Goal: Use online tool/utility: Utilize a website feature to perform a specific function

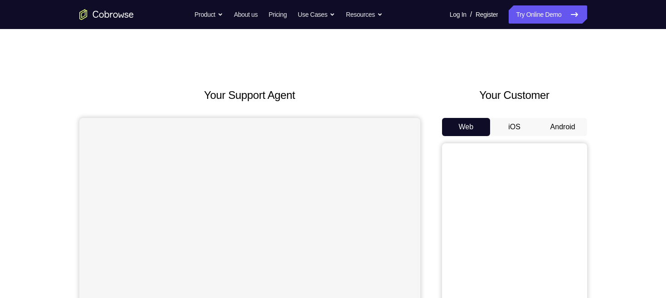
scroll to position [42, 0]
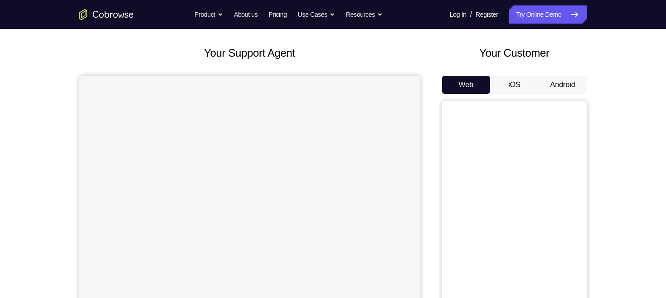
click at [567, 86] on button "Android" at bounding box center [562, 85] width 48 height 18
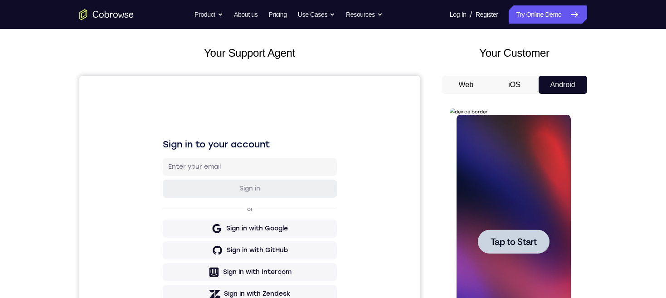
scroll to position [0, 0]
click at [528, 238] on span "Tap to Start" at bounding box center [513, 241] width 46 height 9
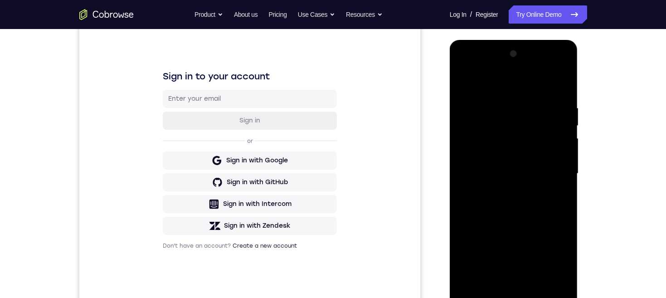
scroll to position [161, 0]
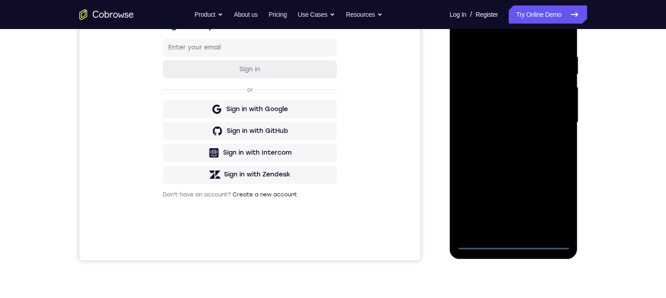
click at [517, 242] on div at bounding box center [513, 122] width 114 height 254
click at [551, 202] on div at bounding box center [513, 122] width 114 height 254
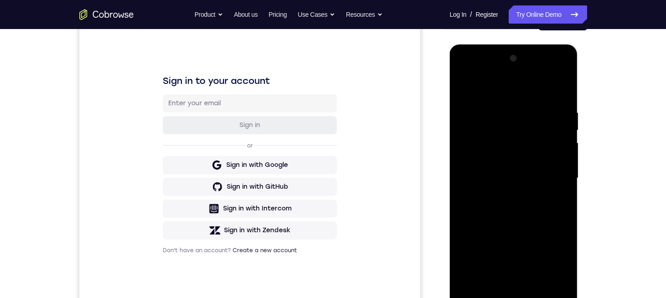
scroll to position [106, 0]
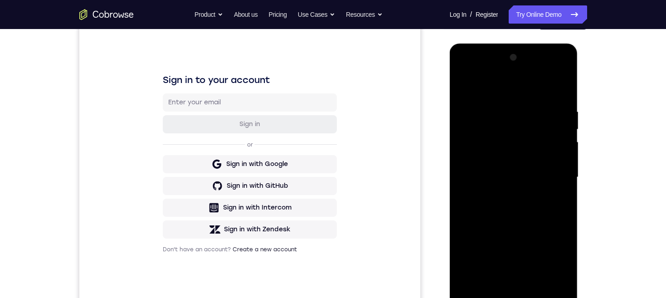
click at [522, 90] on div at bounding box center [513, 177] width 114 height 254
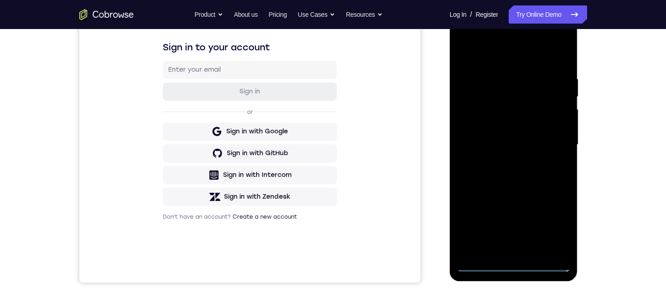
click at [551, 142] on div at bounding box center [513, 145] width 114 height 254
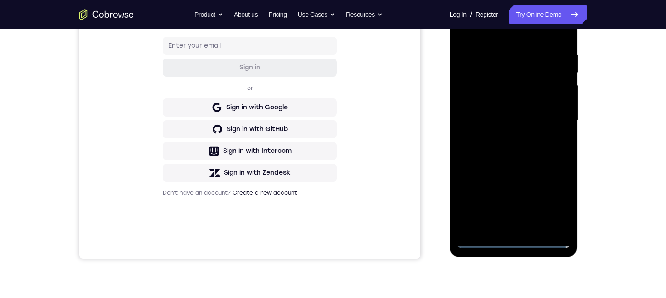
scroll to position [142, 0]
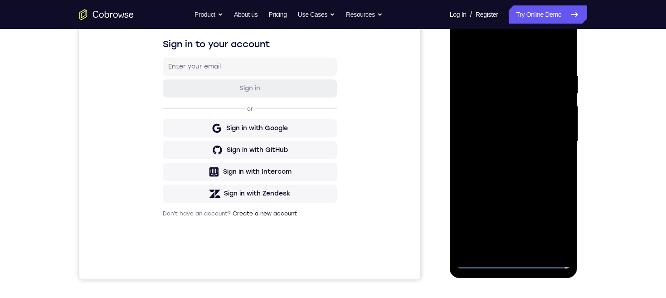
click at [507, 159] on div at bounding box center [513, 141] width 114 height 254
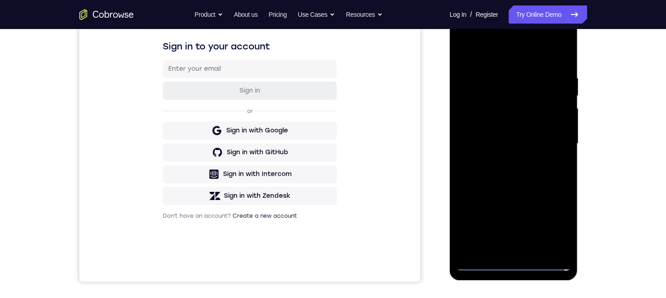
scroll to position [166, 0]
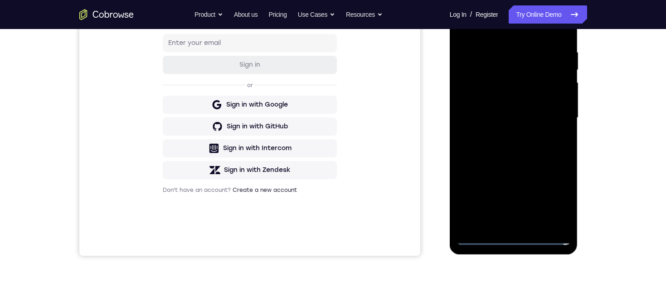
click at [539, 110] on div at bounding box center [513, 118] width 114 height 254
click at [523, 95] on div at bounding box center [513, 118] width 114 height 254
click at [545, 119] on div at bounding box center [513, 118] width 114 height 254
click at [538, 146] on div at bounding box center [513, 118] width 114 height 254
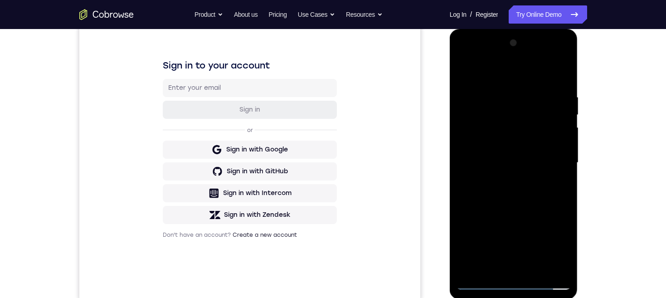
click at [538, 187] on div at bounding box center [513, 163] width 114 height 254
click at [530, 202] on div at bounding box center [513, 163] width 114 height 254
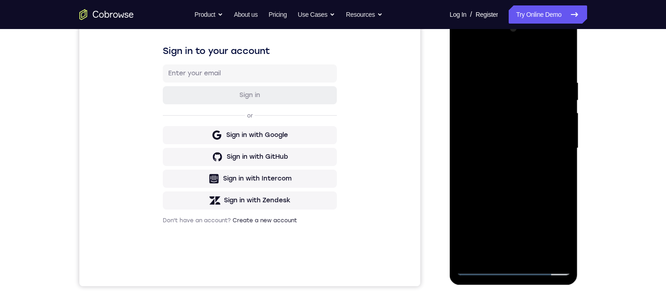
scroll to position [159, 0]
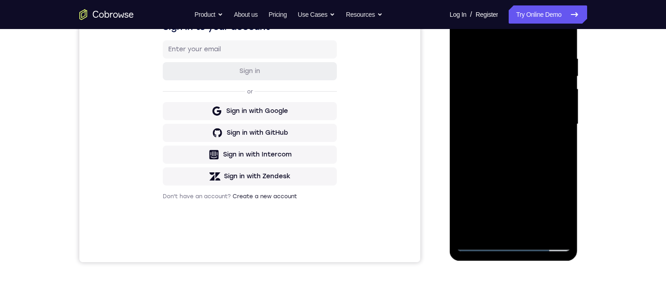
click at [564, 136] on div at bounding box center [513, 124] width 114 height 254
click at [535, 141] on div at bounding box center [513, 124] width 114 height 254
click at [534, 142] on div at bounding box center [513, 124] width 114 height 254
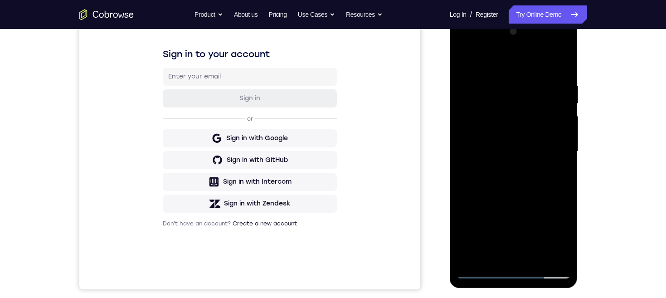
click at [502, 79] on div at bounding box center [513, 151] width 114 height 254
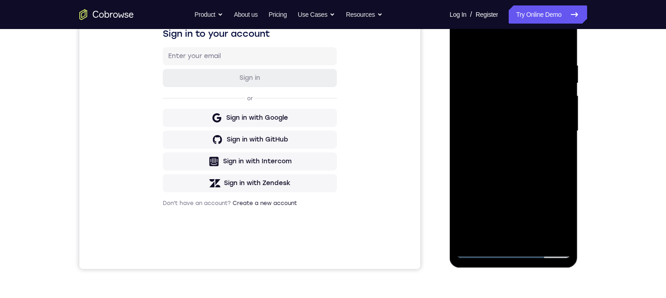
scroll to position [142, 0]
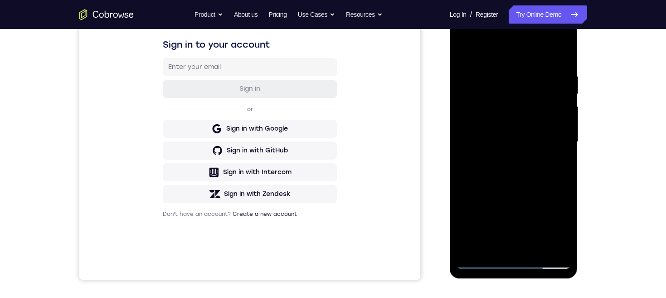
click at [561, 118] on div at bounding box center [513, 142] width 114 height 254
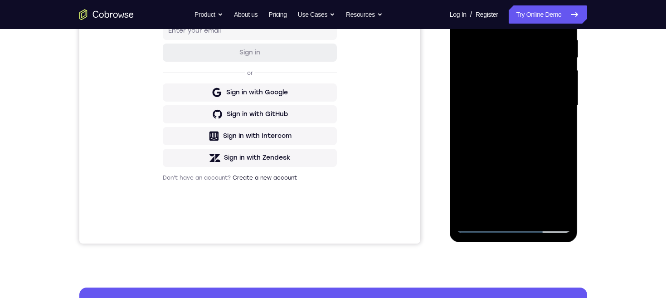
scroll to position [179, 0]
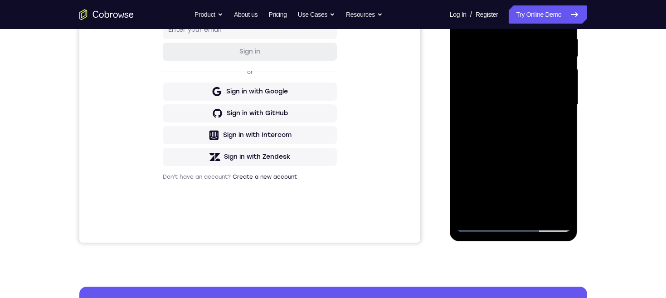
click at [557, 205] on div at bounding box center [513, 105] width 114 height 254
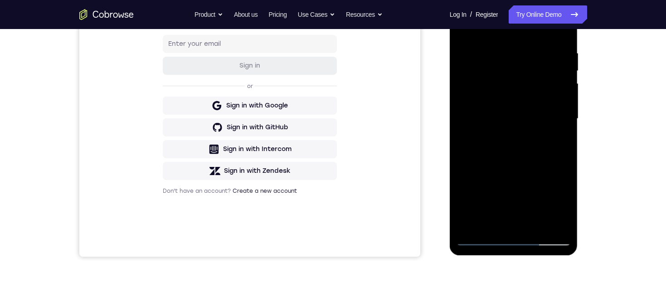
scroll to position [143, 0]
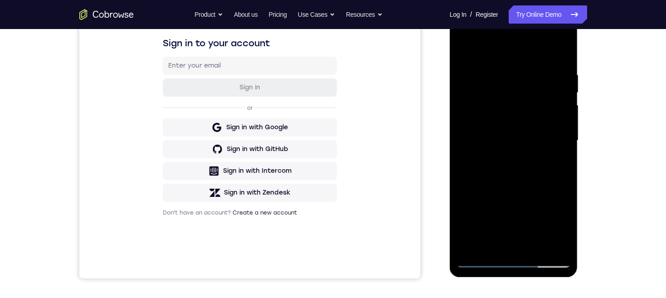
click at [556, 54] on div at bounding box center [513, 141] width 114 height 254
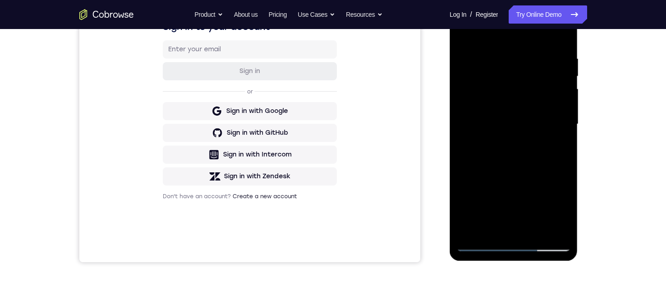
scroll to position [169, 0]
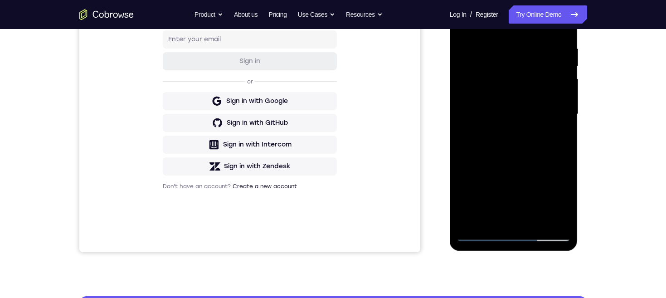
click at [507, 218] on div at bounding box center [513, 114] width 114 height 254
click at [523, 184] on div at bounding box center [513, 114] width 114 height 254
click at [523, 185] on div at bounding box center [513, 114] width 114 height 254
click at [522, 187] on div at bounding box center [513, 114] width 114 height 254
click at [523, 185] on div at bounding box center [513, 114] width 114 height 254
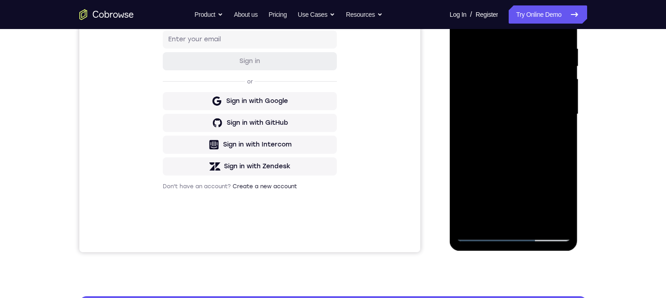
click at [523, 185] on div at bounding box center [513, 114] width 114 height 254
click at [561, 218] on div at bounding box center [513, 114] width 114 height 254
click at [544, 110] on div at bounding box center [513, 114] width 114 height 254
click at [533, 216] on div at bounding box center [513, 114] width 114 height 254
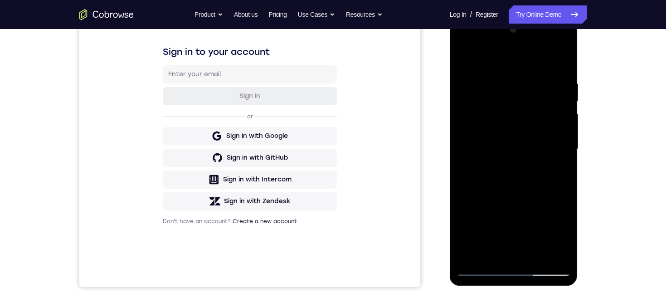
scroll to position [174, 0]
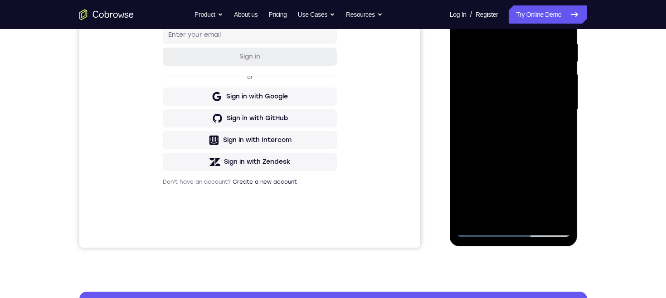
click at [555, 213] on div at bounding box center [513, 110] width 114 height 254
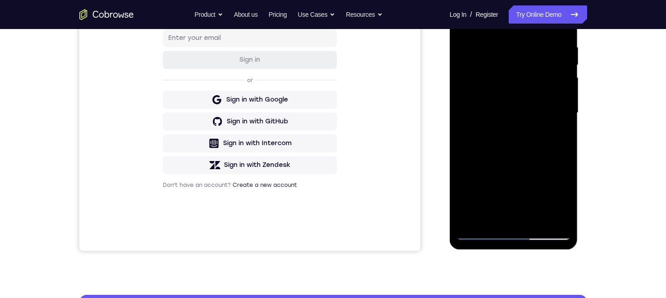
click at [561, 162] on div at bounding box center [513, 113] width 114 height 254
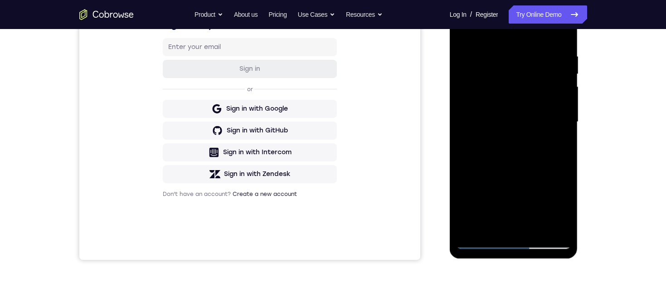
scroll to position [144, 0]
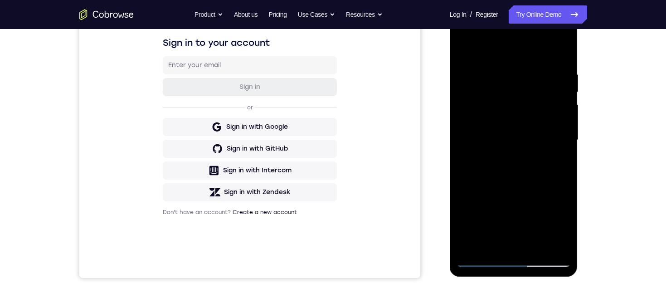
click at [558, 53] on div at bounding box center [513, 140] width 114 height 254
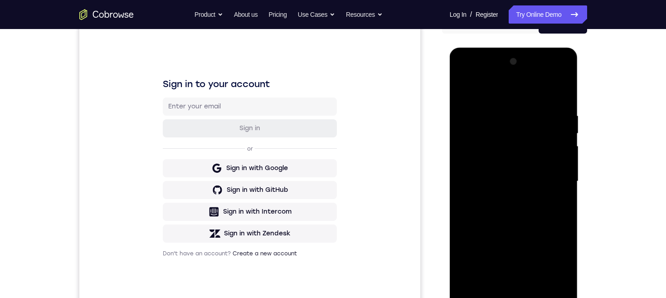
click at [563, 90] on div at bounding box center [513, 181] width 114 height 254
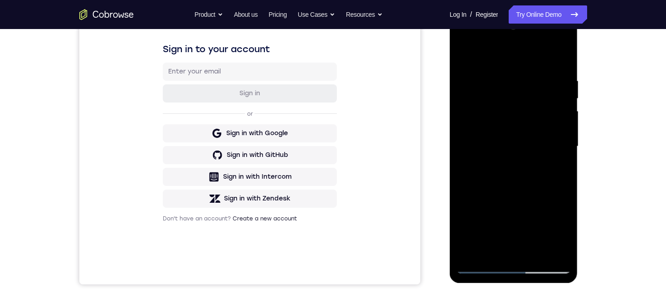
scroll to position [111, 0]
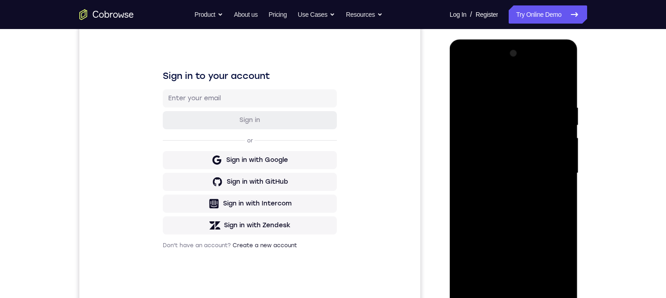
click at [467, 79] on div at bounding box center [513, 173] width 114 height 254
click at [534, 278] on div at bounding box center [513, 173] width 114 height 254
click at [531, 222] on div at bounding box center [513, 173] width 114 height 254
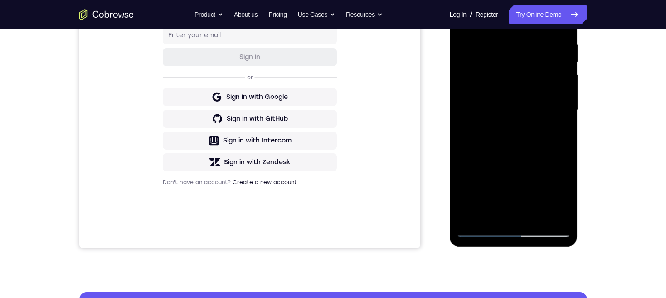
scroll to position [153, 0]
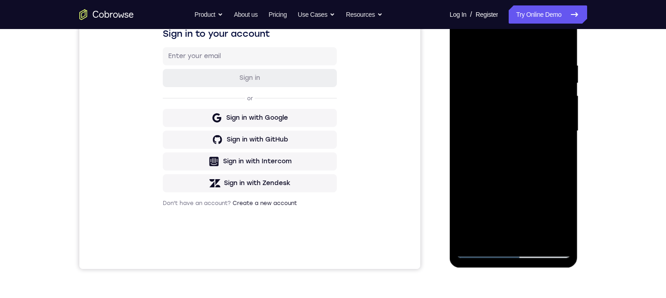
click at [521, 105] on div at bounding box center [513, 131] width 114 height 254
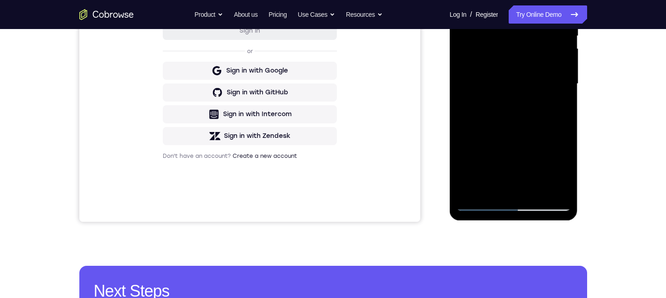
click at [493, 168] on div at bounding box center [513, 84] width 114 height 254
click at [513, 168] on div at bounding box center [513, 84] width 114 height 254
click at [557, 107] on div at bounding box center [513, 84] width 114 height 254
click at [519, 123] on div at bounding box center [513, 84] width 114 height 254
click at [551, 122] on div at bounding box center [513, 84] width 114 height 254
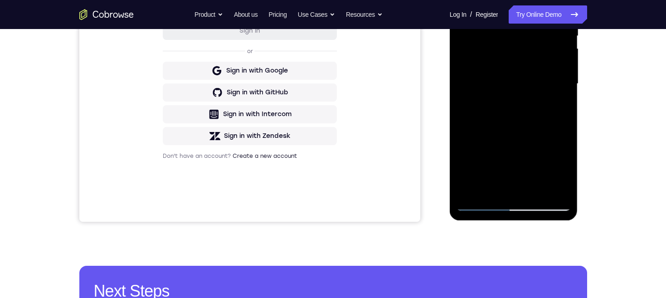
click at [557, 104] on div at bounding box center [513, 84] width 114 height 254
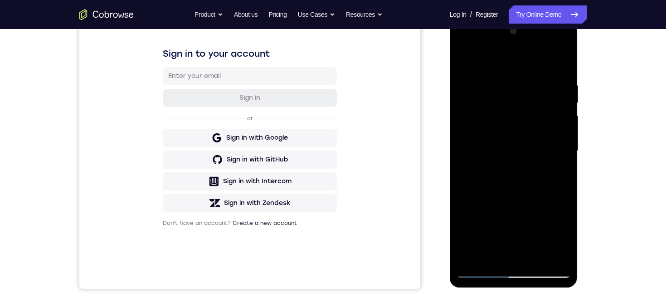
click at [462, 61] on div at bounding box center [513, 151] width 114 height 254
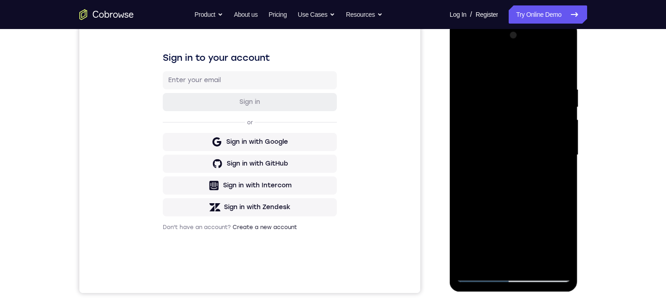
scroll to position [119, 0]
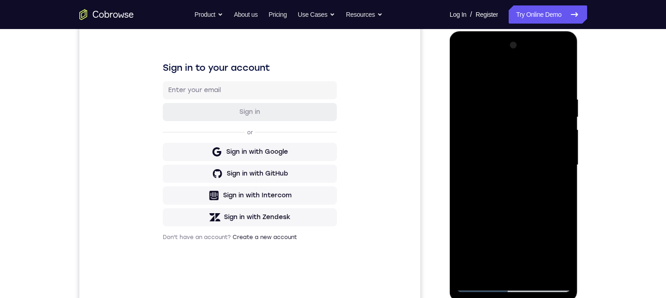
click at [473, 101] on div at bounding box center [513, 165] width 114 height 254
click at [501, 146] on div at bounding box center [513, 165] width 114 height 254
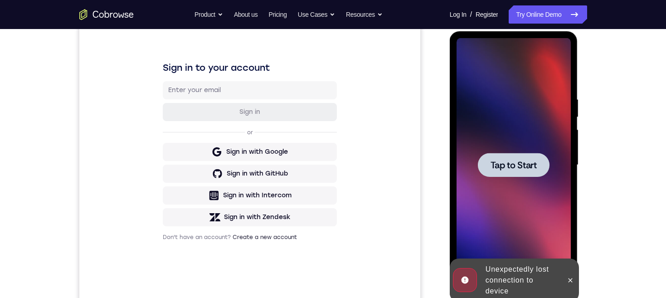
click at [538, 160] on div at bounding box center [514, 165] width 72 height 24
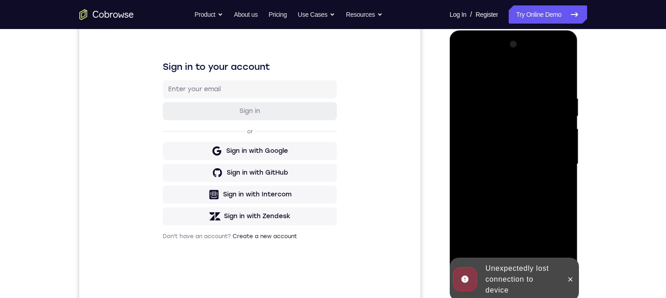
scroll to position [163, 0]
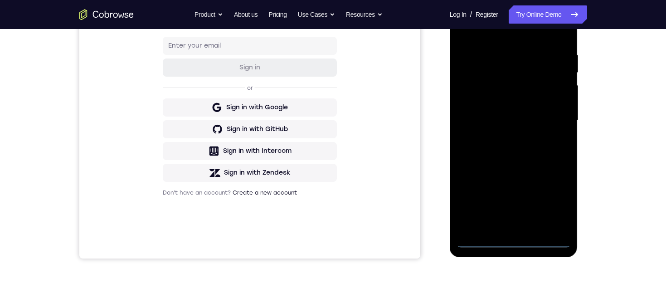
click at [512, 243] on div at bounding box center [513, 121] width 114 height 254
click at [551, 204] on div at bounding box center [513, 121] width 114 height 254
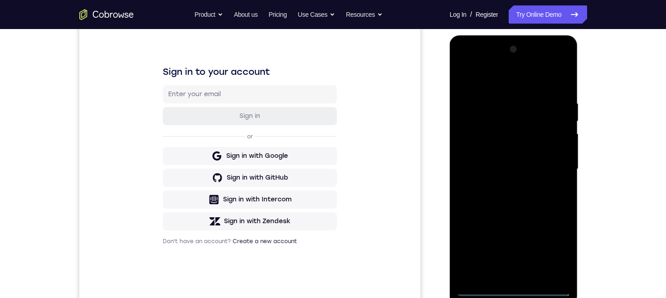
click at [524, 82] on div at bounding box center [513, 169] width 114 height 254
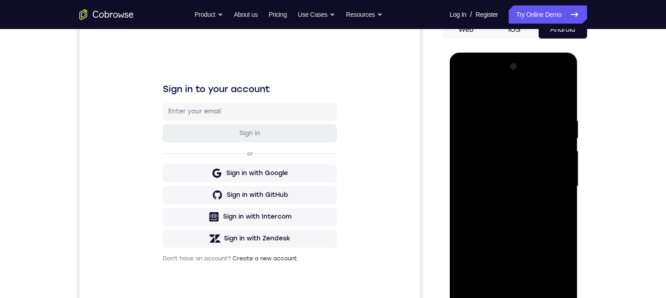
click at [556, 185] on div at bounding box center [513, 186] width 114 height 254
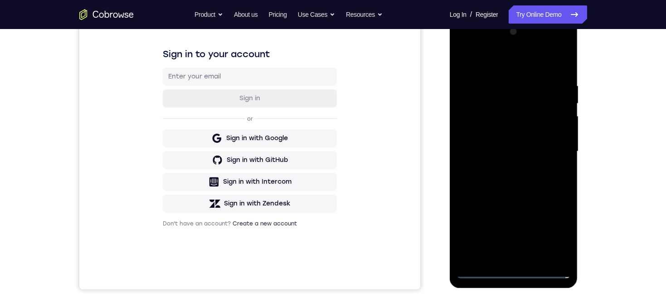
click at [505, 167] on div at bounding box center [513, 151] width 114 height 254
click at [532, 140] on div at bounding box center [513, 151] width 114 height 254
click at [511, 133] on div at bounding box center [513, 151] width 114 height 254
click at [540, 154] on div at bounding box center [513, 151] width 114 height 254
click at [541, 184] on div at bounding box center [513, 151] width 114 height 254
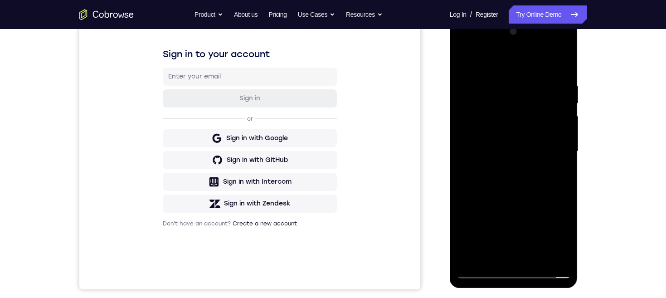
click at [541, 176] on div at bounding box center [513, 151] width 114 height 254
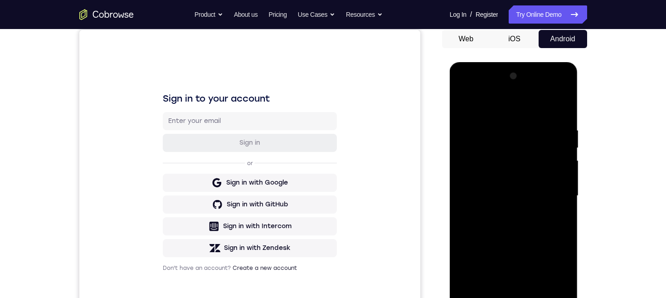
scroll to position [117, 0]
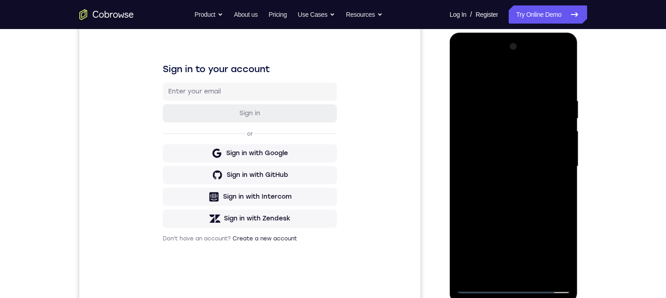
click at [545, 188] on div at bounding box center [513, 166] width 114 height 254
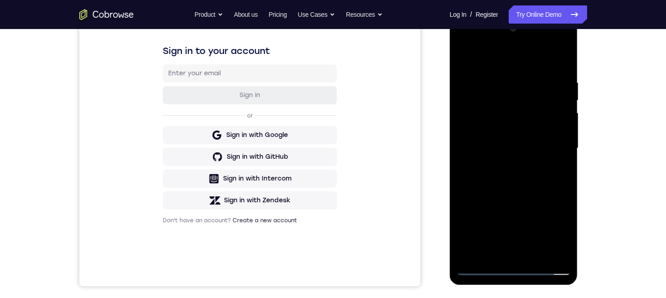
scroll to position [149, 0]
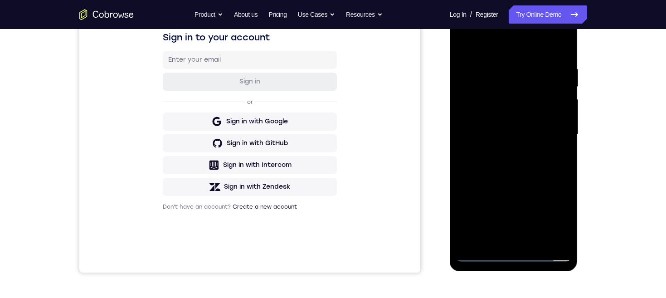
click at [537, 238] on div at bounding box center [513, 135] width 114 height 254
click at [527, 186] on div at bounding box center [513, 135] width 114 height 254
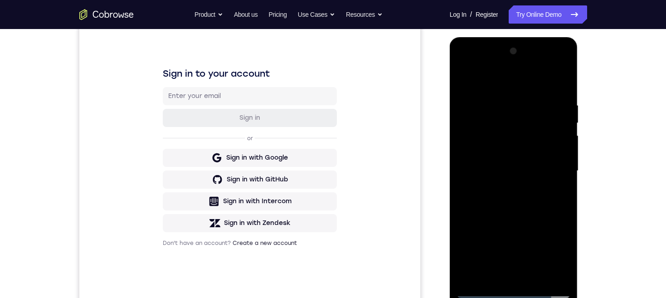
click at [470, 108] on div at bounding box center [513, 171] width 114 height 254
click at [512, 148] on div at bounding box center [513, 171] width 114 height 254
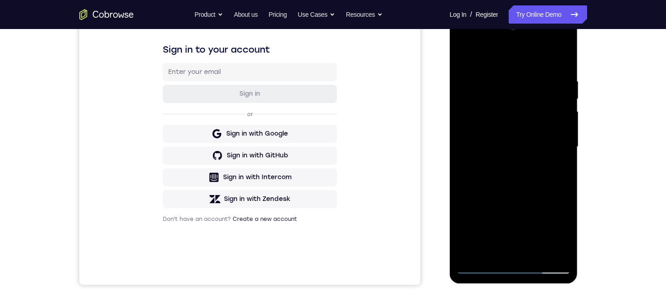
click at [490, 247] on div at bounding box center [513, 147] width 114 height 254
click at [463, 217] on div at bounding box center [513, 147] width 114 height 254
click at [461, 216] on div at bounding box center [513, 147] width 114 height 254
click at [538, 213] on div at bounding box center [513, 147] width 114 height 254
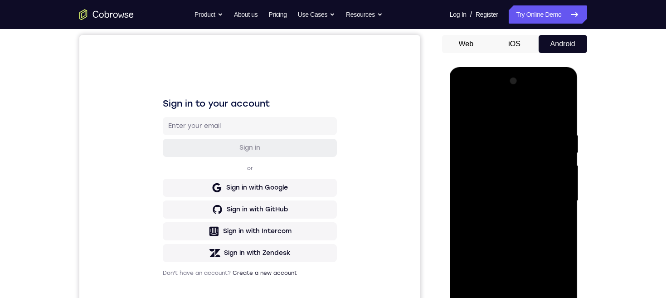
click at [561, 111] on div at bounding box center [513, 201] width 114 height 254
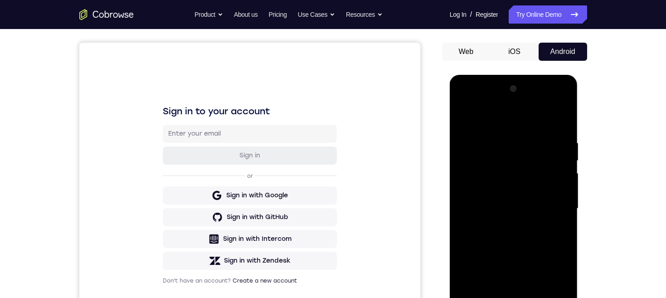
click at [518, 183] on div at bounding box center [513, 209] width 114 height 254
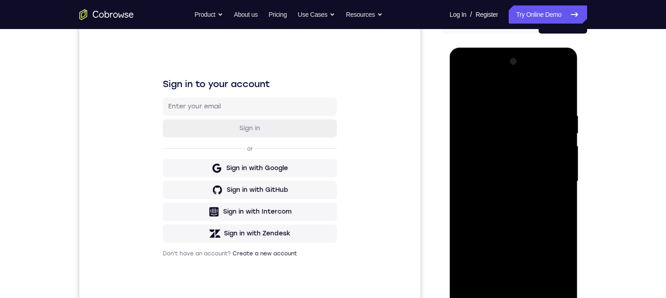
scroll to position [102, 0]
click at [464, 90] on div at bounding box center [513, 182] width 114 height 254
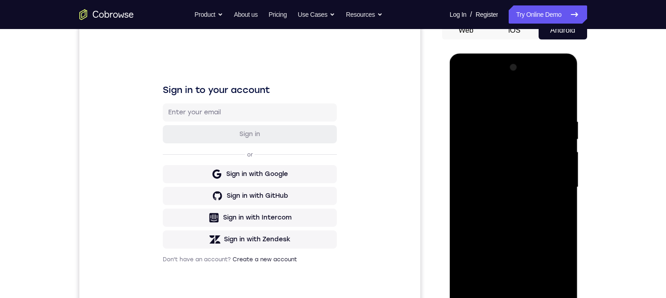
click at [531, 202] on div at bounding box center [513, 187] width 114 height 254
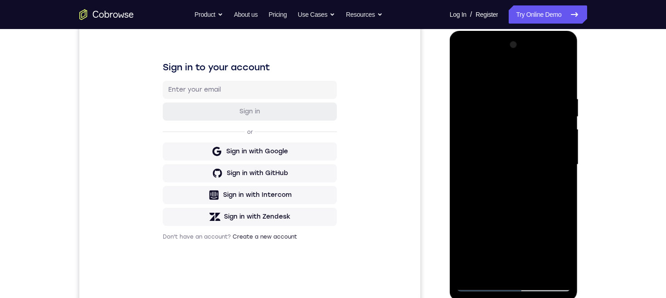
scroll to position [121, 0]
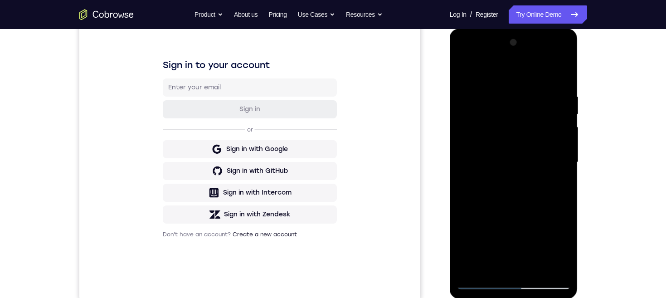
click at [502, 266] on div at bounding box center [513, 162] width 114 height 254
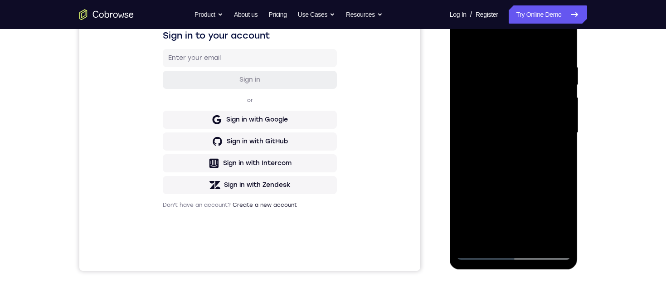
click at [491, 237] on div at bounding box center [513, 133] width 114 height 254
click at [525, 204] on div at bounding box center [513, 133] width 114 height 254
click at [558, 150] on div at bounding box center [513, 133] width 114 height 254
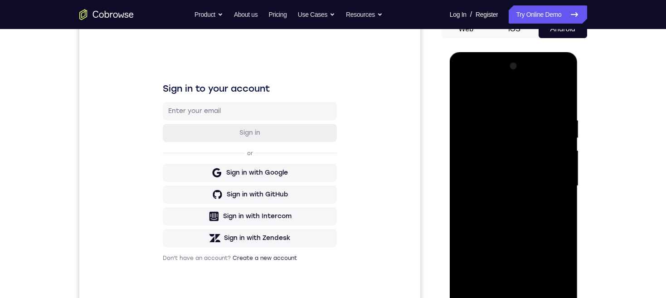
click at [463, 97] on div at bounding box center [513, 186] width 114 height 254
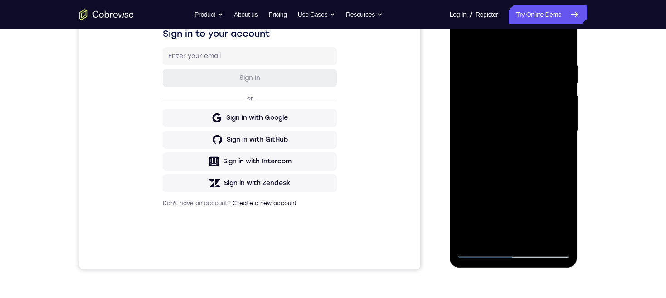
scroll to position [156, 0]
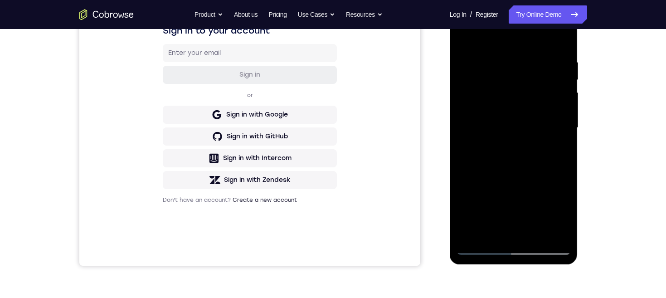
click at [494, 142] on div at bounding box center [513, 128] width 114 height 254
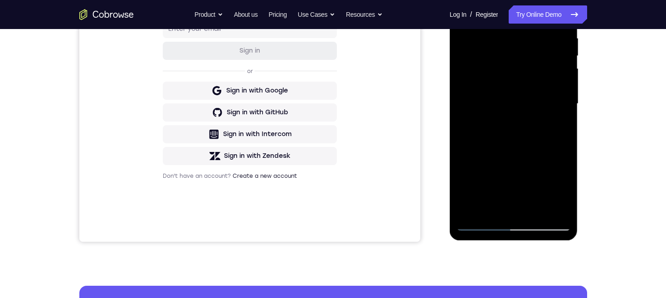
click at [557, 209] on div at bounding box center [513, 104] width 114 height 254
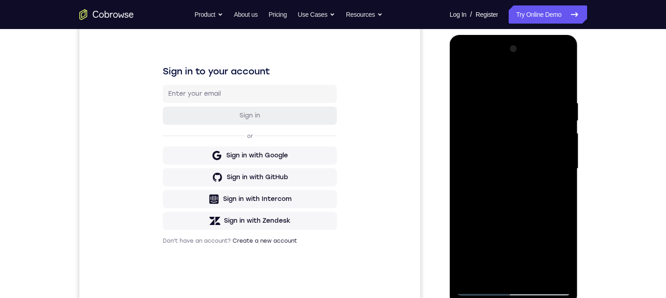
scroll to position [103, 0]
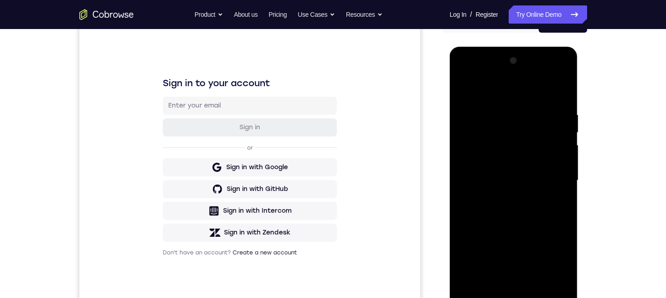
click at [466, 91] on div at bounding box center [513, 180] width 114 height 254
click at [526, 213] on div at bounding box center [513, 180] width 114 height 254
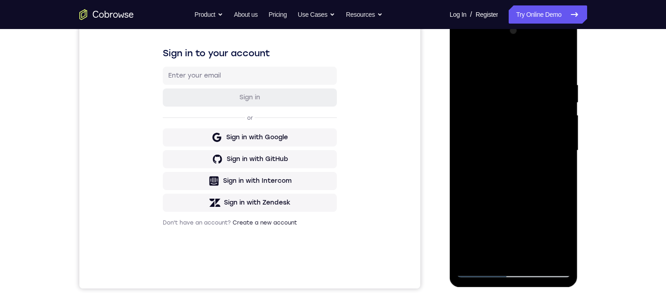
click at [482, 177] on div at bounding box center [513, 151] width 114 height 254
click at [506, 176] on div at bounding box center [513, 151] width 114 height 254
click at [558, 169] on div at bounding box center [513, 151] width 114 height 254
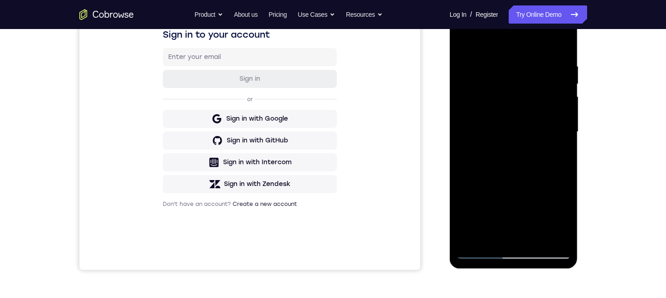
click at [556, 233] on div at bounding box center [513, 132] width 114 height 254
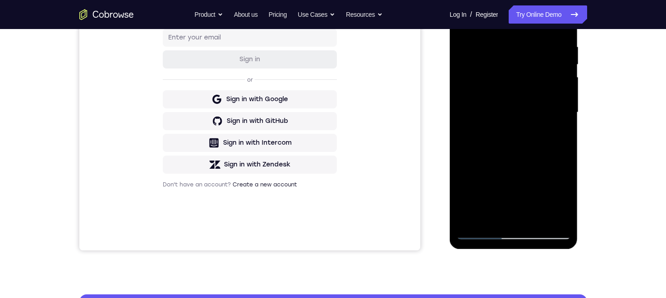
click at [555, 214] on div at bounding box center [513, 113] width 114 height 254
click at [553, 214] on div at bounding box center [513, 113] width 114 height 254
click at [558, 212] on div at bounding box center [513, 113] width 114 height 254
click at [557, 213] on div at bounding box center [513, 113] width 114 height 254
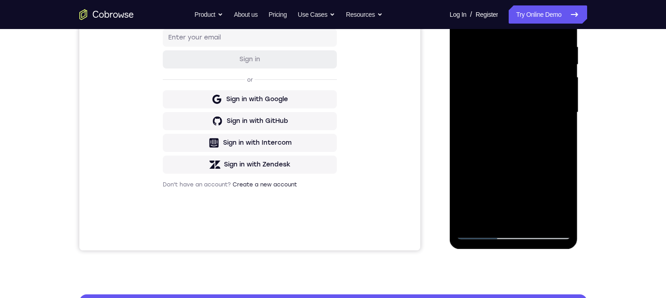
click at [558, 213] on div at bounding box center [513, 113] width 114 height 254
click at [557, 212] on div at bounding box center [513, 113] width 114 height 254
click at [554, 214] on div at bounding box center [513, 113] width 114 height 254
click at [553, 214] on div at bounding box center [513, 113] width 114 height 254
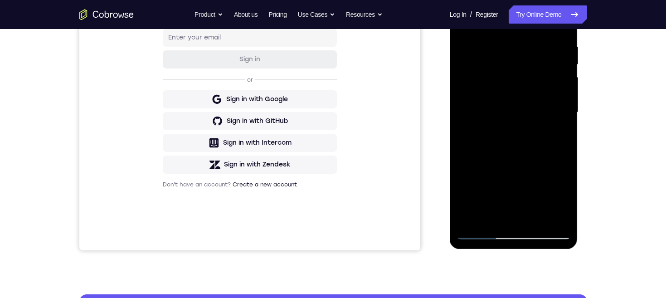
click at [563, 194] on div at bounding box center [513, 113] width 114 height 254
click at [560, 194] on div at bounding box center [513, 113] width 114 height 254
click at [514, 153] on div at bounding box center [513, 113] width 114 height 254
click at [557, 135] on div at bounding box center [513, 113] width 114 height 254
click at [504, 214] on div at bounding box center [513, 113] width 114 height 254
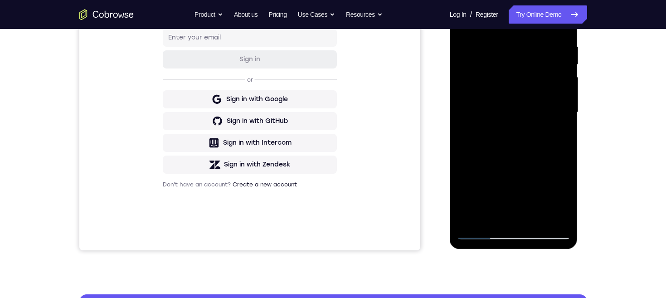
click at [512, 216] on div at bounding box center [513, 113] width 114 height 254
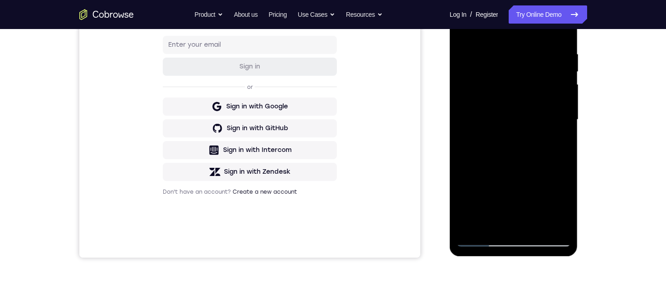
scroll to position [221, 0]
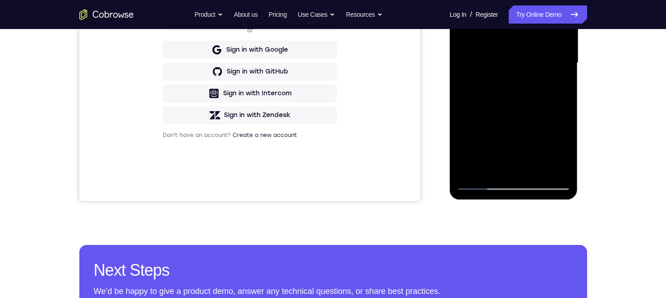
click at [478, 164] on div at bounding box center [513, 63] width 114 height 254
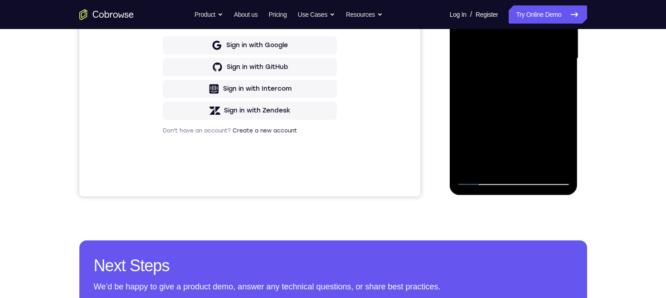
click at [504, 162] on div at bounding box center [513, 59] width 114 height 254
click at [484, 156] on div at bounding box center [513, 59] width 114 height 254
click at [484, 159] on div at bounding box center [513, 59] width 114 height 254
click at [483, 159] on div at bounding box center [513, 59] width 114 height 254
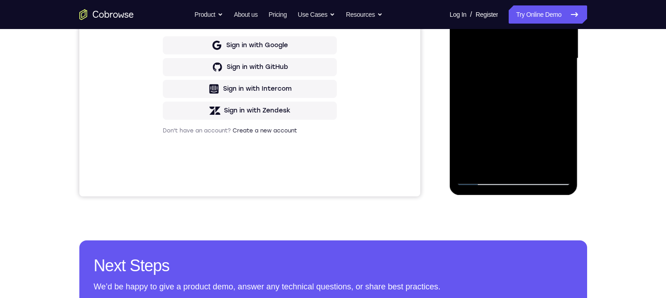
click at [484, 157] on div at bounding box center [513, 59] width 114 height 254
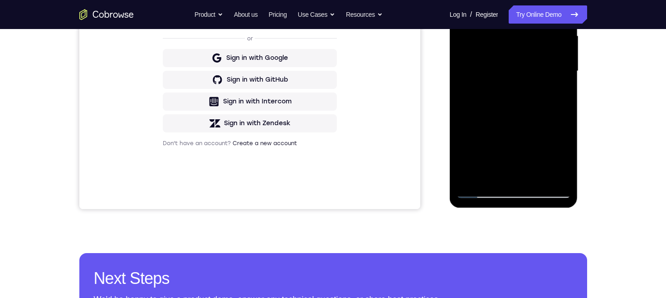
click at [464, 0] on div at bounding box center [513, 71] width 114 height 254
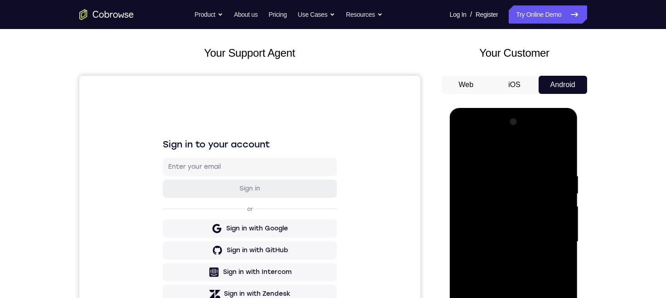
scroll to position [69, 0]
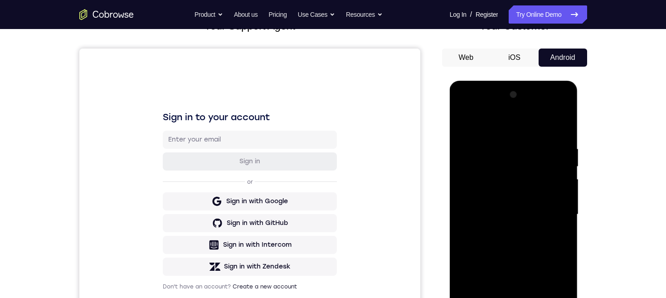
click at [523, 184] on div at bounding box center [513, 214] width 114 height 254
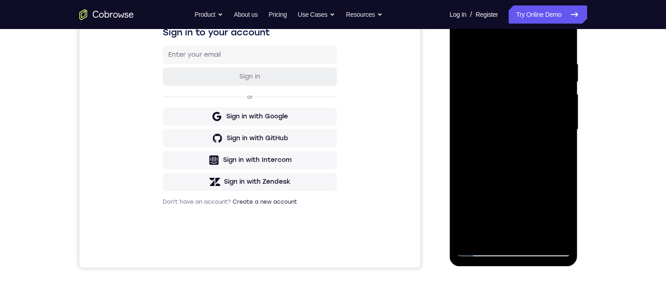
scroll to position [175, 0]
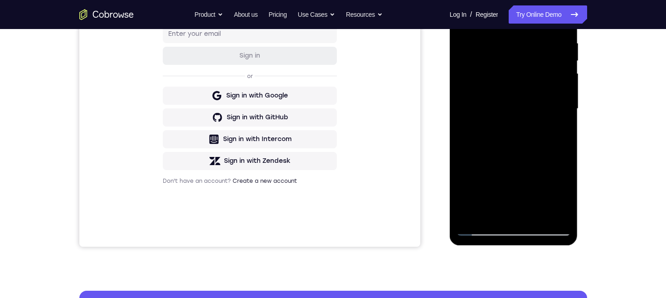
click at [493, 210] on div at bounding box center [513, 109] width 114 height 254
click at [501, 210] on div at bounding box center [513, 109] width 114 height 254
click at [485, 136] on div at bounding box center [513, 109] width 114 height 254
click at [505, 136] on div at bounding box center [513, 109] width 114 height 254
click at [562, 197] on div at bounding box center [513, 109] width 114 height 254
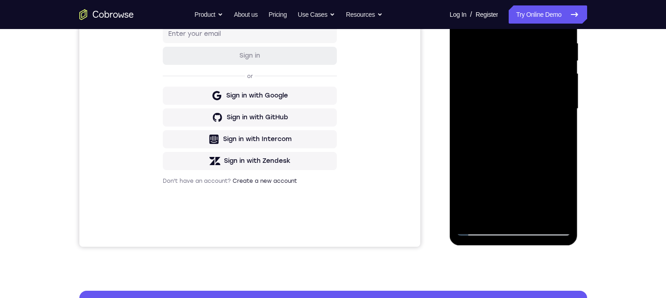
click at [561, 194] on div at bounding box center [513, 109] width 114 height 254
click at [561, 193] on div at bounding box center [513, 109] width 114 height 254
click at [559, 194] on div at bounding box center [513, 109] width 114 height 254
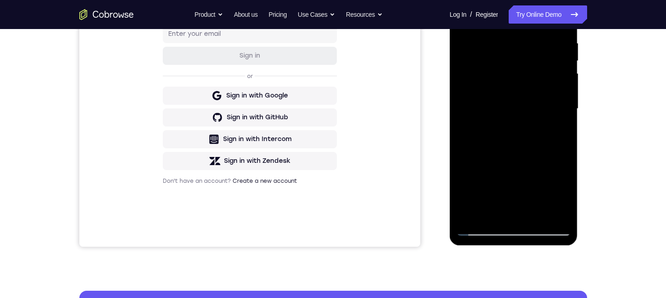
click at [560, 193] on div at bounding box center [513, 109] width 114 height 254
click at [559, 193] on div at bounding box center [513, 109] width 114 height 254
click at [558, 193] on div at bounding box center [513, 109] width 114 height 254
click at [539, 163] on div at bounding box center [513, 109] width 114 height 254
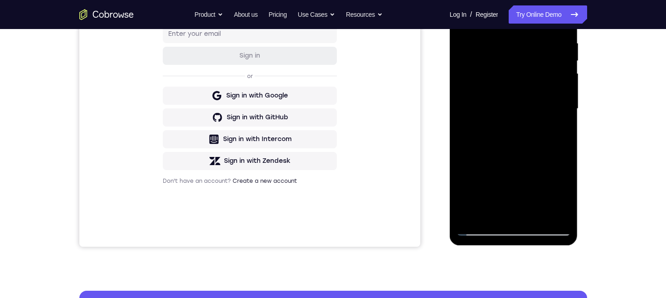
click at [512, 180] on div at bounding box center [513, 109] width 114 height 254
click at [549, 162] on div at bounding box center [513, 109] width 114 height 254
click at [521, 208] on div at bounding box center [513, 109] width 114 height 254
click at [502, 198] on div at bounding box center [513, 109] width 114 height 254
click at [557, 131] on div at bounding box center [513, 109] width 114 height 254
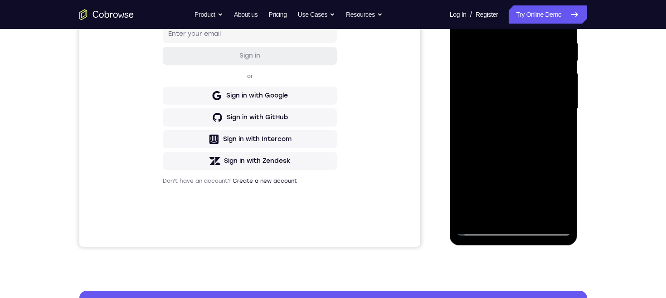
click at [557, 210] on div at bounding box center [513, 109] width 114 height 254
click at [557, 212] on div at bounding box center [513, 109] width 114 height 254
click at [556, 211] on div at bounding box center [513, 109] width 114 height 254
click at [557, 209] on div at bounding box center [513, 109] width 114 height 254
click at [557, 208] on div at bounding box center [513, 109] width 114 height 254
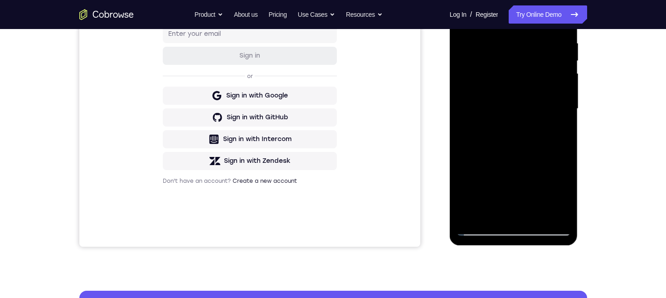
click at [557, 209] on div at bounding box center [513, 109] width 114 height 254
click at [558, 210] on div at bounding box center [513, 109] width 114 height 254
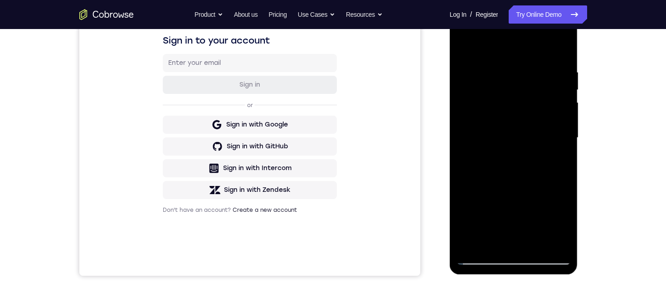
click at [460, 50] on div at bounding box center [513, 138] width 114 height 254
click at [467, 49] on div at bounding box center [513, 138] width 114 height 254
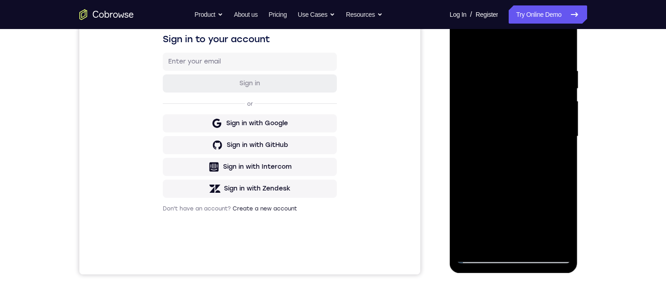
scroll to position [34, 0]
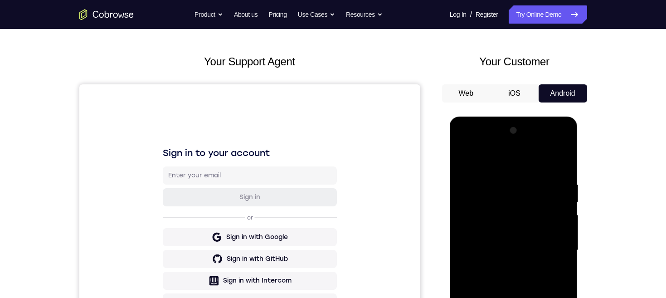
click at [499, 177] on div at bounding box center [513, 250] width 114 height 254
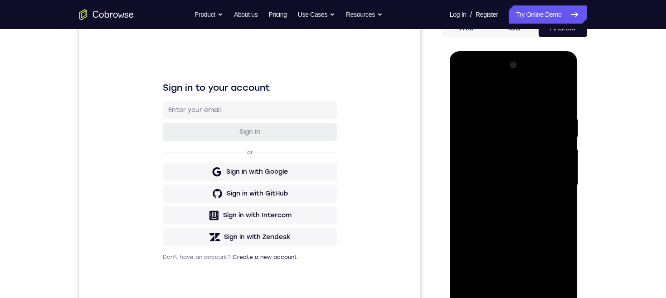
click at [558, 173] on div at bounding box center [513, 185] width 114 height 254
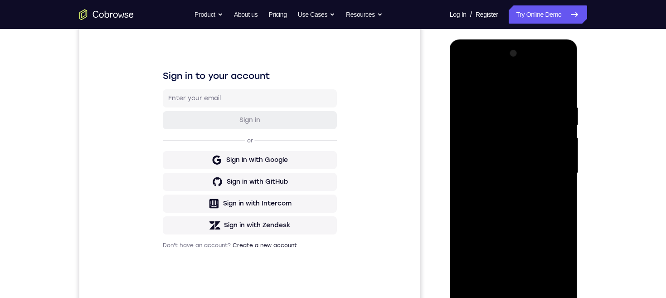
click at [562, 164] on div at bounding box center [513, 173] width 114 height 254
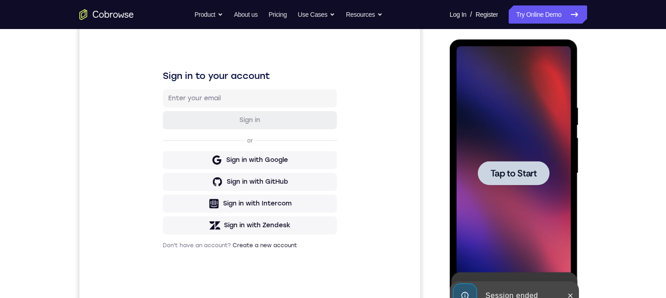
click at [537, 168] on div at bounding box center [514, 173] width 72 height 24
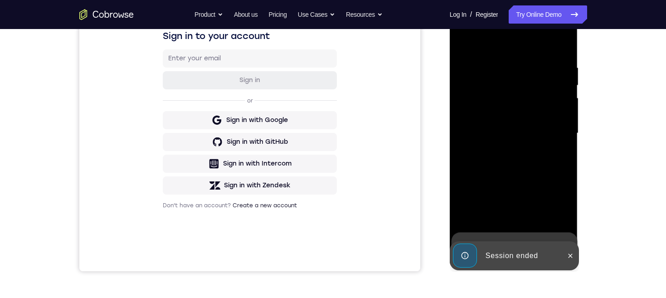
scroll to position [163, 0]
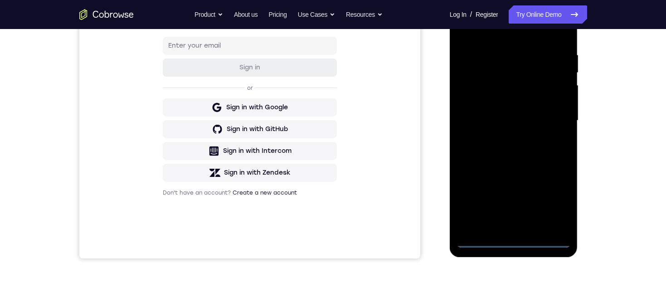
click at [515, 242] on div at bounding box center [513, 121] width 114 height 254
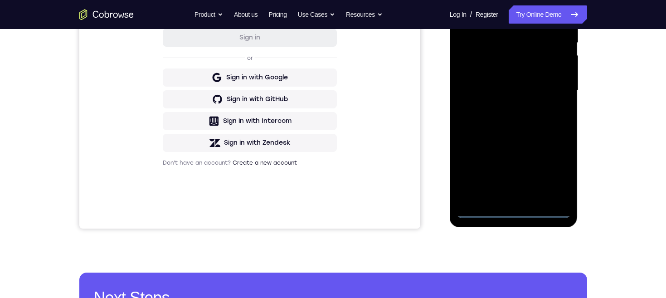
click at [555, 171] on div at bounding box center [513, 91] width 114 height 254
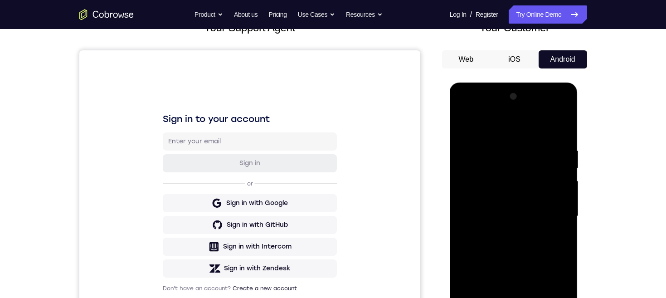
scroll to position [58, 0]
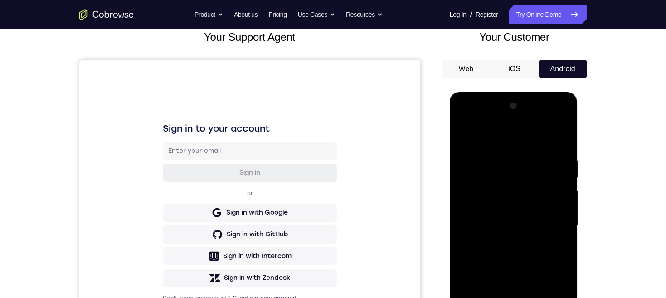
click at [512, 140] on div at bounding box center [513, 226] width 114 height 254
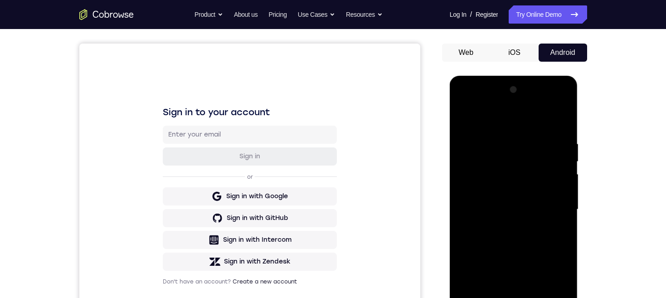
scroll to position [102, 0]
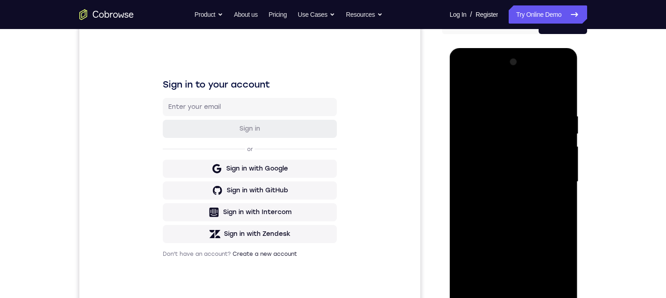
click at [552, 181] on div at bounding box center [513, 182] width 114 height 254
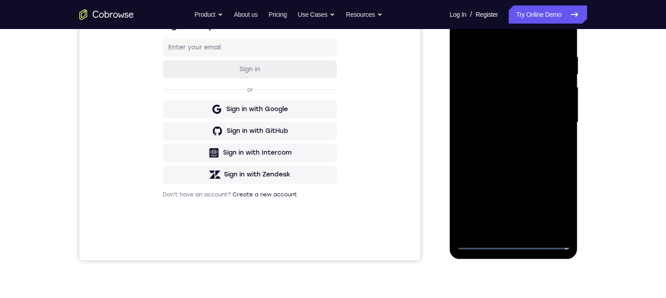
click at [505, 228] on div at bounding box center [513, 122] width 114 height 254
click at [532, 111] on div at bounding box center [513, 122] width 114 height 254
click at [482, 84] on div at bounding box center [513, 122] width 114 height 254
click at [507, 88] on div at bounding box center [513, 122] width 114 height 254
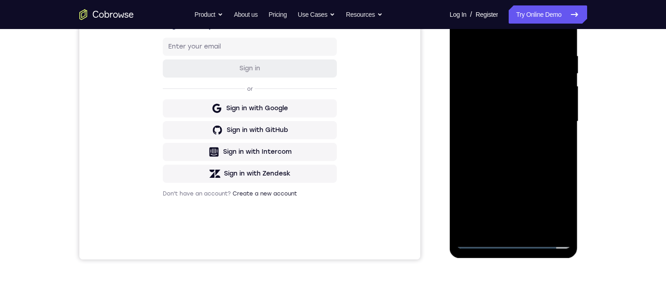
click at [508, 104] on div at bounding box center [513, 122] width 114 height 254
click at [528, 118] on div at bounding box center [513, 122] width 114 height 254
click at [540, 156] on div at bounding box center [513, 122] width 114 height 254
click at [544, 148] on div at bounding box center [513, 122] width 114 height 254
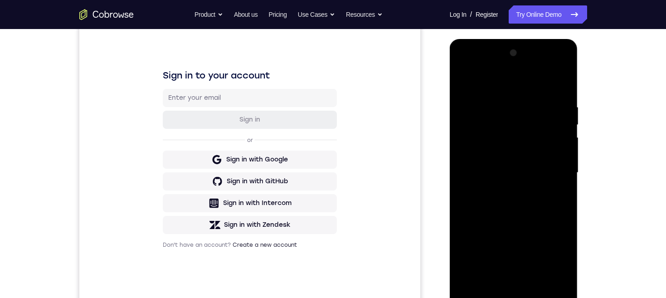
scroll to position [115, 0]
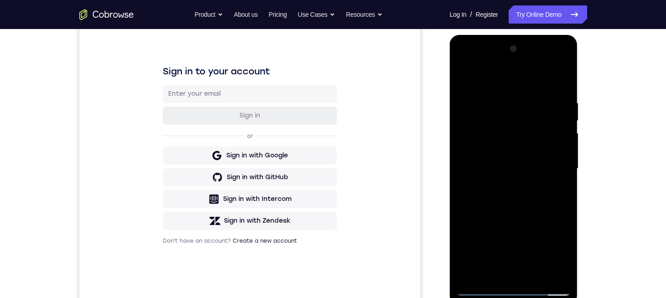
click at [539, 187] on div at bounding box center [513, 169] width 114 height 254
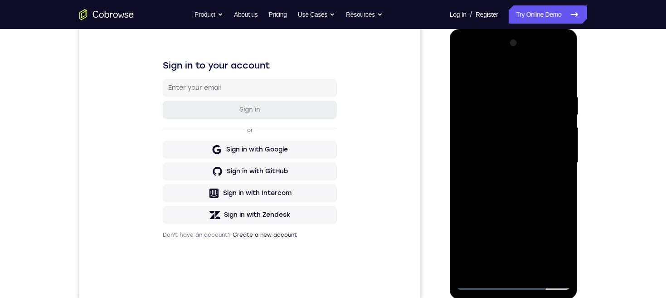
click at [534, 266] on div at bounding box center [513, 163] width 114 height 254
click at [533, 213] on div at bounding box center [513, 163] width 114 height 254
click at [532, 157] on div at bounding box center [513, 163] width 114 height 254
click at [480, 280] on div at bounding box center [513, 163] width 114 height 254
click at [514, 193] on div at bounding box center [513, 163] width 114 height 254
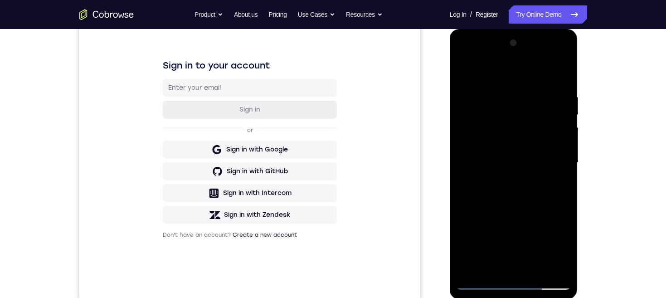
click at [498, 264] on div at bounding box center [513, 163] width 114 height 254
click at [488, 108] on div at bounding box center [513, 163] width 114 height 254
click at [506, 187] on div at bounding box center [513, 163] width 114 height 254
click at [560, 185] on div at bounding box center [513, 163] width 114 height 254
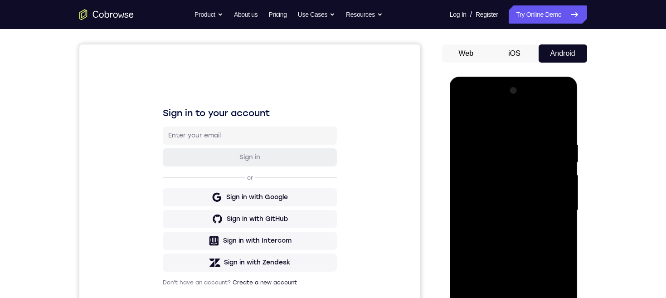
click at [464, 121] on div at bounding box center [513, 210] width 114 height 254
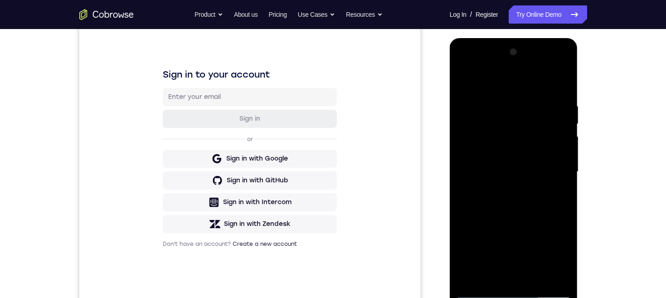
scroll to position [112, 0]
click at [466, 78] on div at bounding box center [513, 171] width 114 height 254
click at [563, 265] on div at bounding box center [513, 171] width 114 height 254
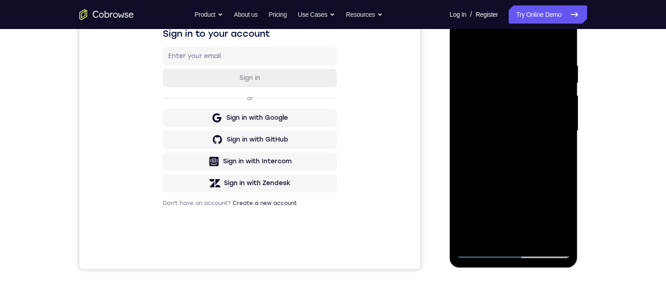
scroll to position [153, 0]
click at [562, 182] on div at bounding box center [513, 131] width 114 height 254
click at [564, 184] on div at bounding box center [513, 131] width 114 height 254
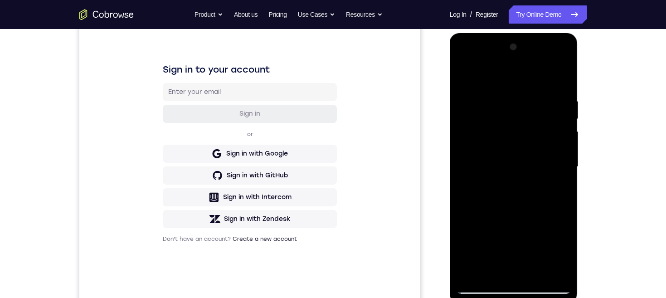
scroll to position [118, 0]
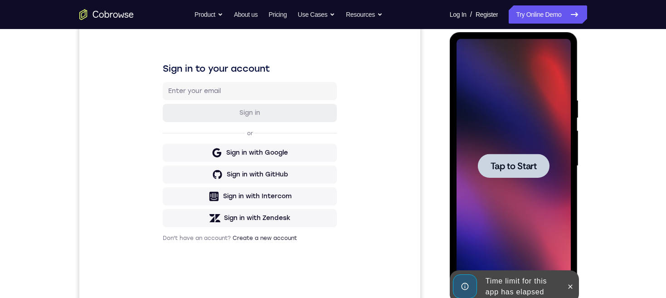
click at [526, 164] on span "Tap to Start" at bounding box center [513, 165] width 46 height 9
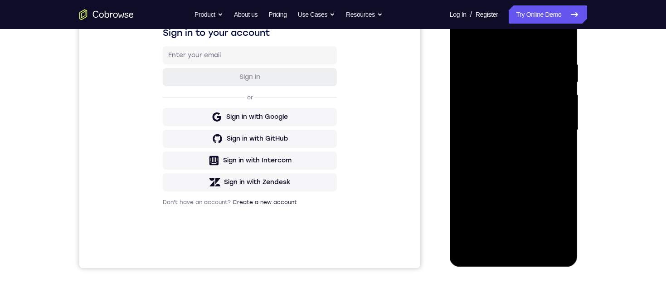
scroll to position [168, 0]
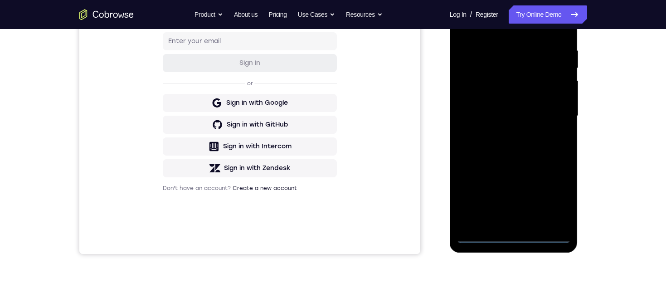
click at [513, 235] on div at bounding box center [513, 116] width 114 height 254
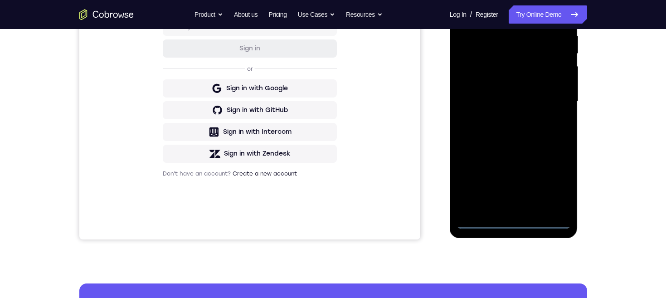
click at [553, 180] on div at bounding box center [513, 102] width 114 height 254
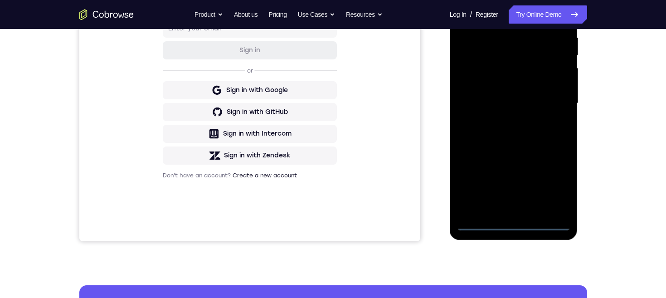
scroll to position [120, 0]
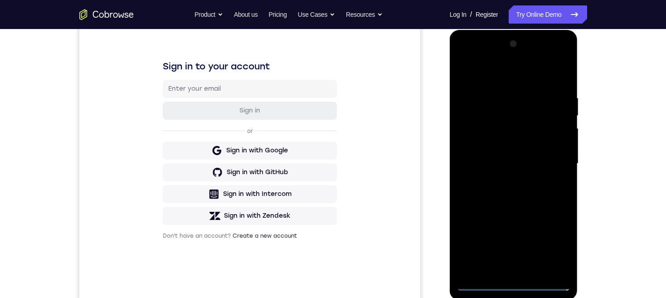
click at [512, 76] on div at bounding box center [513, 164] width 114 height 254
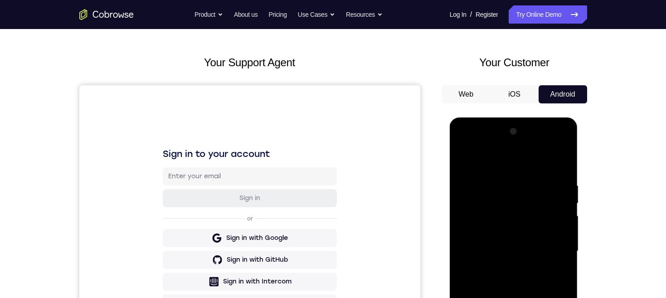
scroll to position [93, 0]
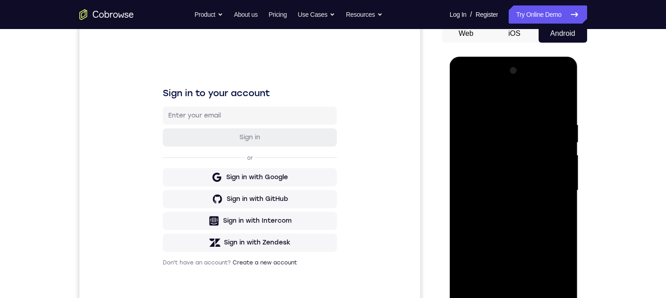
click at [551, 188] on div at bounding box center [513, 190] width 114 height 254
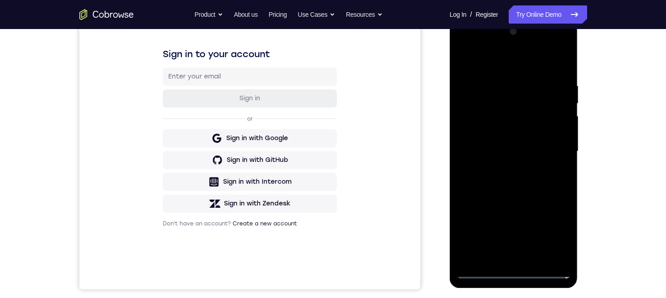
scroll to position [145, 0]
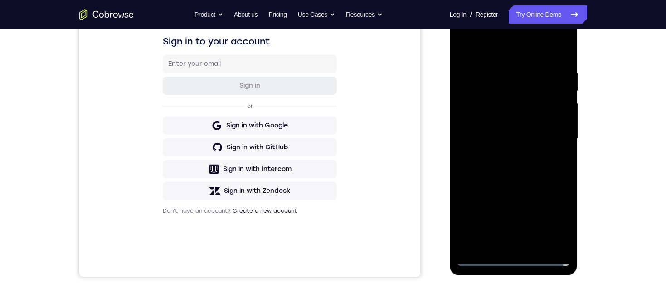
click at [504, 245] on div at bounding box center [513, 139] width 114 height 254
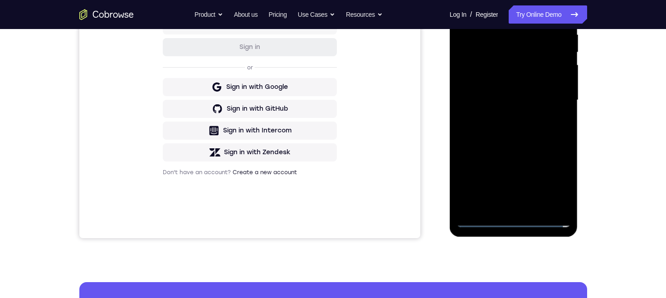
scroll to position [158, 0]
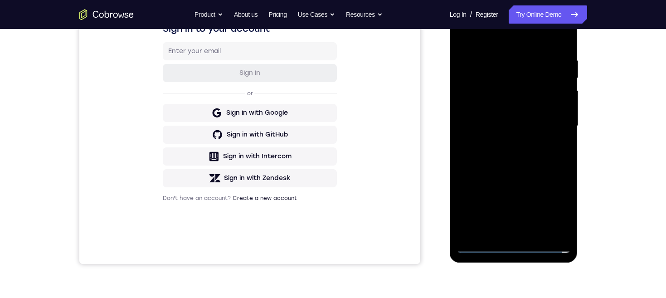
click at [541, 118] on div at bounding box center [513, 126] width 114 height 254
click at [521, 112] on div at bounding box center [513, 126] width 114 height 254
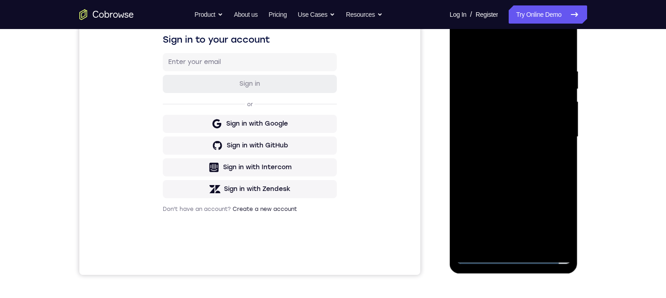
scroll to position [150, 0]
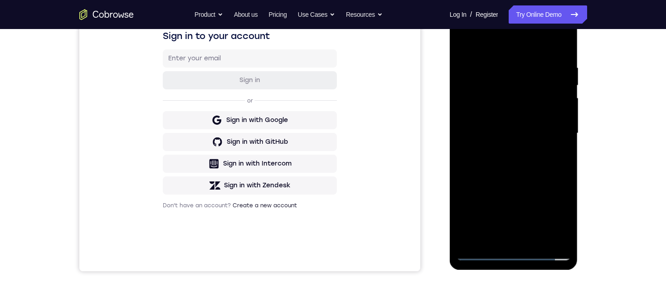
click at [546, 133] on div at bounding box center [513, 133] width 114 height 254
click at [532, 170] on div at bounding box center [513, 133] width 114 height 254
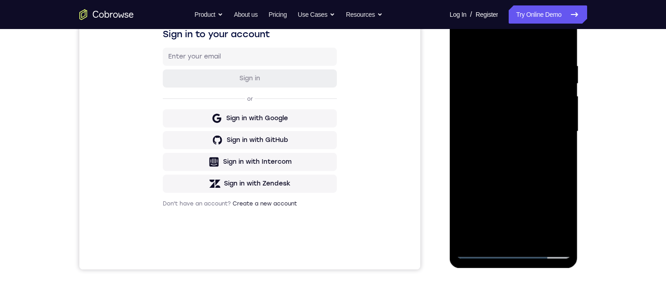
scroll to position [154, 0]
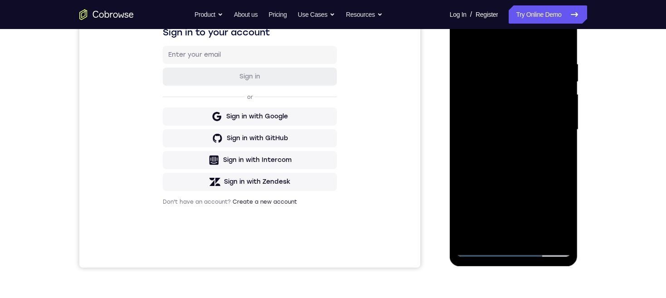
click at [535, 234] on div at bounding box center [513, 130] width 114 height 254
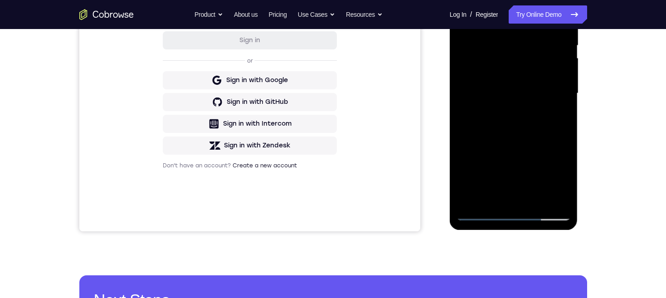
click at [543, 138] on div at bounding box center [513, 93] width 114 height 254
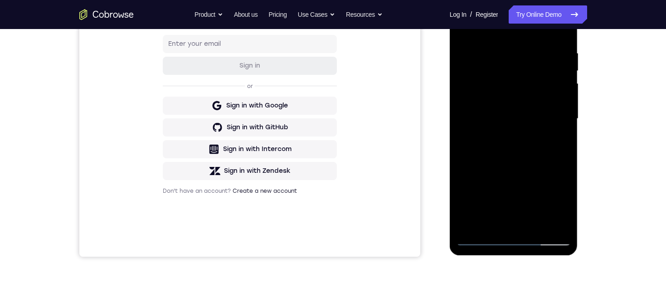
scroll to position [74, 0]
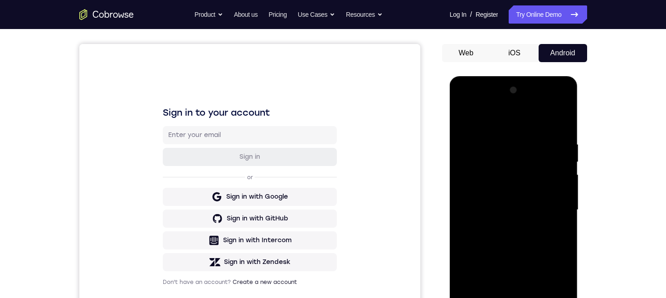
click at [554, 119] on div at bounding box center [513, 210] width 114 height 254
click at [466, 120] on div at bounding box center [513, 210] width 114 height 254
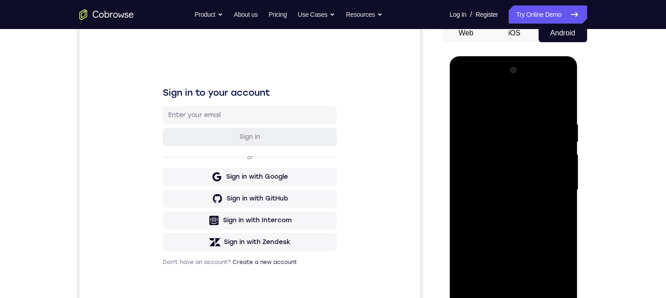
click at [531, 120] on div at bounding box center [513, 190] width 114 height 254
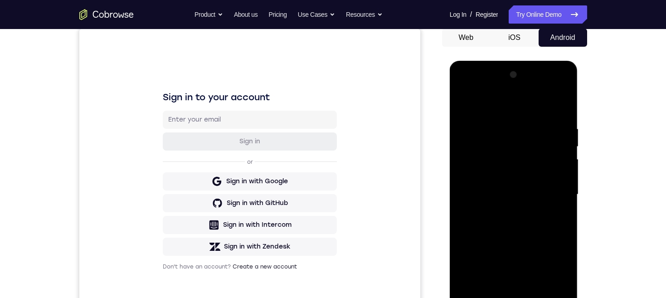
scroll to position [87, 0]
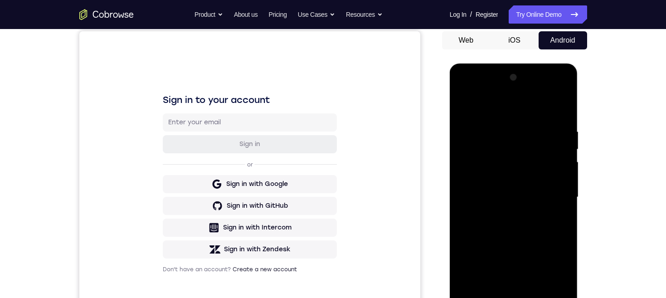
click at [561, 183] on div at bounding box center [513, 197] width 114 height 254
click at [562, 179] on div at bounding box center [513, 197] width 114 height 254
click at [558, 179] on div at bounding box center [513, 197] width 114 height 254
click at [560, 178] on div at bounding box center [513, 197] width 114 height 254
click at [560, 152] on div at bounding box center [513, 197] width 114 height 254
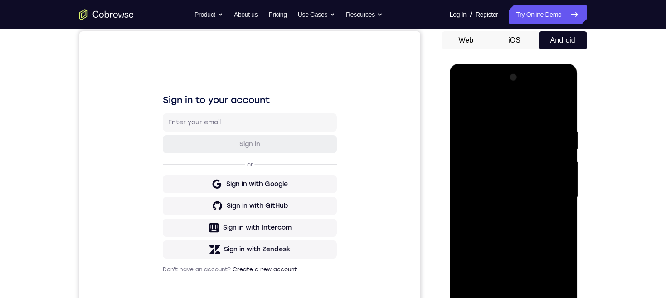
click at [561, 179] on div at bounding box center [513, 197] width 114 height 254
click at [561, 169] on div at bounding box center [513, 197] width 114 height 254
click at [561, 163] on div at bounding box center [513, 197] width 114 height 254
click at [559, 163] on div at bounding box center [513, 197] width 114 height 254
click at [564, 164] on div at bounding box center [513, 197] width 114 height 254
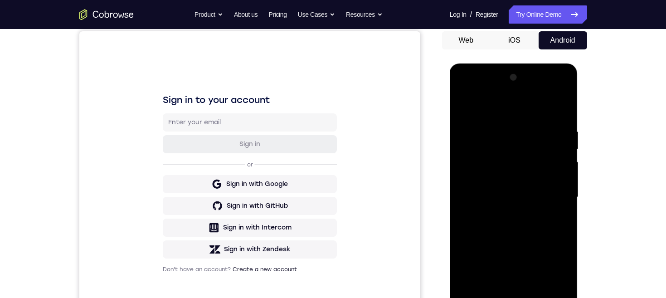
click at [564, 163] on div at bounding box center [513, 197] width 114 height 254
click at [561, 164] on div at bounding box center [513, 197] width 114 height 254
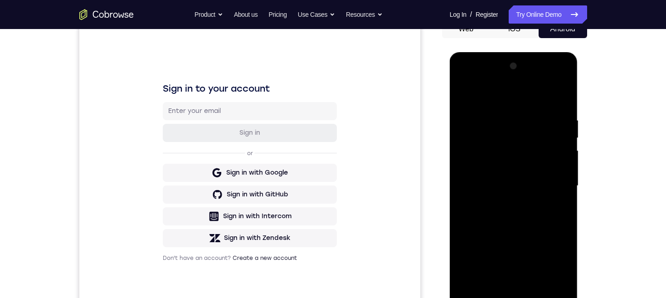
scroll to position [86, 0]
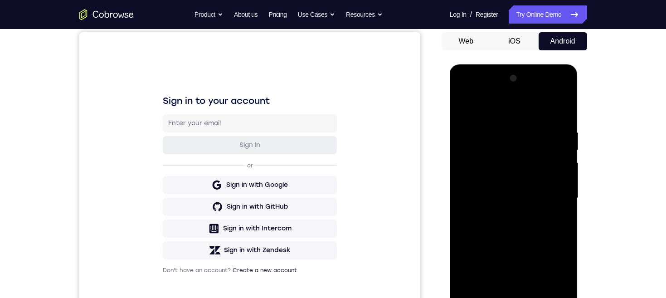
click at [561, 172] on div at bounding box center [513, 198] width 114 height 254
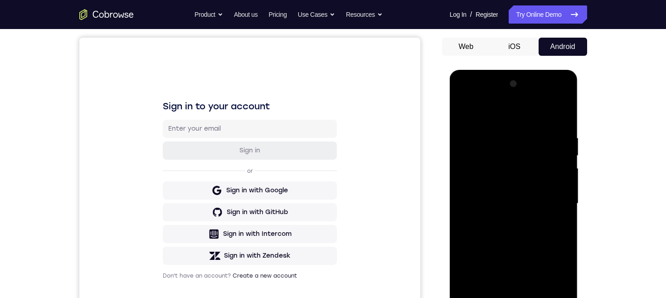
click at [558, 169] on div at bounding box center [513, 204] width 114 height 254
click at [562, 173] on div at bounding box center [513, 204] width 114 height 254
click at [564, 171] on div at bounding box center [513, 204] width 114 height 254
click at [559, 169] on div at bounding box center [513, 204] width 114 height 254
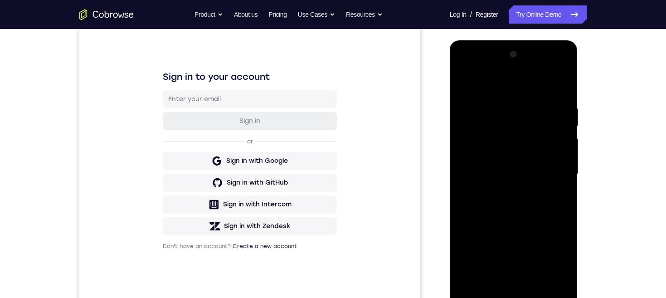
click at [562, 168] on div at bounding box center [513, 174] width 114 height 254
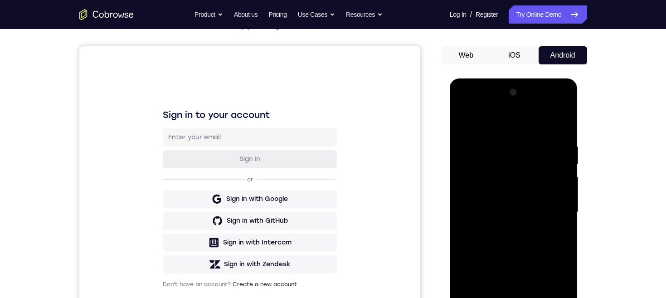
scroll to position [72, 0]
click at [461, 198] on div at bounding box center [513, 212] width 114 height 254
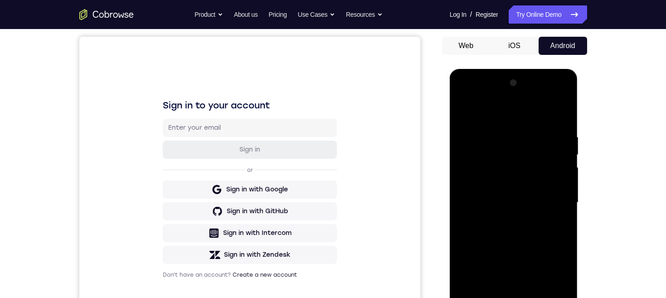
scroll to position [92, 0]
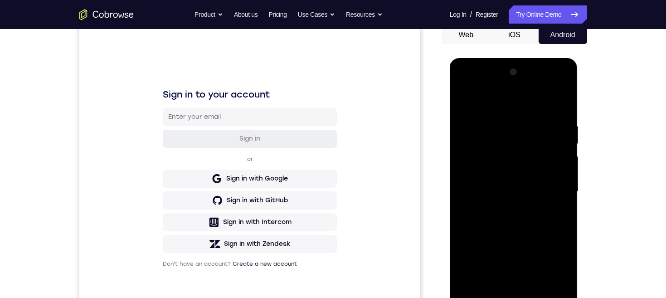
click at [564, 160] on div at bounding box center [513, 192] width 114 height 254
click at [559, 161] on div at bounding box center [513, 191] width 114 height 254
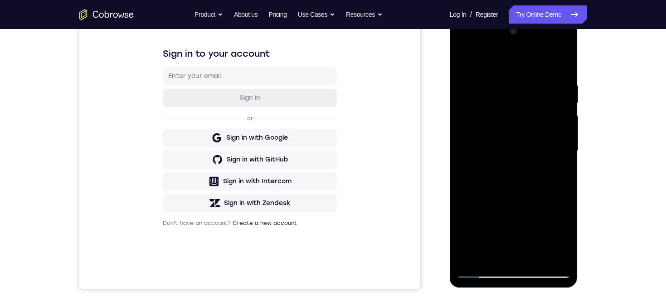
scroll to position [140, 0]
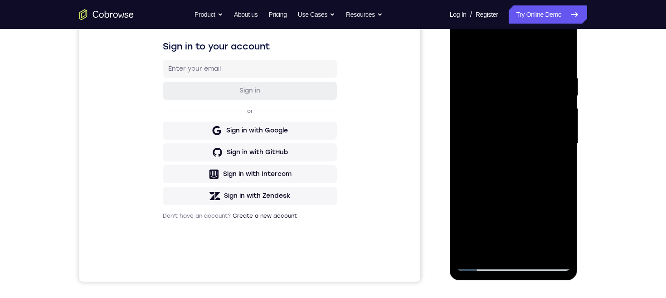
click at [547, 247] on div at bounding box center [513, 144] width 114 height 254
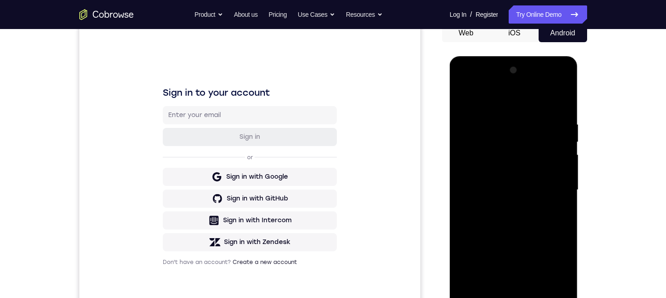
scroll to position [95, 0]
click at [560, 170] on div at bounding box center [513, 189] width 114 height 254
click at [560, 168] on div at bounding box center [513, 189] width 114 height 254
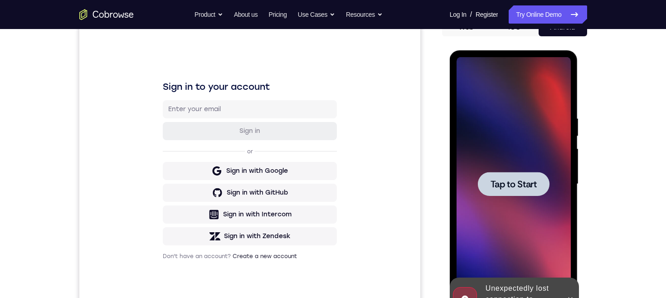
scroll to position [94, 0]
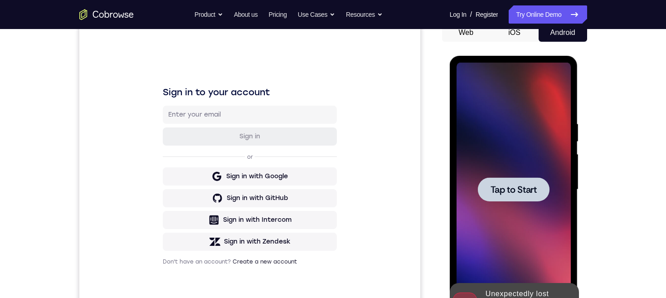
click at [527, 194] on span "Tap to Start" at bounding box center [513, 189] width 46 height 9
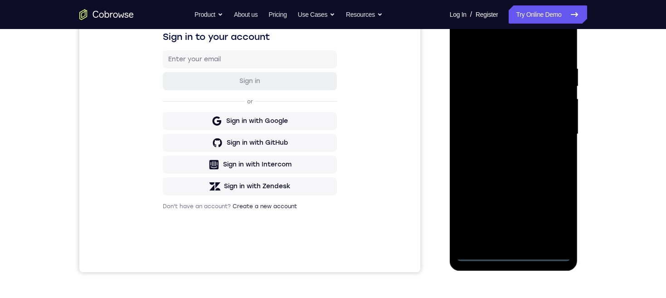
scroll to position [167, 0]
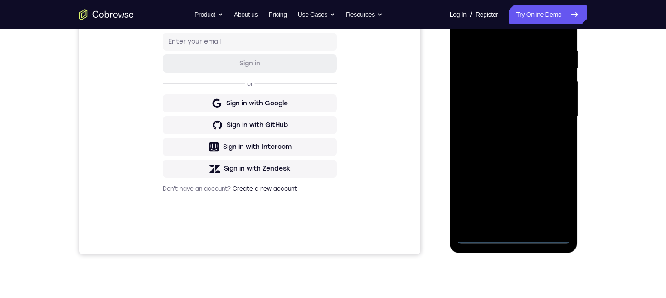
click at [514, 234] on div at bounding box center [513, 117] width 114 height 254
click at [553, 194] on div at bounding box center [513, 117] width 114 height 254
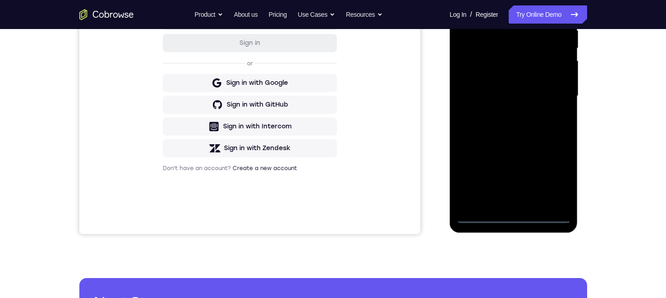
scroll to position [172, 0]
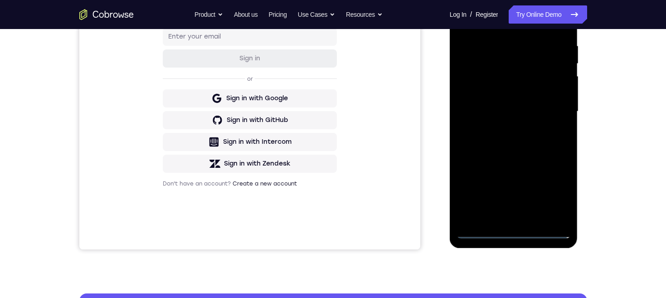
click at [517, 23] on div at bounding box center [513, 112] width 114 height 254
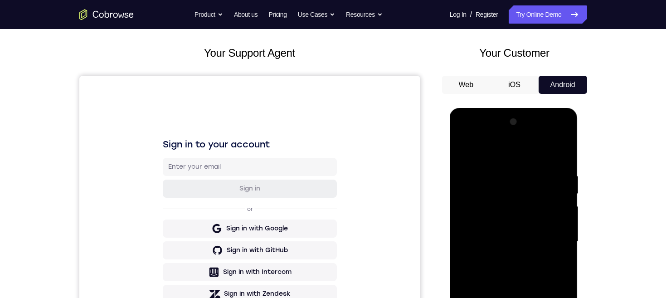
scroll to position [101, 0]
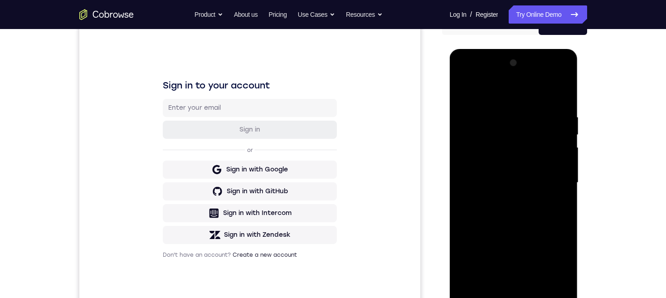
click at [554, 179] on div at bounding box center [513, 183] width 114 height 254
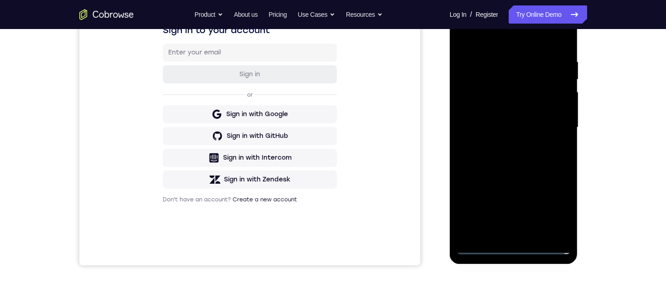
click at [503, 233] on div at bounding box center [513, 127] width 114 height 254
click at [499, 118] on div at bounding box center [513, 127] width 114 height 254
click at [488, 112] on div at bounding box center [513, 127] width 114 height 254
click at [510, 128] on div at bounding box center [513, 127] width 114 height 254
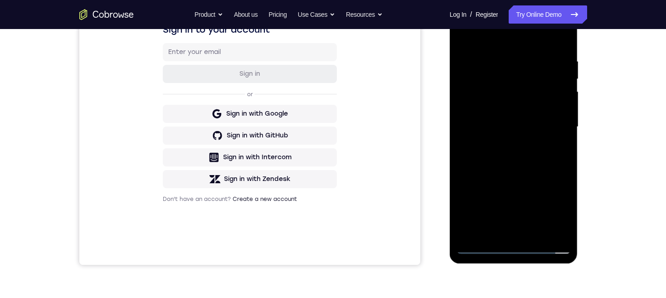
click at [481, 164] on div at bounding box center [513, 127] width 114 height 254
click at [512, 159] on div at bounding box center [513, 127] width 114 height 254
click at [522, 162] on div at bounding box center [513, 127] width 114 height 254
click at [535, 231] on div at bounding box center [513, 127] width 114 height 254
click at [513, 177] on div at bounding box center [513, 127] width 114 height 254
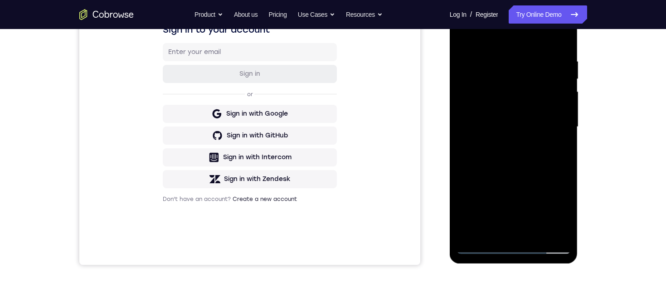
click at [496, 203] on div at bounding box center [513, 127] width 114 height 254
click at [560, 212] on div at bounding box center [513, 127] width 114 height 254
click at [556, 151] on div at bounding box center [513, 127] width 114 height 254
click at [555, 149] on div at bounding box center [513, 127] width 114 height 254
click at [552, 147] on div at bounding box center [513, 127] width 114 height 254
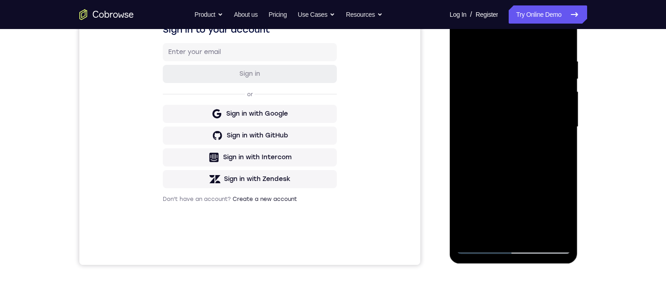
click at [559, 149] on div at bounding box center [513, 127] width 114 height 254
click at [558, 148] on div at bounding box center [513, 127] width 114 height 254
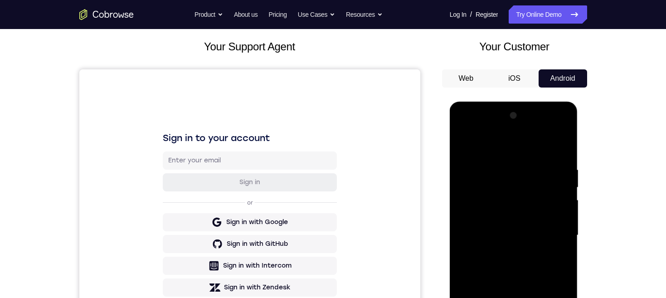
click at [461, 144] on div at bounding box center [513, 235] width 114 height 254
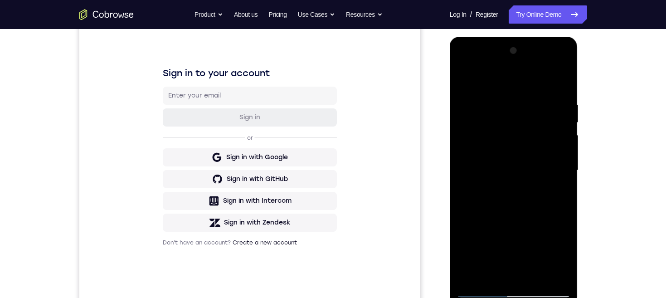
scroll to position [115, 0]
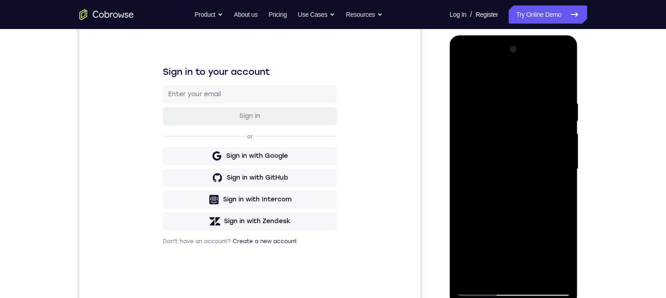
click at [556, 188] on div at bounding box center [513, 169] width 114 height 254
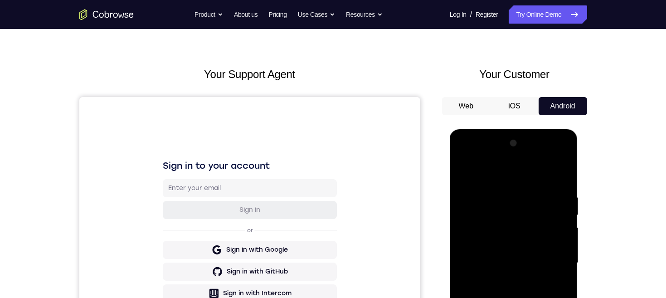
click at [467, 174] on div at bounding box center [513, 263] width 114 height 254
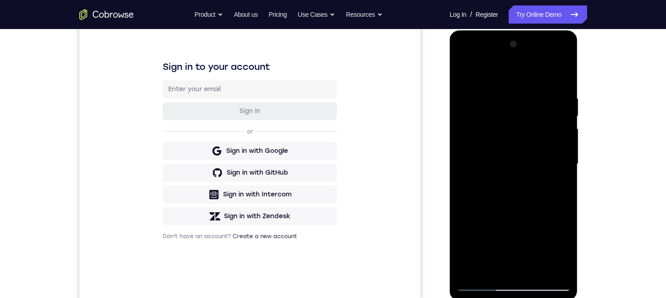
scroll to position [139, 0]
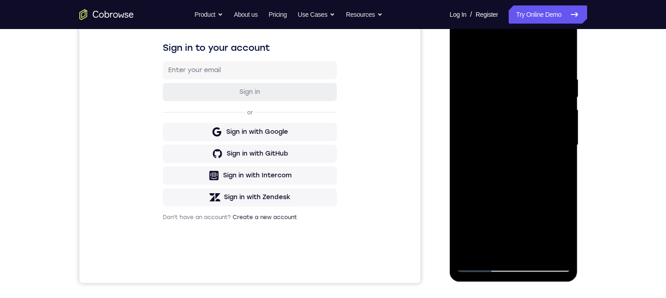
click at [503, 164] on div at bounding box center [513, 145] width 114 height 254
click at [559, 168] on div at bounding box center [513, 145] width 114 height 254
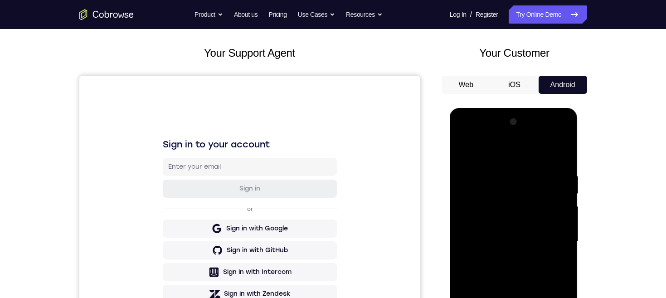
click at [461, 151] on div at bounding box center [513, 242] width 114 height 254
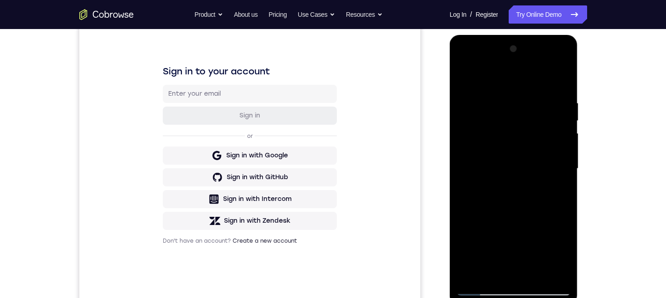
scroll to position [135, 0]
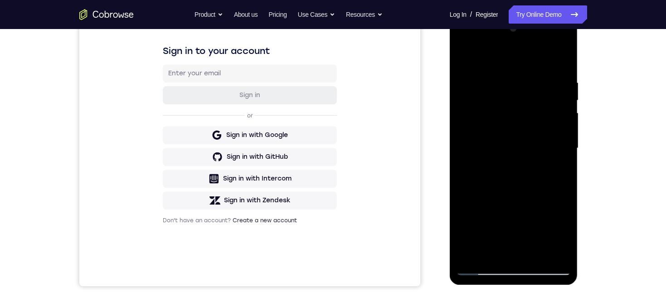
click at [493, 240] on div at bounding box center [513, 148] width 114 height 254
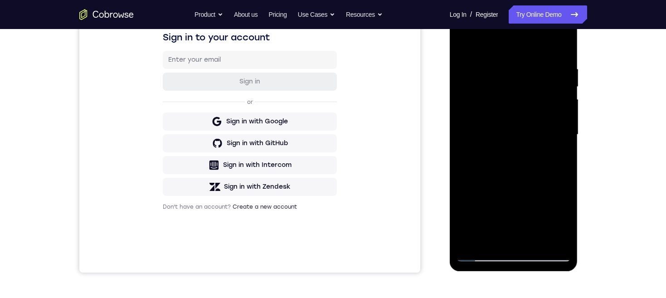
click at [554, 155] on div at bounding box center [513, 135] width 114 height 254
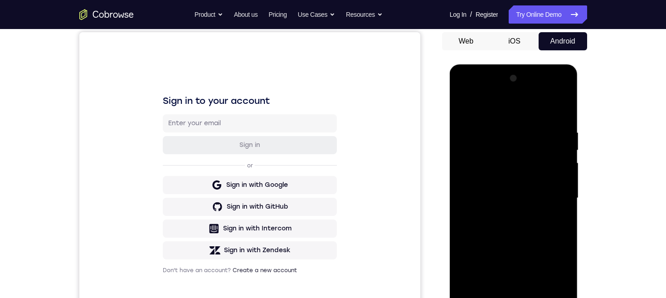
click at [464, 109] on div at bounding box center [513, 198] width 114 height 254
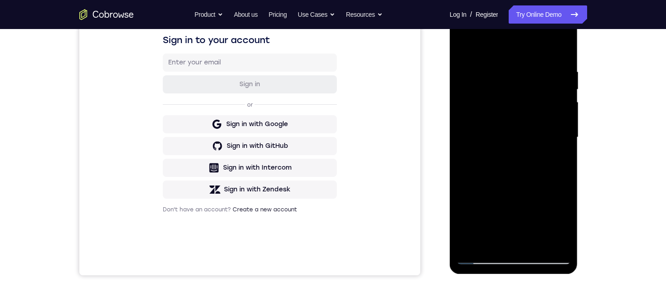
scroll to position [85, 0]
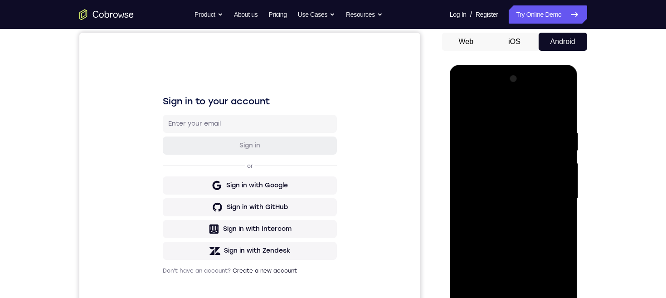
click at [465, 106] on div at bounding box center [513, 199] width 114 height 254
click at [502, 129] on div at bounding box center [513, 199] width 114 height 254
click at [569, 220] on div at bounding box center [513, 199] width 114 height 254
click at [561, 196] on div at bounding box center [513, 199] width 114 height 254
click at [558, 113] on div at bounding box center [513, 199] width 114 height 254
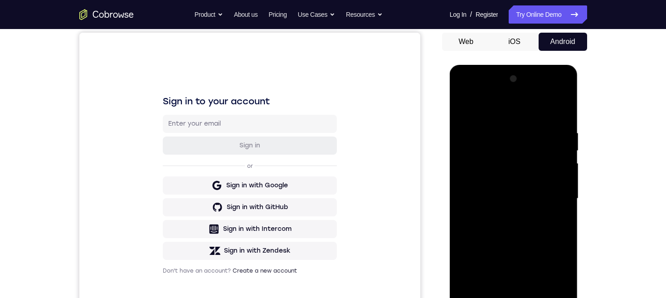
click at [525, 132] on div at bounding box center [513, 199] width 114 height 254
click at [557, 185] on div at bounding box center [513, 199] width 114 height 254
click at [552, 189] on div at bounding box center [513, 199] width 114 height 254
click at [556, 179] on div at bounding box center [513, 199] width 114 height 254
click at [558, 179] on div at bounding box center [513, 199] width 114 height 254
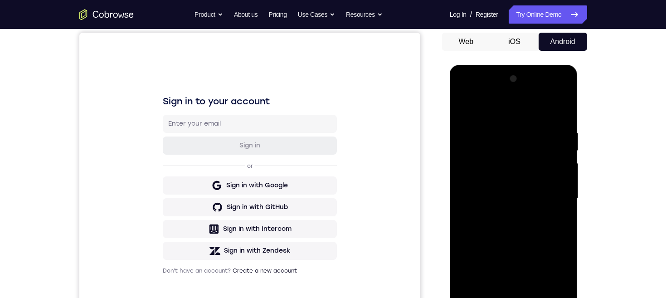
click at [550, 182] on div at bounding box center [513, 199] width 114 height 254
click at [559, 110] on div at bounding box center [513, 199] width 114 height 254
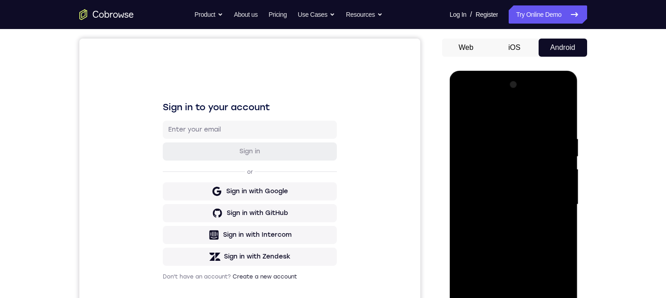
click at [605, 184] on div "Your Support Agent Your Customer Web iOS Android Next Steps We’d be happy to gi…" at bounding box center [333, 249] width 580 height 598
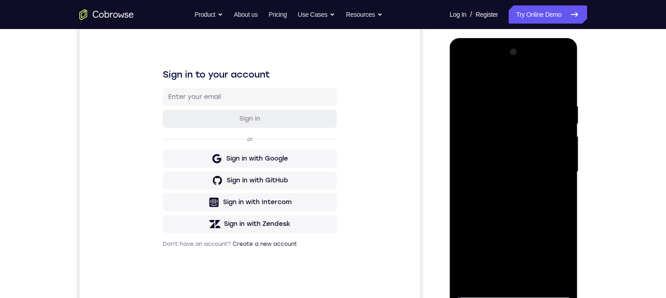
scroll to position [116, 0]
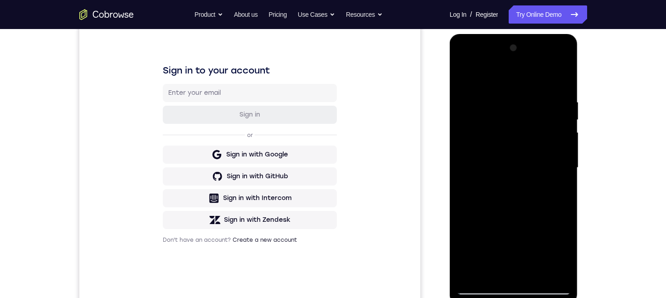
click at [533, 277] on div at bounding box center [513, 168] width 114 height 254
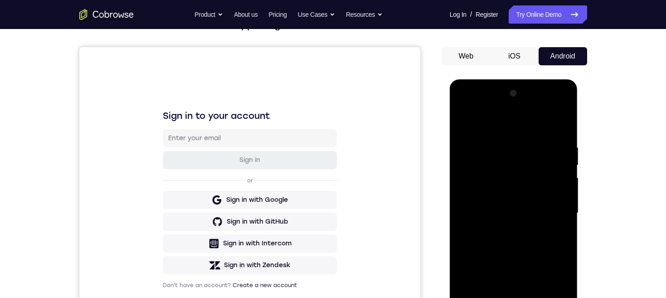
click at [467, 116] on div at bounding box center [513, 213] width 114 height 254
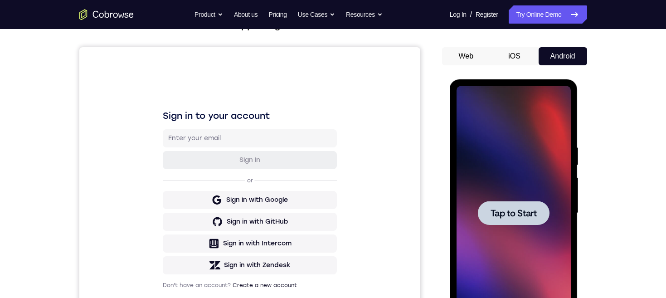
click at [530, 142] on div at bounding box center [513, 213] width 114 height 254
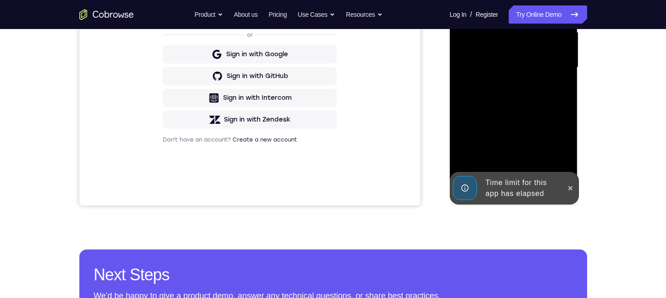
scroll to position [224, 0]
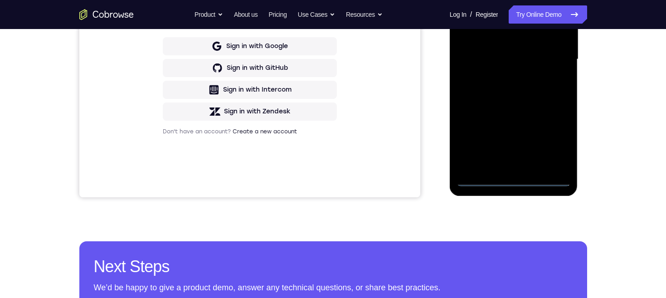
click at [514, 178] on div at bounding box center [513, 59] width 114 height 254
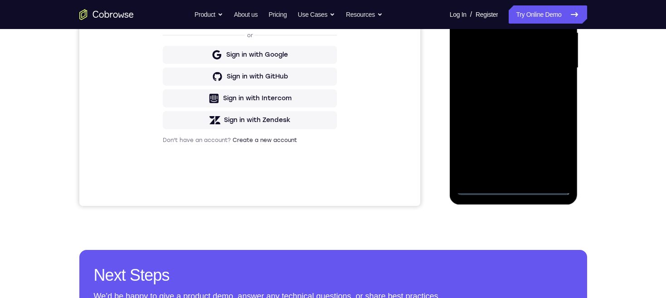
click at [552, 156] on div at bounding box center [513, 68] width 114 height 254
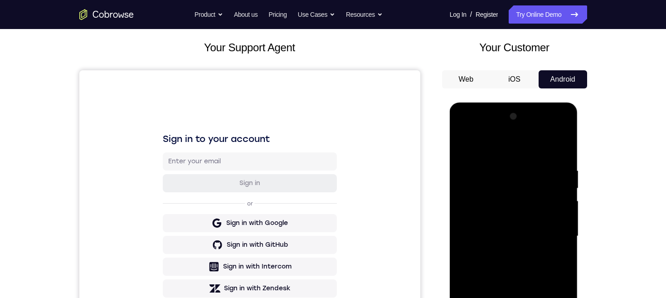
click at [501, 150] on div at bounding box center [513, 236] width 114 height 254
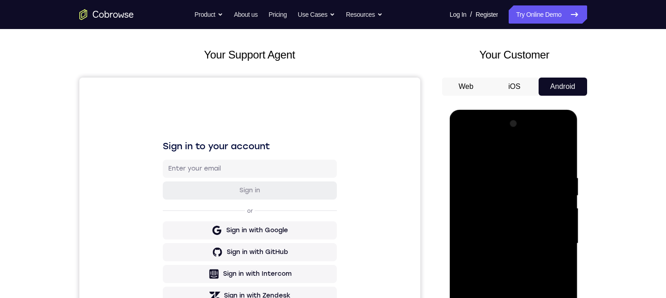
click at [550, 236] on div at bounding box center [513, 243] width 114 height 254
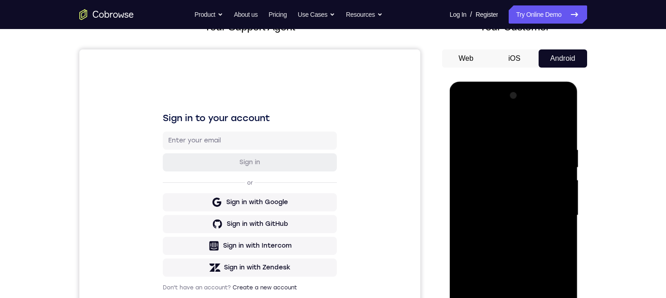
scroll to position [97, 0]
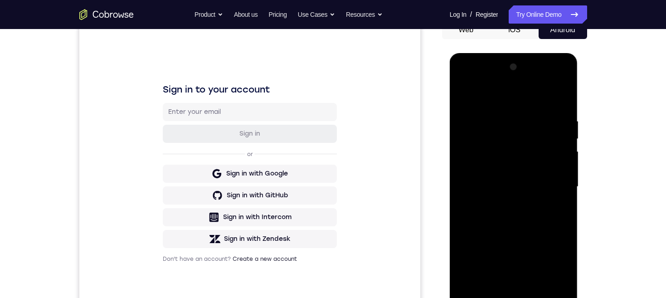
click at [500, 205] on div at bounding box center [513, 187] width 114 height 254
click at [541, 182] on div at bounding box center [513, 187] width 114 height 254
click at [499, 169] on div at bounding box center [513, 187] width 114 height 254
click at [508, 188] on div at bounding box center [513, 187] width 114 height 254
click at [546, 216] on div at bounding box center [513, 187] width 114 height 254
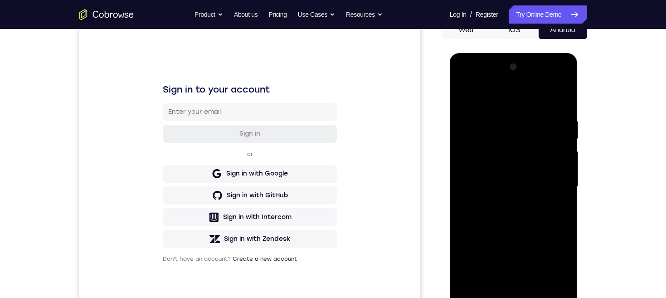
click at [528, 223] on div at bounding box center [513, 187] width 114 height 254
click at [495, 125] on div at bounding box center [513, 187] width 114 height 254
click at [549, 228] on div at bounding box center [513, 187] width 114 height 254
click at [551, 236] on div at bounding box center [513, 187] width 114 height 254
click at [546, 224] on div at bounding box center [513, 187] width 114 height 254
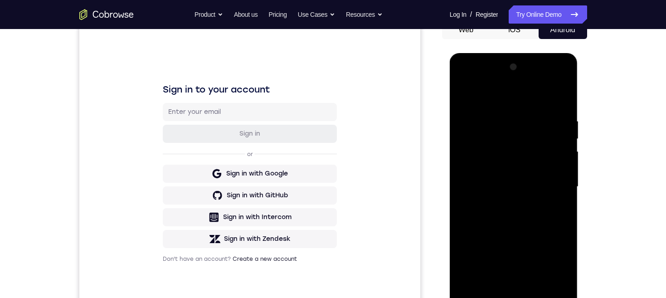
click at [550, 223] on div at bounding box center [513, 187] width 114 height 254
click at [550, 232] on div at bounding box center [513, 187] width 114 height 254
click at [552, 224] on div at bounding box center [513, 187] width 114 height 254
click at [555, 222] on div at bounding box center [513, 187] width 114 height 254
click at [557, 101] on div at bounding box center [513, 187] width 114 height 254
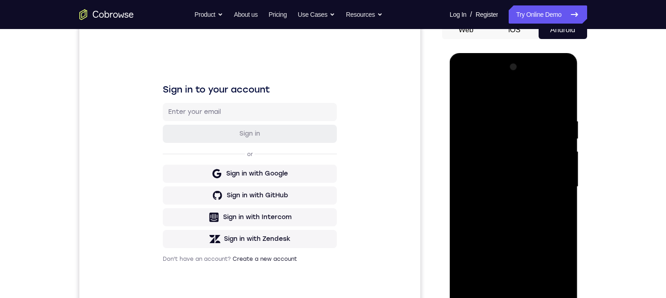
click at [559, 100] on div at bounding box center [513, 187] width 114 height 254
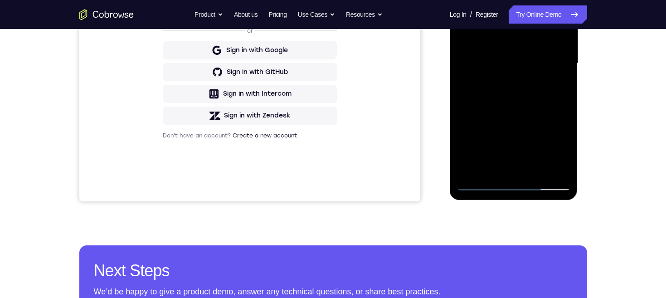
scroll to position [217, 0]
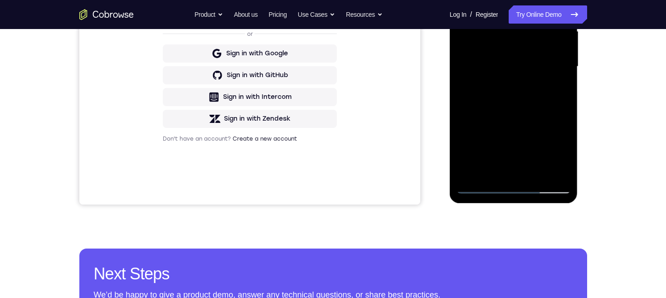
click at [536, 170] on div at bounding box center [513, 67] width 114 height 254
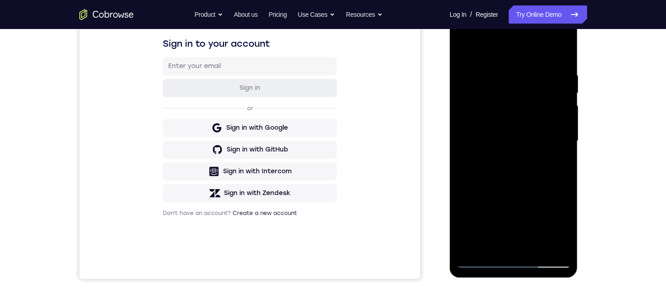
click at [524, 187] on div at bounding box center [513, 141] width 114 height 254
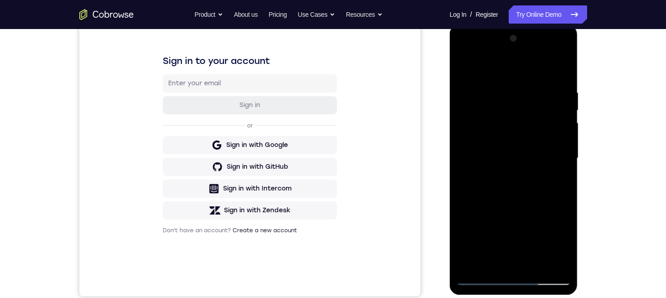
scroll to position [161, 0]
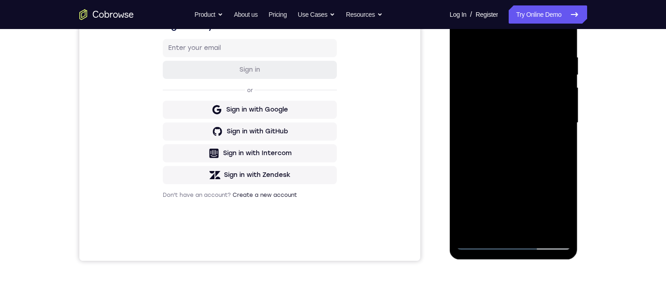
click at [516, 219] on div at bounding box center [513, 123] width 114 height 254
click at [557, 147] on div at bounding box center [513, 123] width 114 height 254
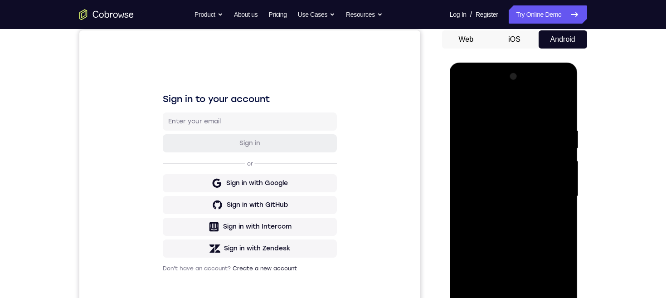
click at [462, 109] on div at bounding box center [513, 196] width 114 height 254
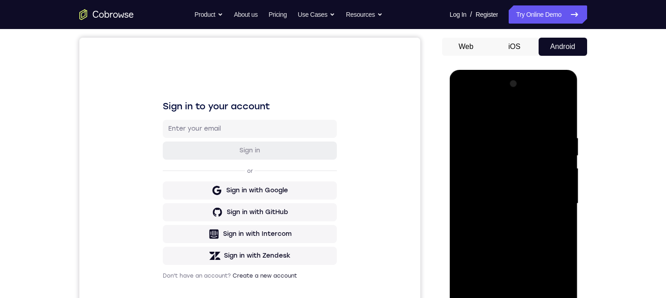
scroll to position [139, 0]
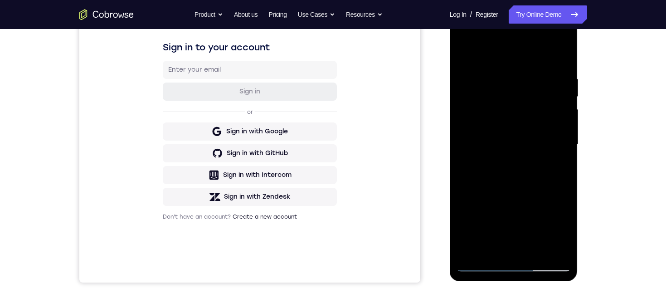
click at [505, 215] on div at bounding box center [513, 145] width 114 height 254
click at [558, 169] on div at bounding box center [513, 145] width 114 height 254
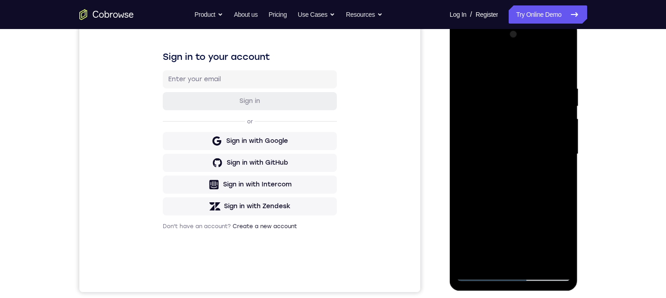
click at [462, 63] on div at bounding box center [513, 154] width 114 height 254
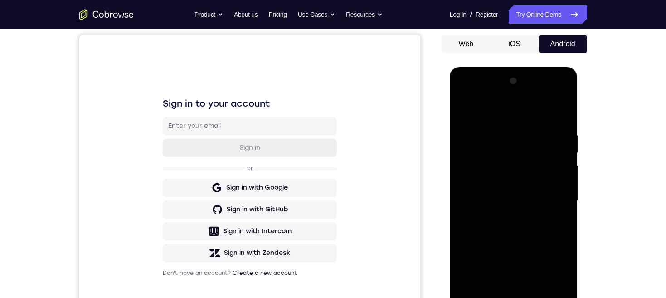
scroll to position [122, 0]
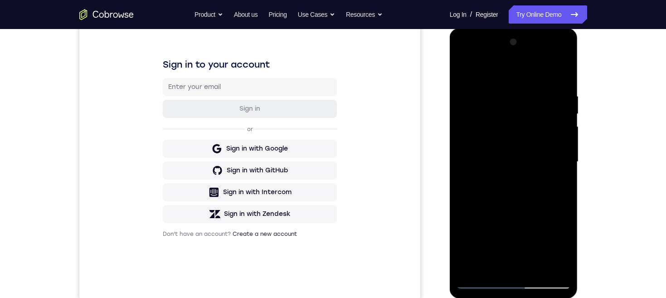
click at [513, 206] on div at bounding box center [513, 162] width 114 height 254
click at [557, 183] on div at bounding box center [513, 162] width 114 height 254
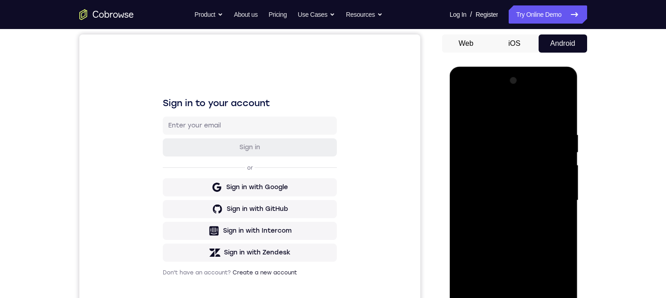
scroll to position [84, 0]
click at [462, 111] on div at bounding box center [513, 200] width 114 height 254
click at [554, 130] on div at bounding box center [513, 200] width 114 height 254
click at [557, 239] on div at bounding box center [513, 200] width 114 height 254
click at [553, 240] on div at bounding box center [513, 200] width 114 height 254
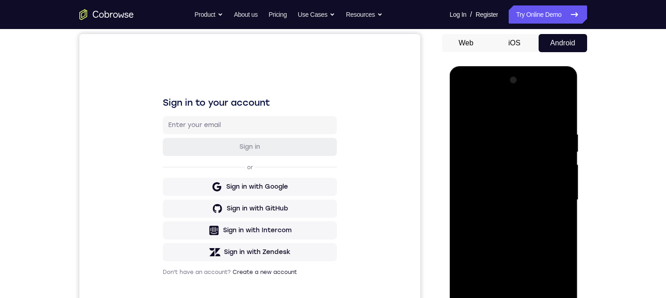
click at [553, 246] on div at bounding box center [513, 200] width 114 height 254
click at [560, 114] on div at bounding box center [513, 200] width 114 height 254
click at [512, 130] on div at bounding box center [513, 200] width 114 height 254
click at [557, 113] on div at bounding box center [513, 200] width 114 height 254
click at [489, 126] on div at bounding box center [513, 200] width 114 height 254
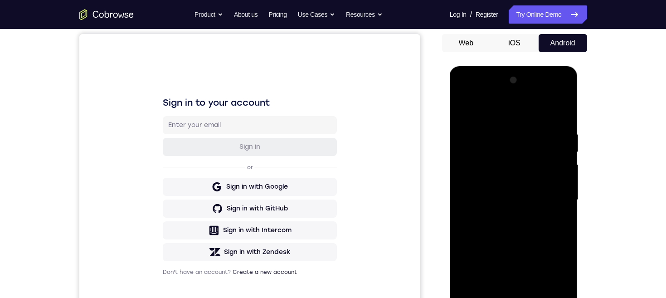
click at [557, 212] on div at bounding box center [513, 200] width 114 height 254
click at [561, 113] on div at bounding box center [513, 200] width 114 height 254
click at [508, 126] on div at bounding box center [513, 200] width 114 height 254
click at [556, 225] on div at bounding box center [513, 200] width 114 height 254
click at [554, 232] on div at bounding box center [513, 200] width 114 height 254
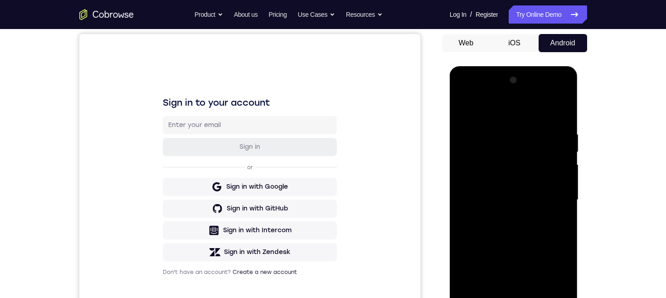
click at [561, 113] on div at bounding box center [513, 200] width 114 height 254
click at [556, 132] on div at bounding box center [513, 200] width 114 height 254
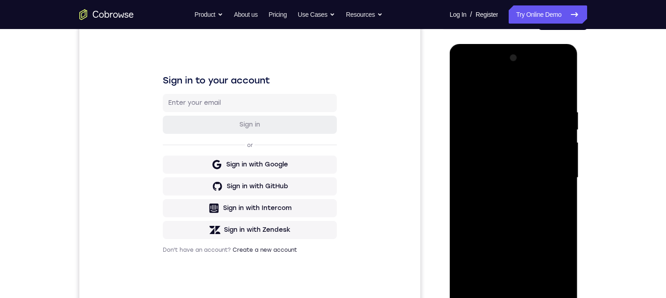
scroll to position [65, 0]
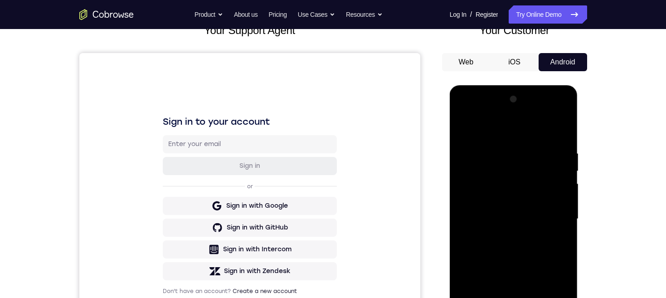
click at [558, 133] on div at bounding box center [513, 219] width 114 height 254
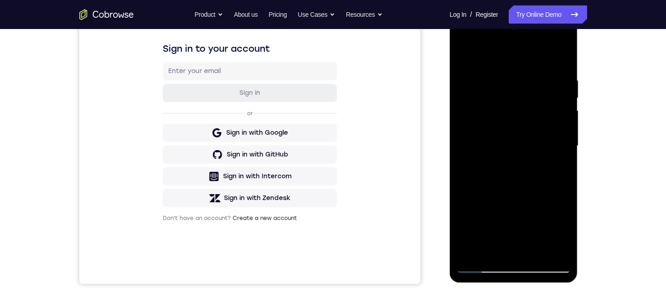
scroll to position [121, 0]
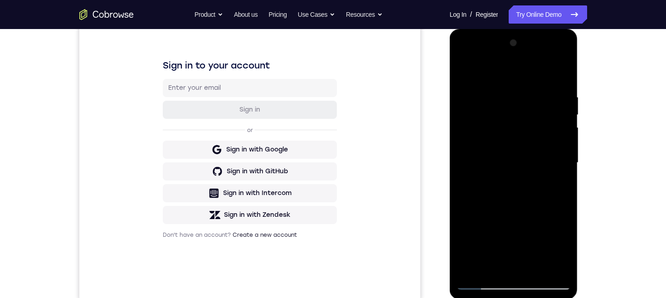
click at [535, 270] on div at bounding box center [513, 163] width 114 height 254
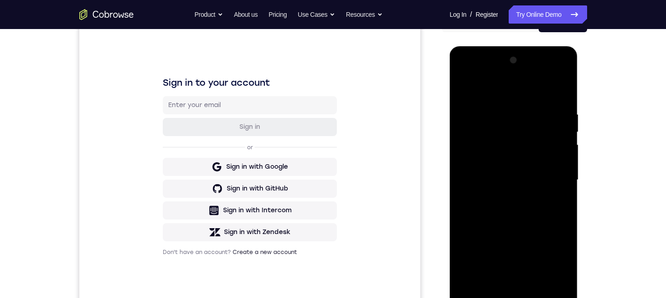
click at [465, 88] on div at bounding box center [513, 180] width 114 height 254
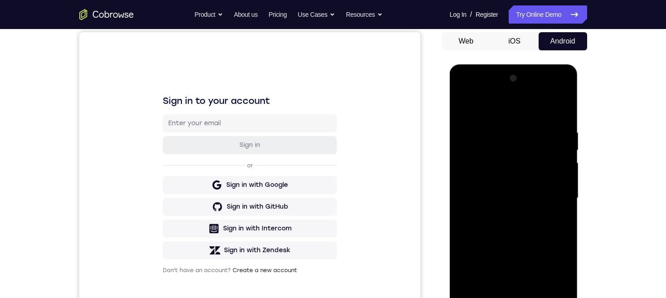
click at [493, 135] on div at bounding box center [513, 198] width 114 height 254
click at [493, 111] on div at bounding box center [513, 198] width 114 height 254
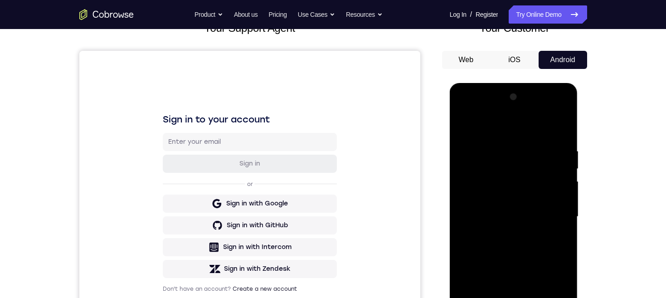
scroll to position [48, 0]
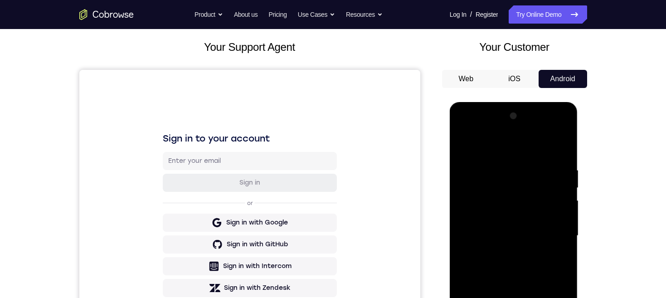
click at [471, 152] on div at bounding box center [513, 236] width 114 height 254
click at [565, 207] on div at bounding box center [513, 236] width 114 height 254
click at [565, 167] on div at bounding box center [513, 236] width 114 height 254
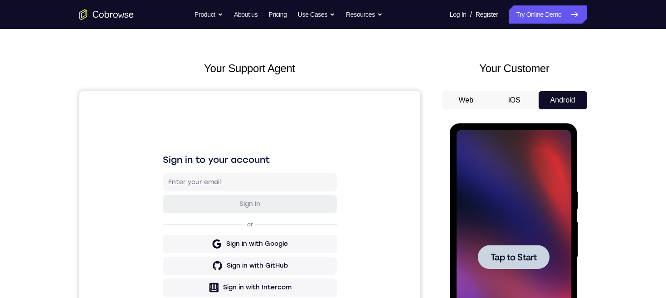
scroll to position [80, 0]
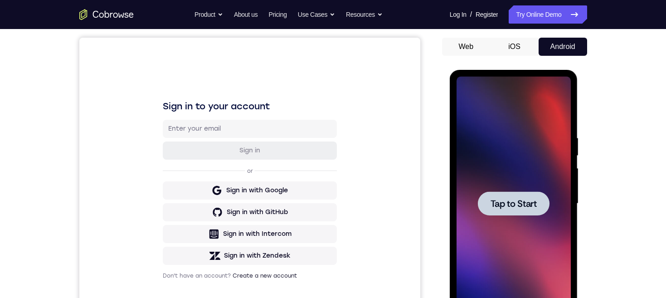
click at [518, 206] on span "Tap to Start" at bounding box center [513, 203] width 46 height 9
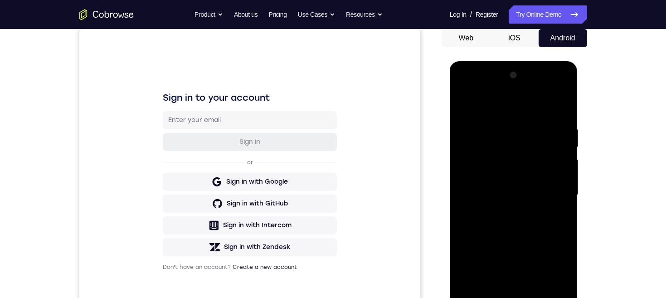
scroll to position [143, 0]
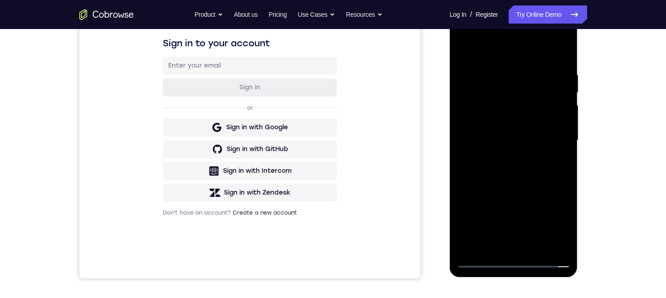
click at [512, 258] on div at bounding box center [513, 141] width 114 height 254
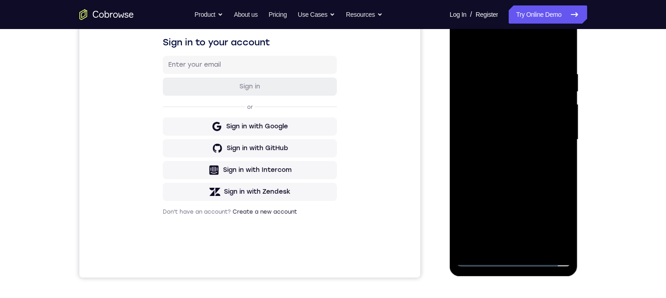
scroll to position [95, 0]
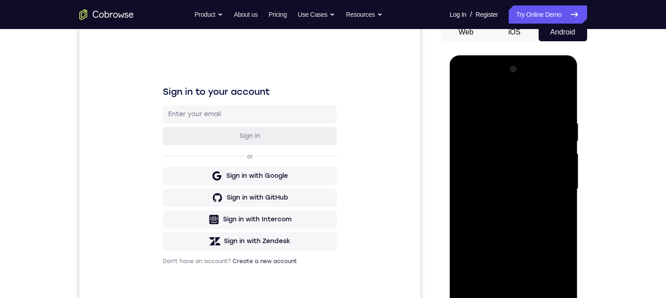
click at [547, 268] on div at bounding box center [513, 189] width 114 height 254
click at [514, 102] on div at bounding box center [513, 189] width 114 height 254
click at [551, 190] on div at bounding box center [513, 189] width 114 height 254
click at [608, 129] on div "Your Support Agent Your Customer Web iOS Android Next Steps We’d be happy to gi…" at bounding box center [333, 233] width 580 height 598
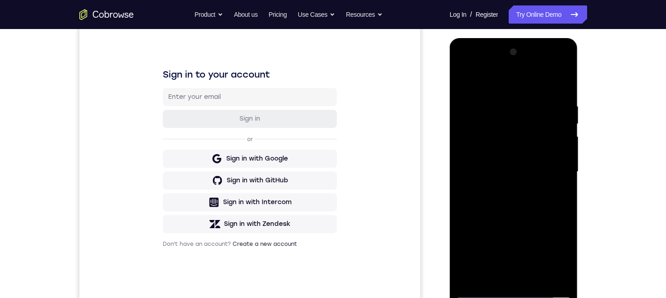
click at [506, 280] on div at bounding box center [513, 172] width 114 height 254
click at [533, 156] on div at bounding box center [513, 172] width 114 height 254
click at [509, 151] on div at bounding box center [513, 172] width 114 height 254
click at [545, 171] on div at bounding box center [513, 172] width 114 height 254
click at [541, 202] on div at bounding box center [513, 172] width 114 height 254
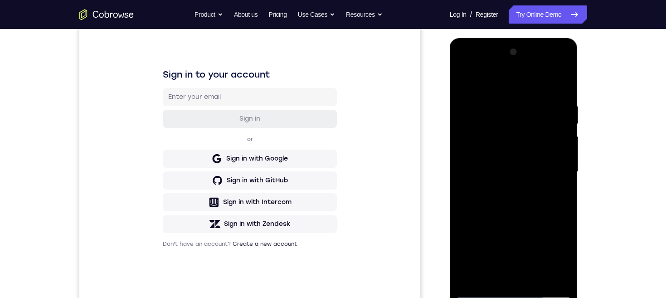
click at [541, 195] on div at bounding box center [513, 172] width 114 height 254
click at [543, 190] on div at bounding box center [513, 172] width 114 height 254
click at [498, 103] on div at bounding box center [513, 172] width 114 height 254
click at [546, 272] on div at bounding box center [513, 172] width 114 height 254
click at [556, 181] on div at bounding box center [513, 172] width 114 height 254
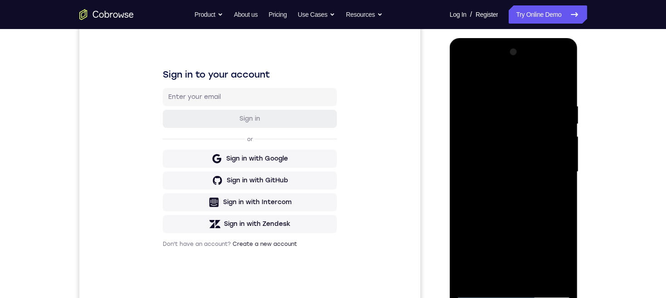
click at [547, 272] on div at bounding box center [513, 172] width 114 height 254
click at [554, 175] on div at bounding box center [513, 172] width 114 height 254
click at [549, 157] on div at bounding box center [513, 172] width 114 height 254
click at [546, 273] on div at bounding box center [513, 172] width 114 height 254
click at [557, 200] on div at bounding box center [513, 172] width 114 height 254
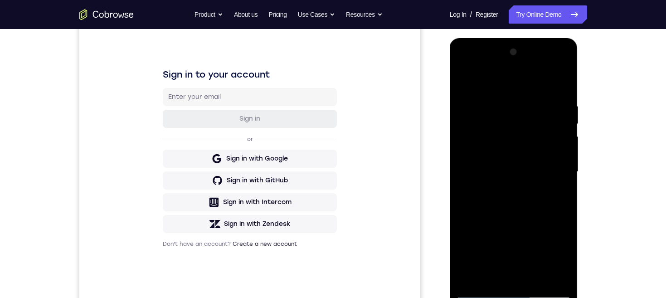
click at [556, 151] on div at bounding box center [513, 172] width 114 height 254
click at [557, 151] on div at bounding box center [513, 172] width 114 height 254
click at [548, 215] on div at bounding box center [513, 172] width 114 height 254
click at [551, 164] on div at bounding box center [513, 172] width 114 height 254
click at [552, 168] on div at bounding box center [513, 172] width 114 height 254
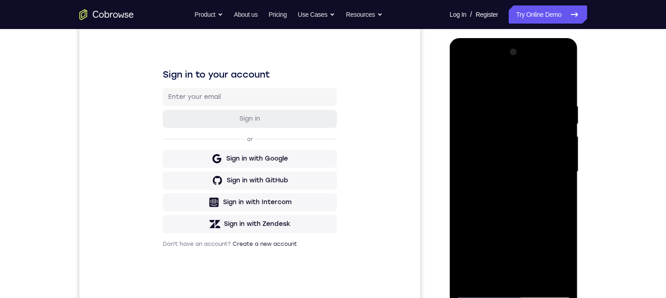
click at [561, 203] on div at bounding box center [513, 172] width 114 height 254
click at [549, 207] on div at bounding box center [513, 172] width 114 height 254
click at [549, 233] on div at bounding box center [513, 172] width 114 height 254
click at [548, 234] on div at bounding box center [513, 172] width 114 height 254
click at [554, 238] on div at bounding box center [513, 172] width 114 height 254
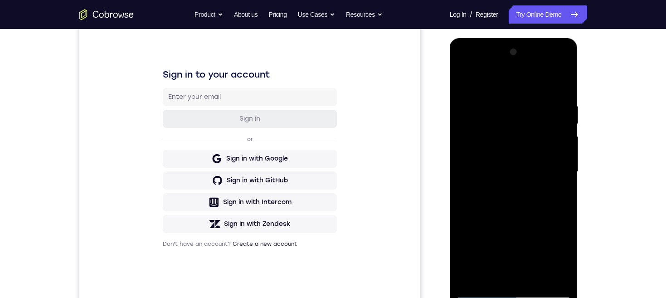
click at [547, 211] on div at bounding box center [513, 172] width 114 height 254
click at [547, 202] on div at bounding box center [513, 172] width 114 height 254
click at [546, 216] on div at bounding box center [513, 172] width 114 height 254
click at [556, 149] on div at bounding box center [513, 172] width 114 height 254
click at [563, 142] on div at bounding box center [513, 172] width 114 height 254
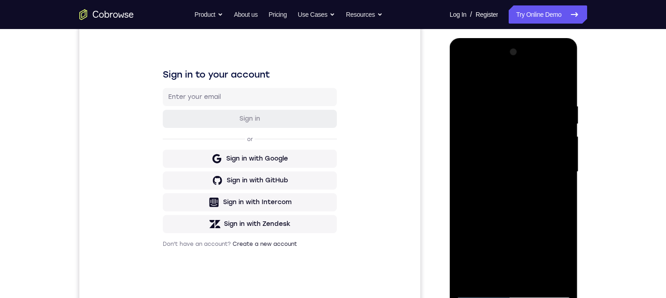
click at [559, 130] on div at bounding box center [513, 172] width 114 height 254
click at [538, 240] on div at bounding box center [513, 172] width 114 height 254
click at [551, 215] on div at bounding box center [513, 172] width 114 height 254
click at [553, 214] on div at bounding box center [513, 172] width 114 height 254
click at [554, 135] on div at bounding box center [513, 172] width 114 height 254
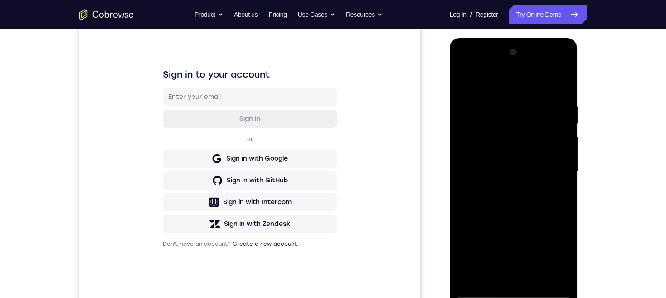
click at [554, 178] on div at bounding box center [513, 172] width 114 height 254
click at [545, 235] on div at bounding box center [513, 172] width 114 height 254
click at [557, 207] on div at bounding box center [513, 172] width 114 height 254
click at [550, 158] on div at bounding box center [513, 172] width 114 height 254
click at [537, 280] on div at bounding box center [513, 172] width 114 height 254
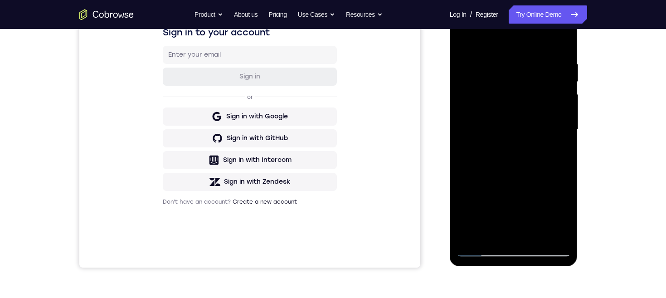
scroll to position [128, 0]
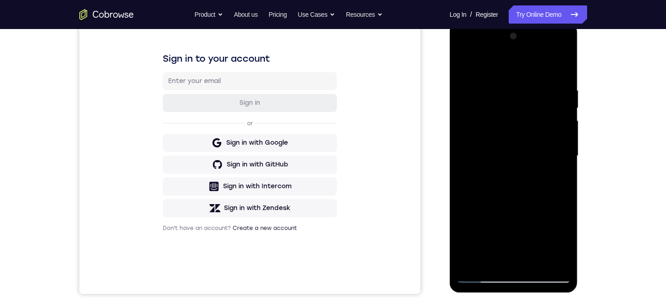
click at [536, 202] on div at bounding box center [513, 156] width 114 height 254
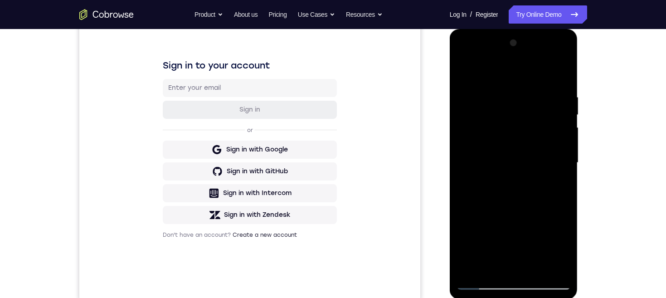
click at [527, 140] on div at bounding box center [513, 163] width 114 height 254
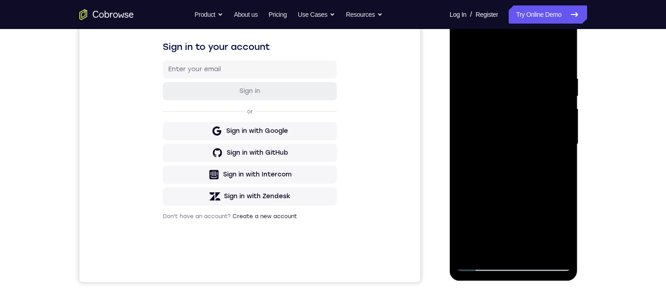
click at [489, 222] on div at bounding box center [513, 144] width 114 height 254
click at [514, 216] on div at bounding box center [513, 144] width 114 height 254
click at [560, 163] on div at bounding box center [513, 144] width 114 height 254
click at [514, 114] on div at bounding box center [513, 144] width 114 height 254
click at [547, 199] on div at bounding box center [513, 144] width 114 height 254
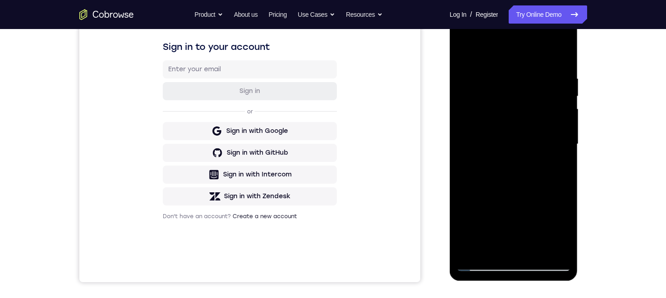
click at [555, 170] on div at bounding box center [513, 144] width 114 height 254
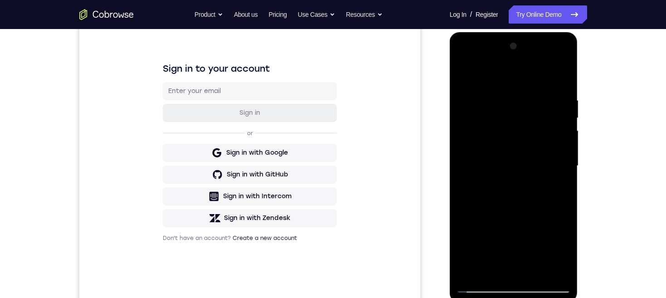
scroll to position [120, 0]
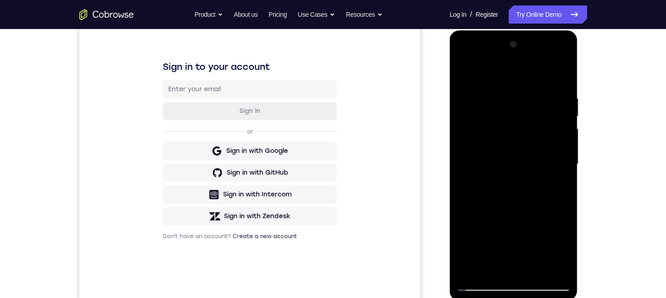
click at [558, 188] on div at bounding box center [513, 164] width 114 height 254
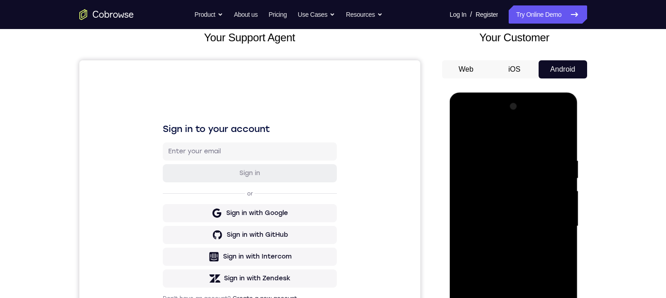
click at [463, 140] on div at bounding box center [513, 226] width 114 height 254
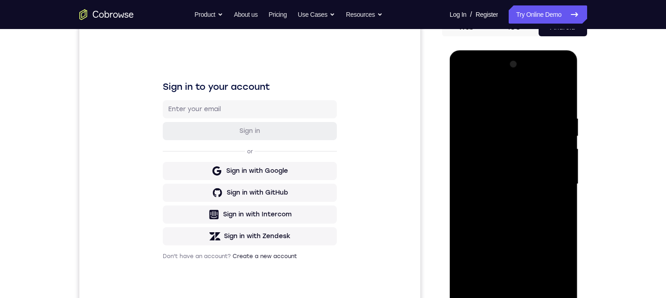
scroll to position [101, 0]
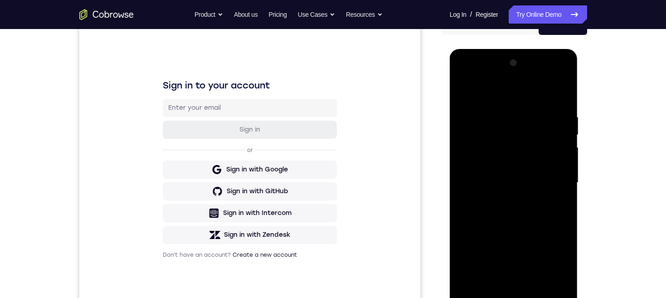
click at [464, 90] on div at bounding box center [513, 183] width 114 height 254
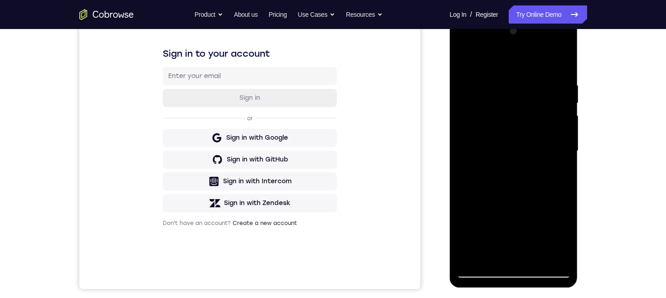
click at [527, 79] on div at bounding box center [513, 151] width 114 height 254
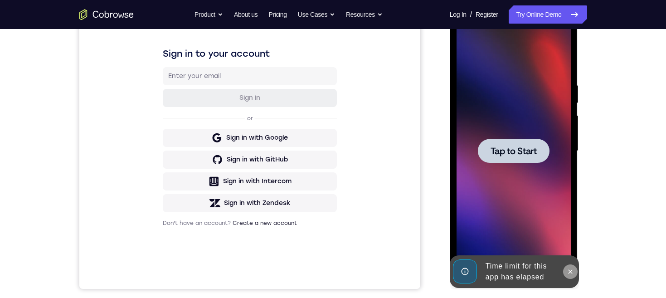
click at [572, 273] on icon at bounding box center [569, 271] width 7 height 7
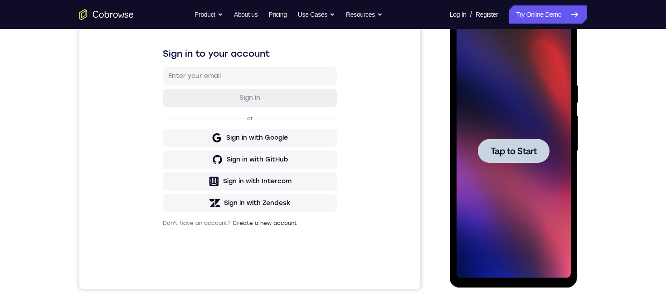
click at [533, 147] on span "Tap to Start" at bounding box center [513, 150] width 46 height 9
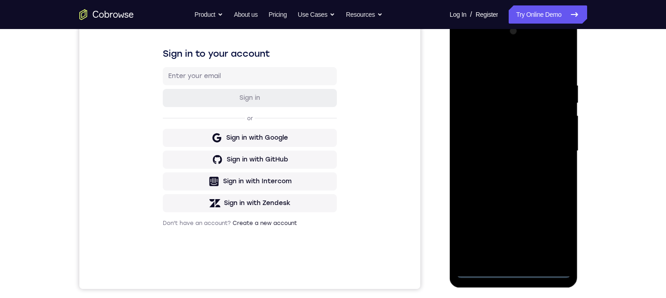
click at [514, 270] on div at bounding box center [513, 151] width 114 height 254
click at [554, 229] on div at bounding box center [513, 151] width 114 height 254
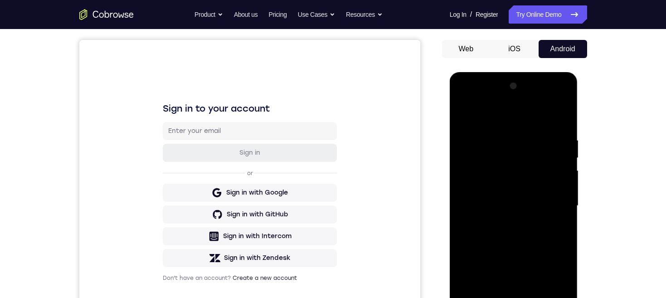
click at [529, 117] on div at bounding box center [513, 206] width 114 height 254
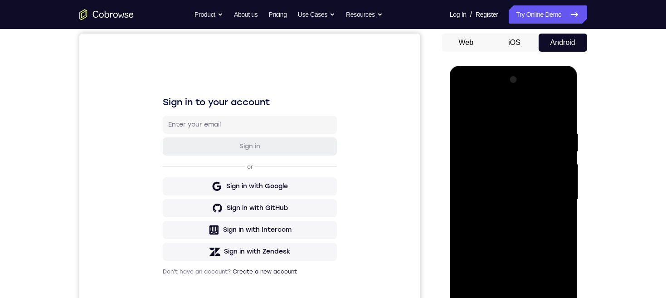
click at [555, 199] on div at bounding box center [513, 199] width 114 height 254
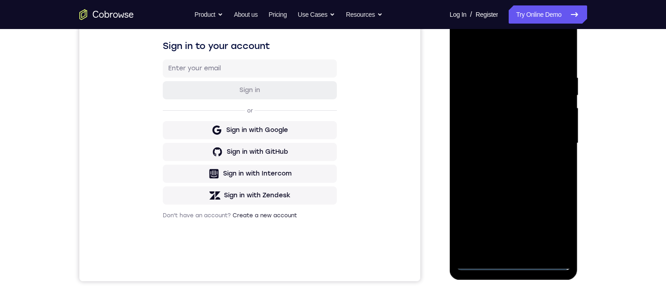
scroll to position [117, 0]
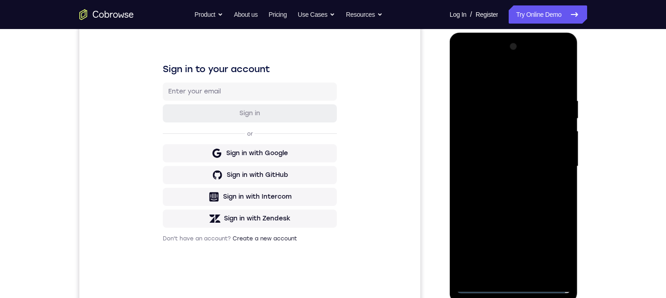
click at [502, 179] on div at bounding box center [513, 166] width 114 height 254
click at [535, 157] on div at bounding box center [513, 167] width 114 height 254
click at [510, 146] on div at bounding box center [513, 167] width 114 height 254
click at [499, 171] on div at bounding box center [513, 167] width 114 height 254
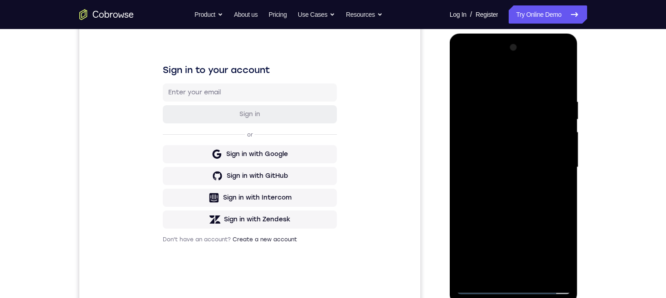
click at [537, 198] on div at bounding box center [513, 167] width 114 height 254
click at [548, 189] on div at bounding box center [513, 167] width 114 height 254
click at [546, 187] on div at bounding box center [513, 167] width 114 height 254
click at [545, 187] on div at bounding box center [513, 167] width 114 height 254
click at [563, 208] on div at bounding box center [513, 167] width 114 height 254
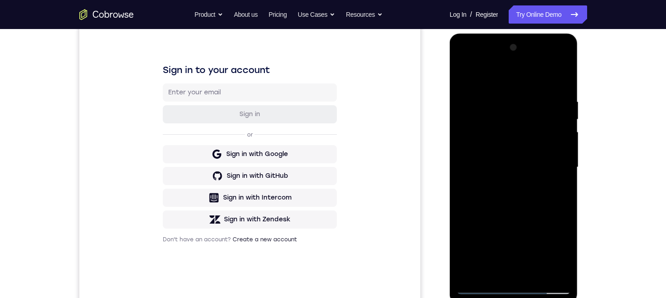
click at [496, 97] on div at bounding box center [513, 167] width 114 height 254
click at [545, 269] on div at bounding box center [513, 167] width 114 height 254
click at [558, 189] on div at bounding box center [513, 167] width 114 height 254
click at [564, 261] on div at bounding box center [513, 167] width 114 height 254
click at [534, 271] on div at bounding box center [513, 167] width 114 height 254
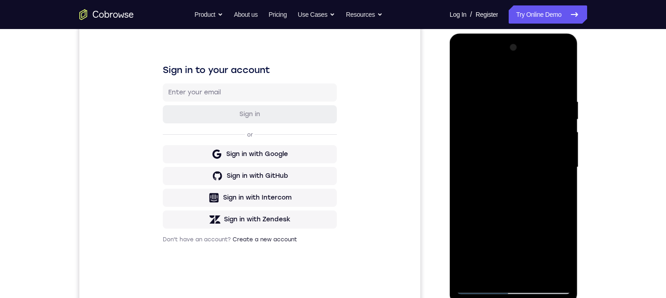
click at [529, 217] on div at bounding box center [513, 167] width 114 height 254
click at [526, 146] on div at bounding box center [513, 167] width 114 height 254
click at [478, 222] on div at bounding box center [513, 167] width 114 height 254
click at [498, 218] on div at bounding box center [513, 167] width 114 height 254
click at [554, 189] on div at bounding box center [513, 167] width 114 height 254
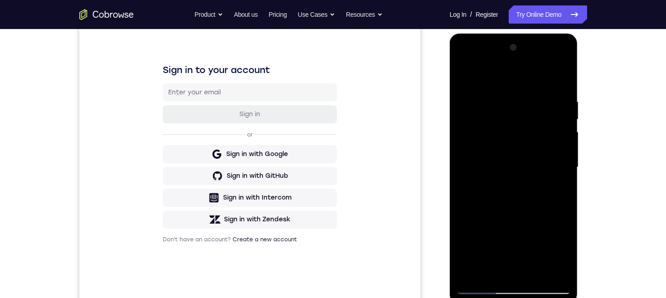
click at [556, 191] on div at bounding box center [513, 167] width 114 height 254
click at [487, 132] on div at bounding box center [513, 167] width 114 height 254
click at [506, 213] on div at bounding box center [513, 167] width 114 height 254
click at [510, 214] on div at bounding box center [513, 167] width 114 height 254
click at [555, 191] on div at bounding box center [513, 167] width 114 height 254
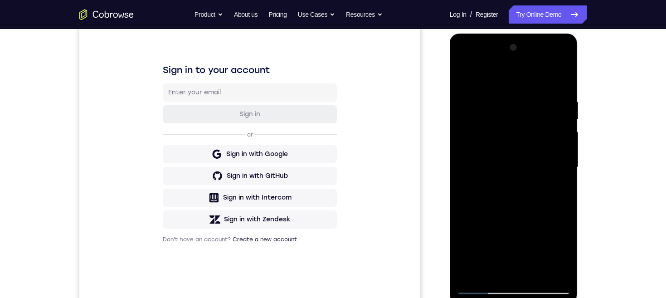
click at [463, 72] on div at bounding box center [513, 167] width 114 height 254
click at [501, 99] on div at bounding box center [513, 167] width 114 height 254
click at [520, 143] on div at bounding box center [513, 167] width 114 height 254
click at [472, 75] on div at bounding box center [513, 167] width 114 height 254
click at [513, 136] on div at bounding box center [513, 167] width 114 height 254
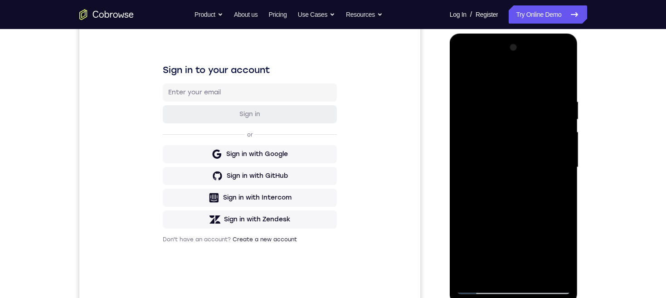
click at [501, 153] on div at bounding box center [513, 167] width 114 height 254
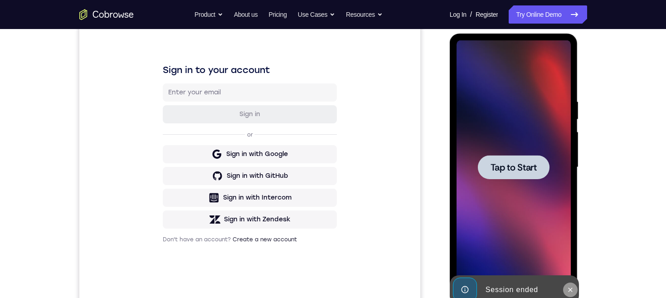
click at [570, 291] on icon at bounding box center [569, 289] width 7 height 7
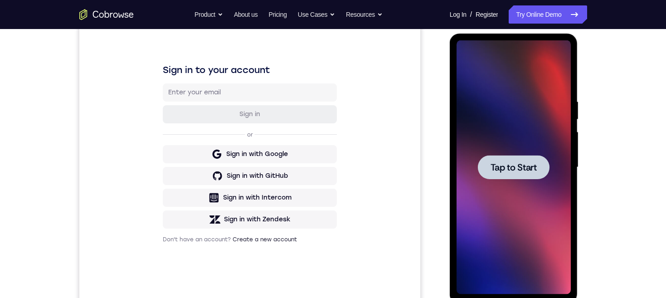
click at [532, 164] on span "Tap to Start" at bounding box center [513, 167] width 46 height 9
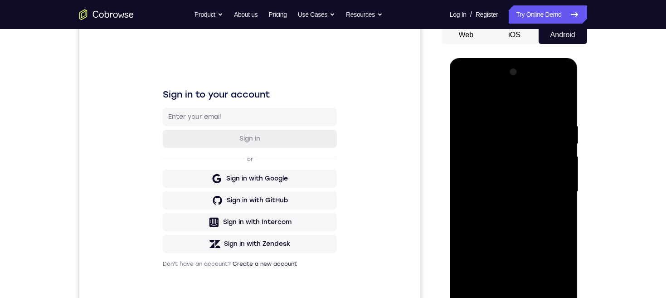
scroll to position [156, 0]
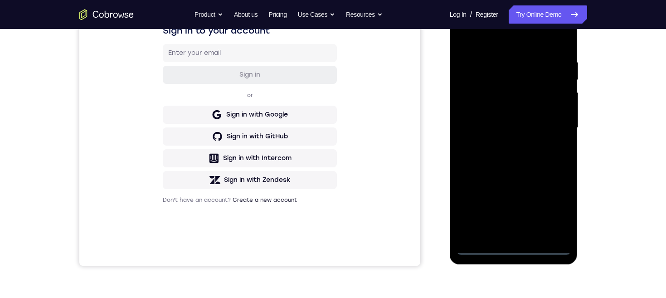
click at [516, 247] on div at bounding box center [513, 128] width 114 height 254
click at [552, 208] on div at bounding box center [513, 128] width 114 height 254
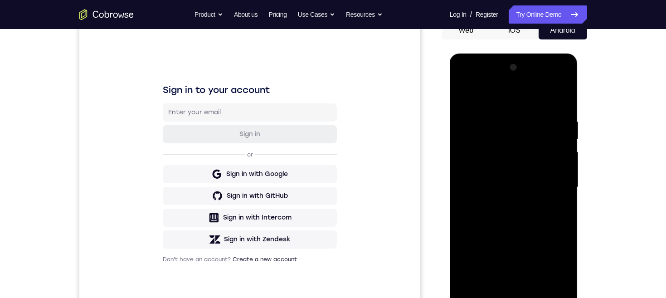
scroll to position [87, 0]
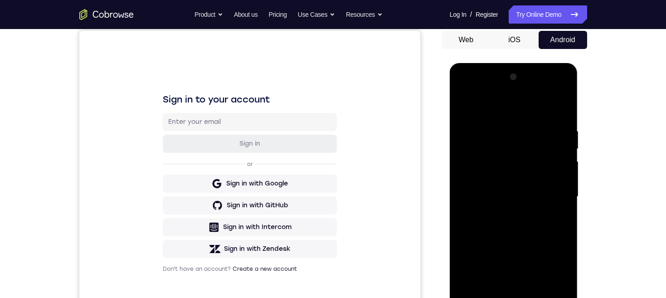
click at [527, 109] on div at bounding box center [513, 197] width 114 height 254
click at [554, 194] on div at bounding box center [513, 197] width 114 height 254
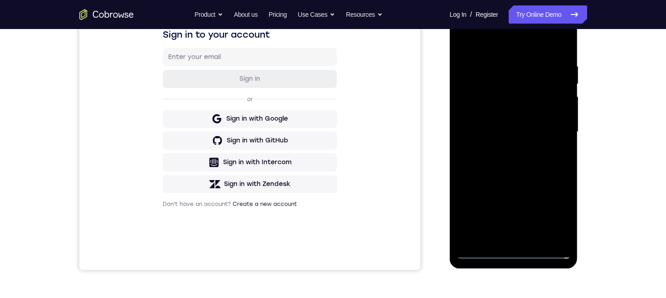
click at [507, 238] on div at bounding box center [513, 132] width 114 height 254
click at [536, 124] on div at bounding box center [513, 132] width 114 height 254
click at [543, 114] on div at bounding box center [513, 132] width 114 height 254
click at [477, 97] on div at bounding box center [513, 132] width 114 height 254
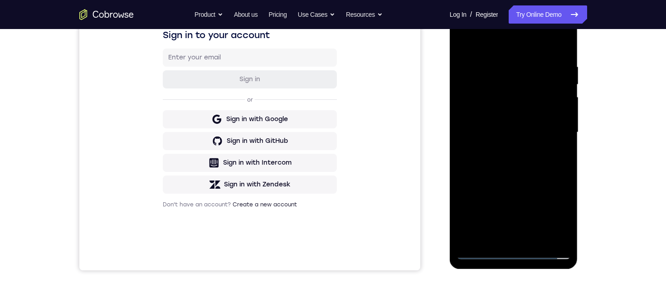
click at [500, 111] on div at bounding box center [513, 132] width 114 height 254
click at [537, 134] on div at bounding box center [513, 132] width 114 height 254
click at [545, 161] on div at bounding box center [513, 132] width 114 height 254
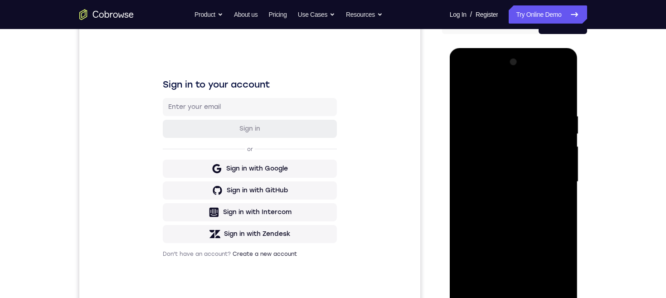
scroll to position [129, 0]
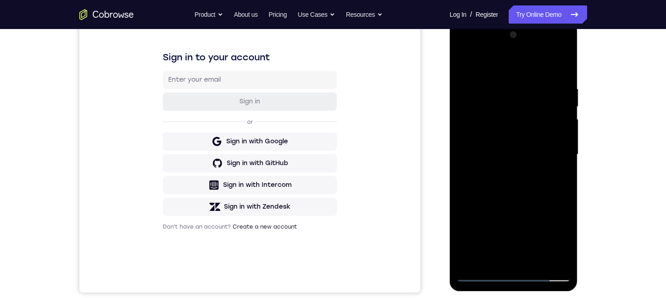
click at [547, 174] on div at bounding box center [513, 155] width 114 height 254
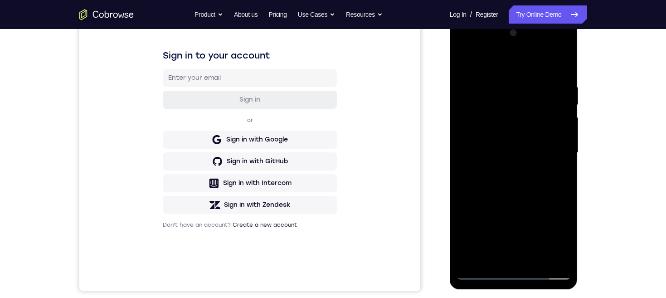
scroll to position [148, 0]
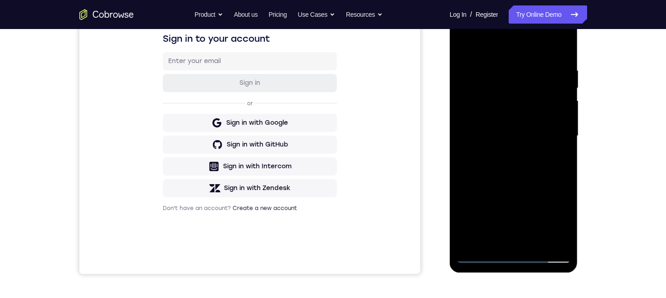
click at [562, 135] on div at bounding box center [513, 136] width 114 height 254
click at [564, 132] on div at bounding box center [513, 136] width 114 height 254
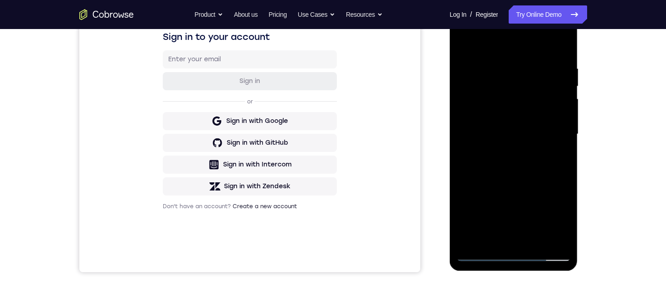
click at [567, 131] on div at bounding box center [513, 134] width 114 height 254
click at [565, 133] on div at bounding box center [513, 134] width 114 height 254
click at [563, 135] on div at bounding box center [513, 134] width 114 height 254
click at [563, 226] on div at bounding box center [513, 134] width 114 height 254
click at [564, 229] on div at bounding box center [513, 134] width 114 height 254
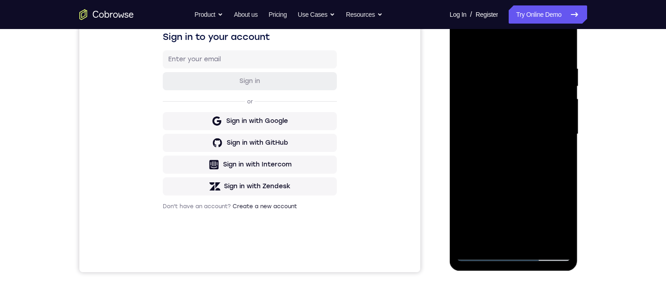
click at [535, 238] on div at bounding box center [513, 134] width 114 height 254
click at [535, 179] on div at bounding box center [513, 134] width 114 height 254
click at [532, 111] on div at bounding box center [513, 134] width 114 height 254
click at [496, 240] on div at bounding box center [513, 134] width 114 height 254
click at [508, 129] on div at bounding box center [513, 134] width 114 height 254
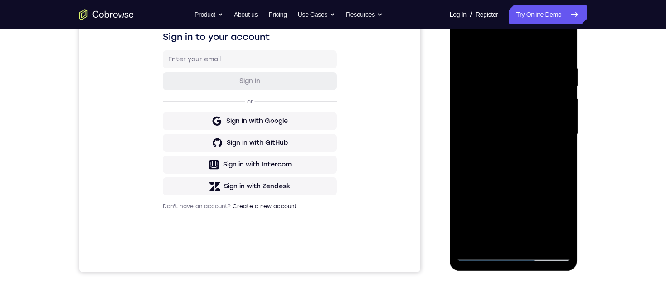
click at [536, 210] on div at bounding box center [513, 134] width 114 height 254
click at [556, 155] on div at bounding box center [513, 134] width 114 height 254
click at [517, 106] on div at bounding box center [513, 134] width 114 height 254
click at [539, 188] on div at bounding box center [513, 134] width 114 height 254
click at [491, 238] on div at bounding box center [513, 134] width 114 height 254
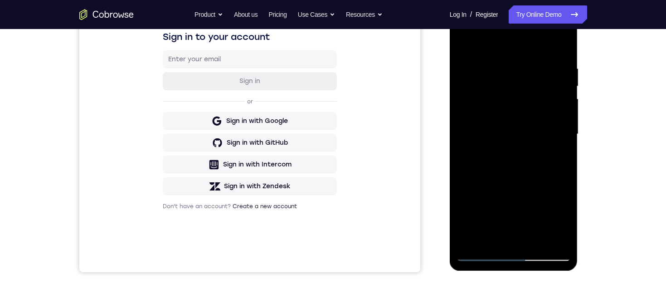
click at [536, 185] on div at bounding box center [513, 134] width 114 height 254
click at [555, 147] on div at bounding box center [513, 134] width 114 height 254
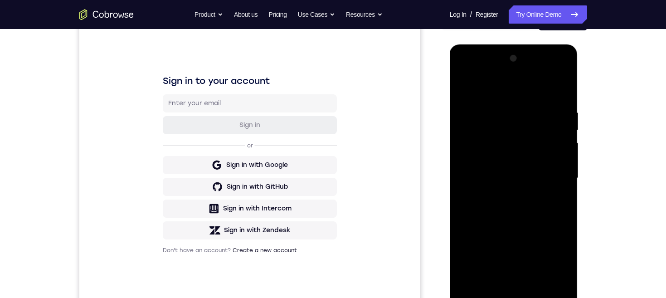
click at [464, 89] on div at bounding box center [513, 178] width 114 height 254
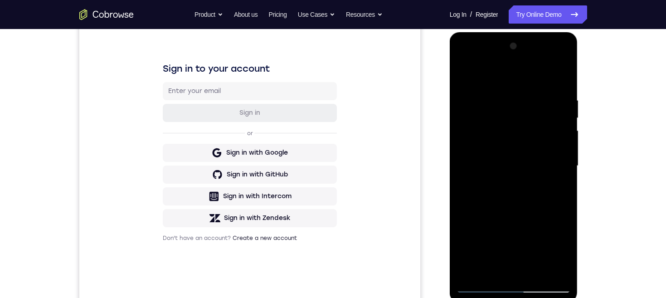
scroll to position [96, 0]
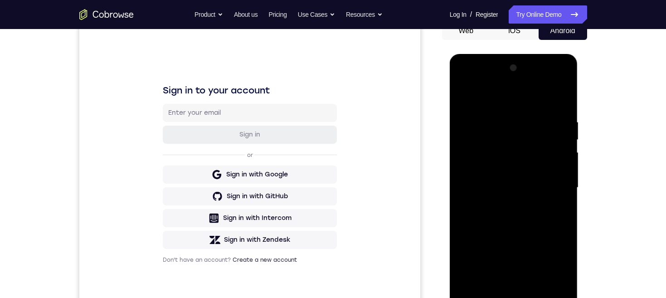
click at [465, 95] on div at bounding box center [513, 188] width 114 height 254
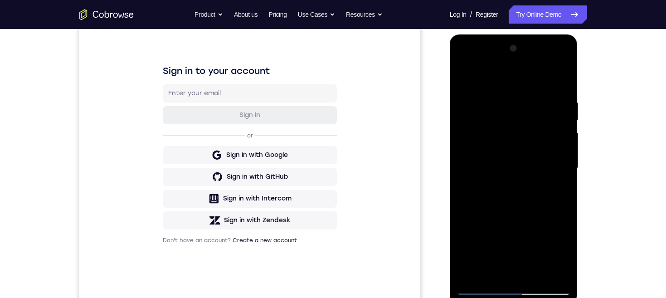
scroll to position [146, 0]
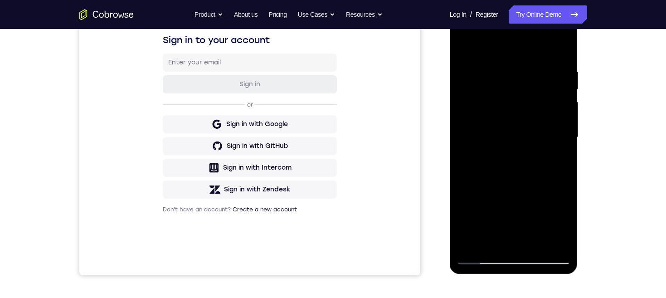
click at [530, 242] on div at bounding box center [513, 137] width 114 height 254
click at [521, 113] on div at bounding box center [513, 137] width 114 height 254
click at [503, 238] on div at bounding box center [513, 137] width 114 height 254
click at [556, 156] on div at bounding box center [513, 137] width 114 height 254
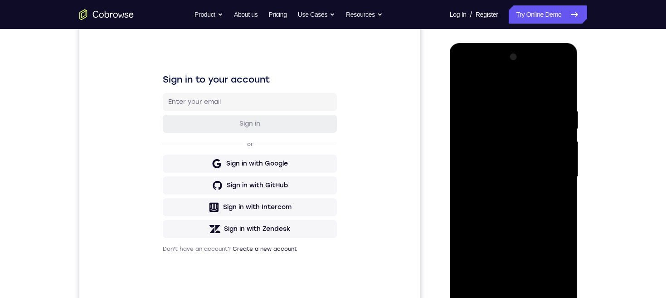
click at [464, 85] on div at bounding box center [513, 177] width 114 height 254
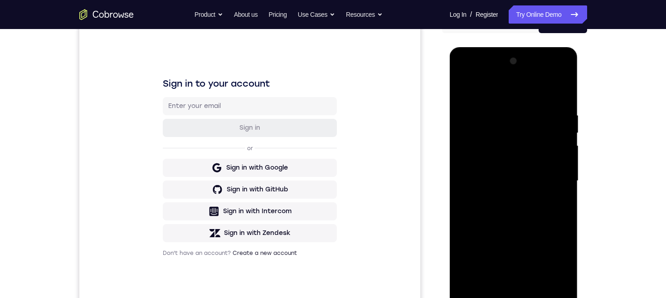
click at [465, 90] on div at bounding box center [513, 181] width 114 height 254
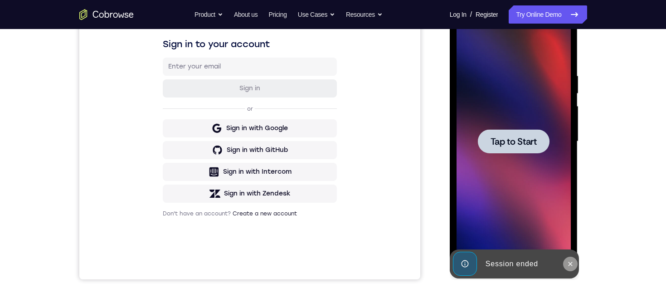
click at [570, 263] on icon at bounding box center [570, 263] width 4 height 4
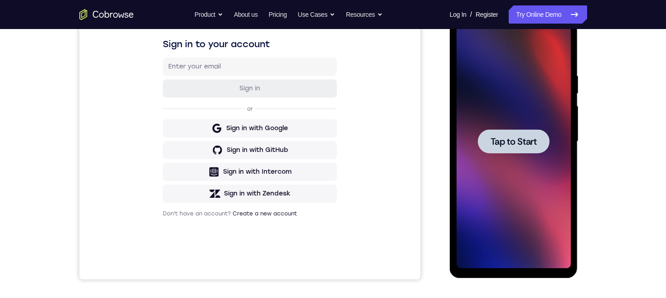
click at [514, 141] on span "Tap to Start" at bounding box center [513, 141] width 46 height 9
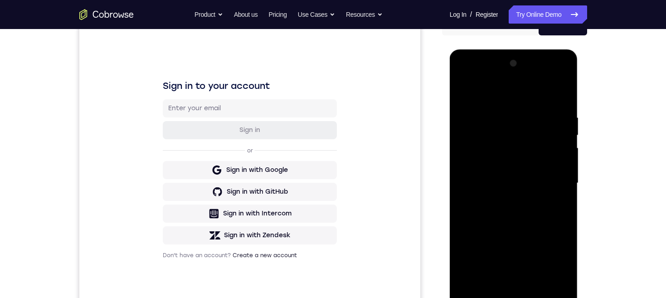
scroll to position [170, 0]
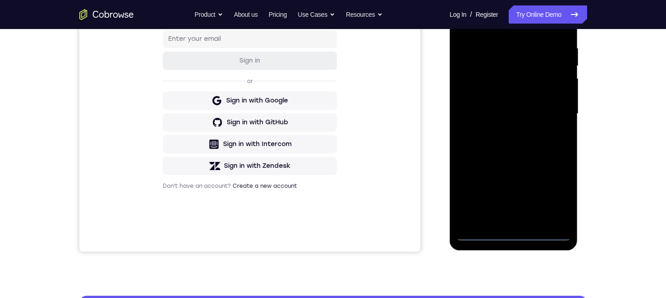
click at [512, 234] on div at bounding box center [513, 114] width 114 height 254
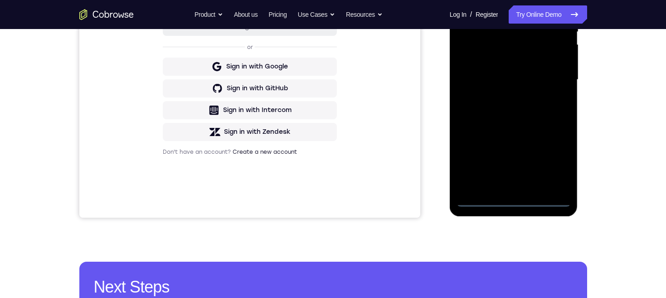
scroll to position [170, 0]
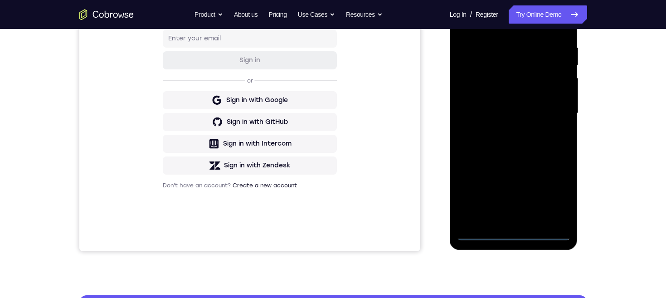
click at [550, 192] on div at bounding box center [513, 113] width 114 height 254
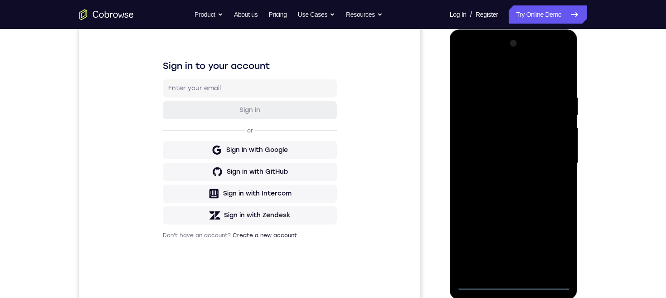
scroll to position [70, 0]
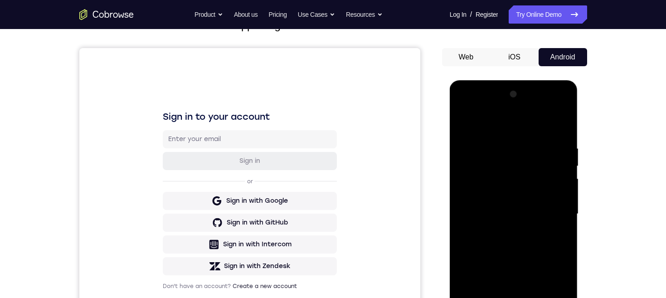
click at [511, 128] on div at bounding box center [513, 214] width 114 height 254
click at [511, 123] on div at bounding box center [513, 214] width 114 height 254
click at [550, 208] on div at bounding box center [513, 214] width 114 height 254
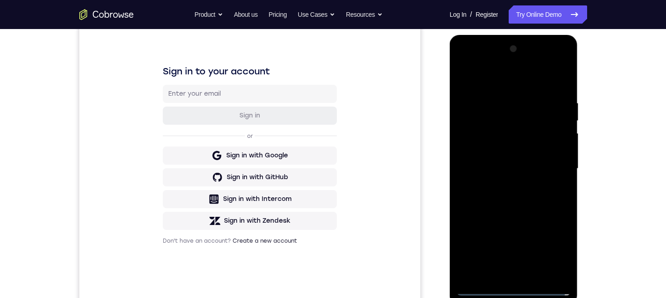
scroll to position [173, 0]
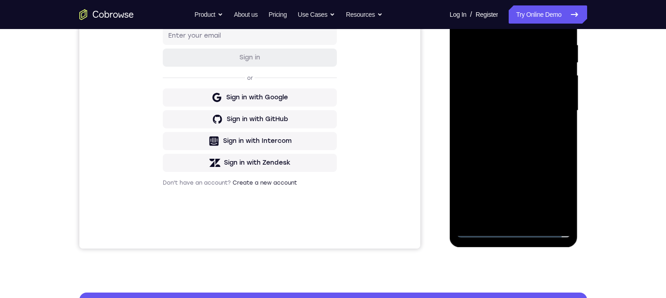
click at [503, 214] on div at bounding box center [513, 111] width 114 height 254
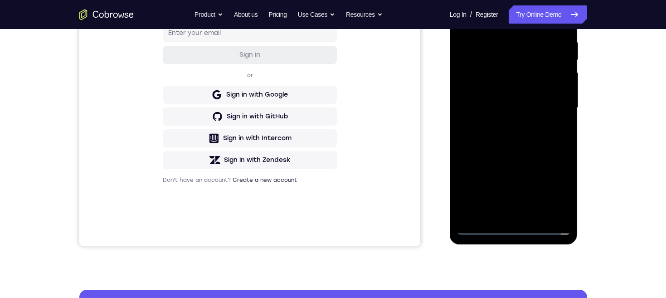
click at [541, 105] on div at bounding box center [513, 108] width 114 height 254
click at [526, 87] on div at bounding box center [513, 108] width 114 height 254
click at [545, 107] on div at bounding box center [513, 108] width 114 height 254
click at [528, 136] on div at bounding box center [513, 108] width 114 height 254
click at [532, 135] on div at bounding box center [513, 108] width 114 height 254
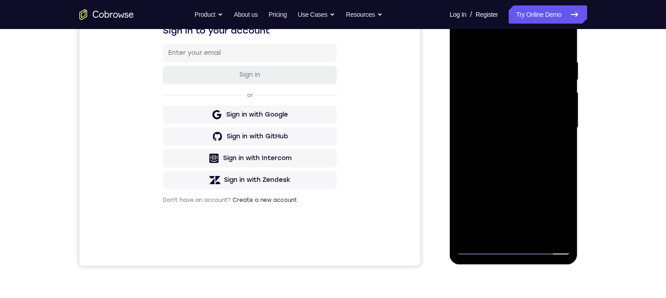
scroll to position [150, 0]
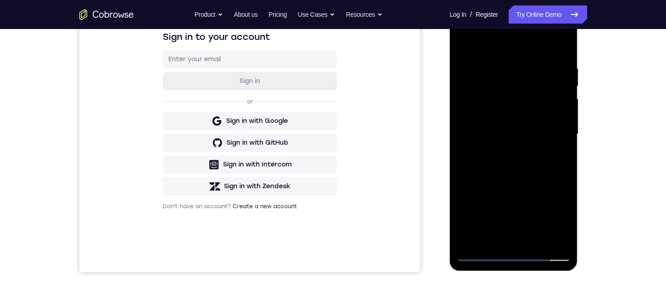
click at [525, 173] on div at bounding box center [513, 134] width 114 height 254
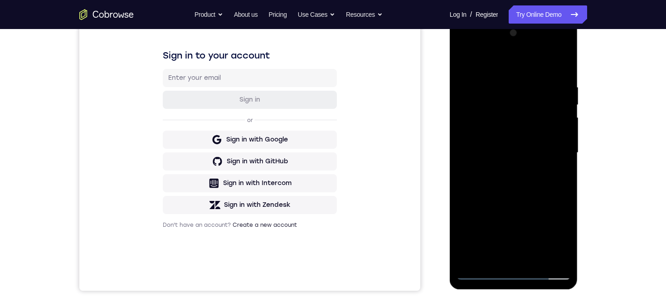
click at [516, 165] on div at bounding box center [513, 153] width 114 height 254
click at [511, 168] on div at bounding box center [513, 153] width 114 height 254
click at [498, 84] on div at bounding box center [513, 153] width 114 height 254
click at [501, 80] on div at bounding box center [513, 153] width 114 height 254
click at [459, 160] on div at bounding box center [513, 153] width 114 height 254
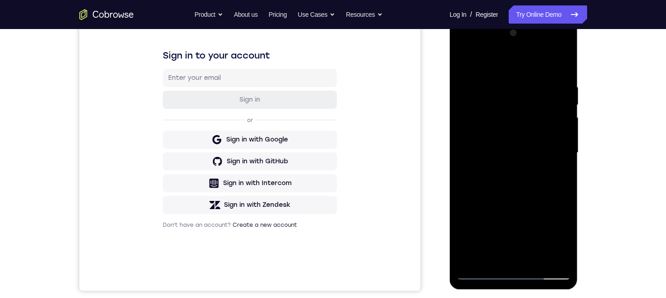
click at [554, 169] on div at bounding box center [513, 153] width 114 height 254
click at [555, 160] on div at bounding box center [513, 153] width 114 height 254
click at [554, 188] on div at bounding box center [513, 153] width 114 height 254
click at [559, 168] on div at bounding box center [513, 153] width 114 height 254
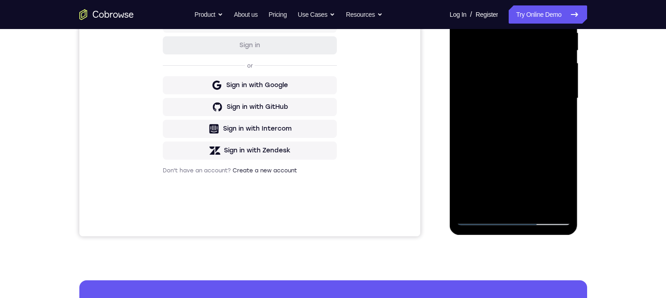
scroll to position [187, 0]
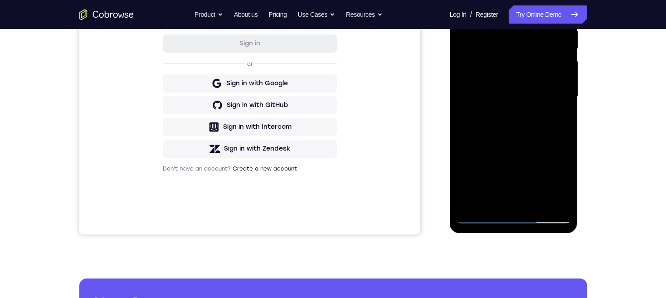
click at [482, 216] on div at bounding box center [513, 97] width 114 height 254
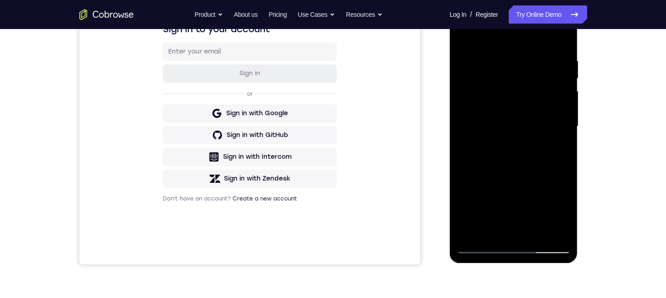
click at [534, 232] on div at bounding box center [513, 127] width 114 height 254
click at [622, 73] on div "Your Support Agent Your Customer Web iOS Android Next Steps We’d be happy to gi…" at bounding box center [333, 172] width 580 height 598
click at [527, 173] on div at bounding box center [513, 127] width 114 height 254
click at [523, 105] on div at bounding box center [513, 127] width 114 height 254
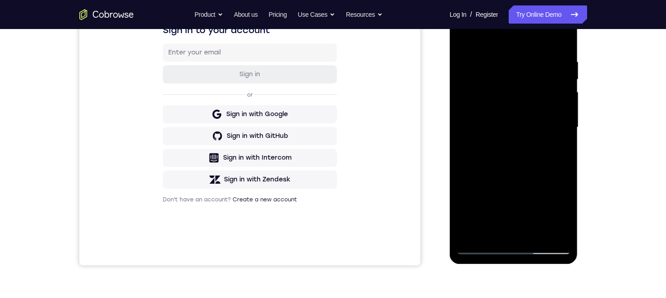
click at [498, 230] on div at bounding box center [513, 127] width 114 height 254
click at [489, 232] on div at bounding box center [513, 127] width 114 height 254
click at [488, 205] on div at bounding box center [513, 127] width 114 height 254
click at [488, 204] on div at bounding box center [513, 127] width 114 height 254
